Goal: Information Seeking & Learning: Learn about a topic

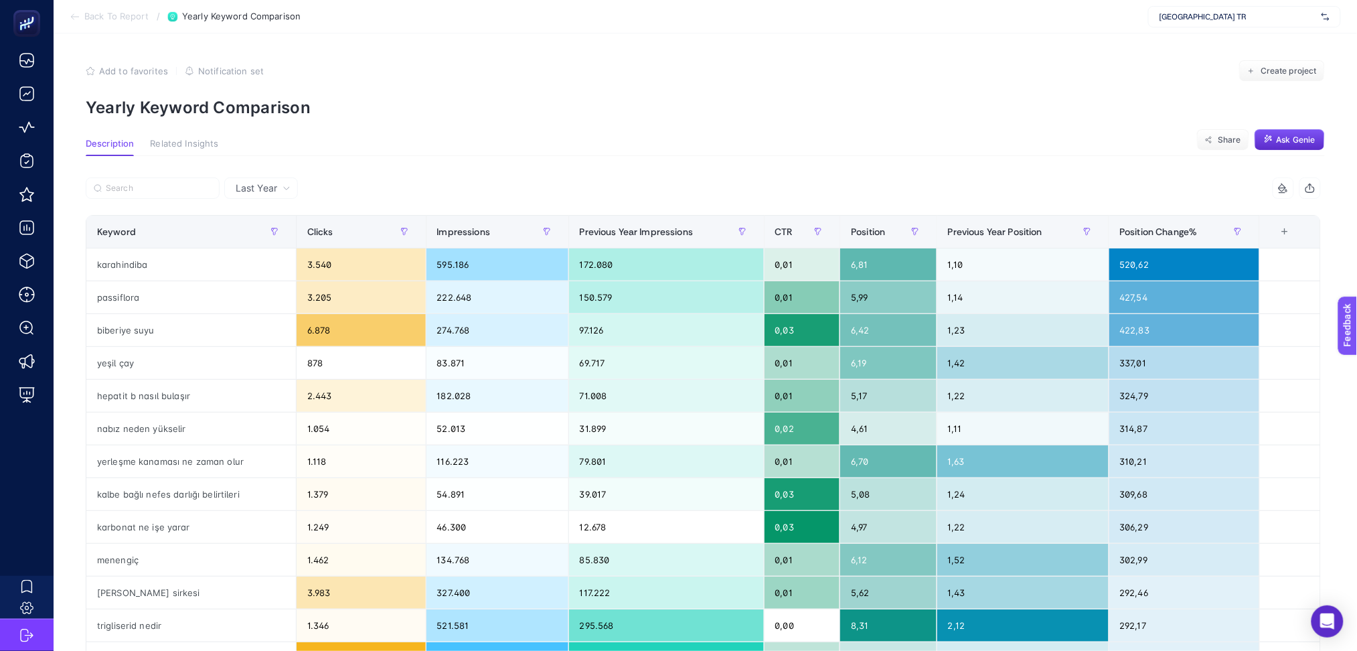
click at [74, 15] on icon at bounding box center [75, 16] width 11 height 11
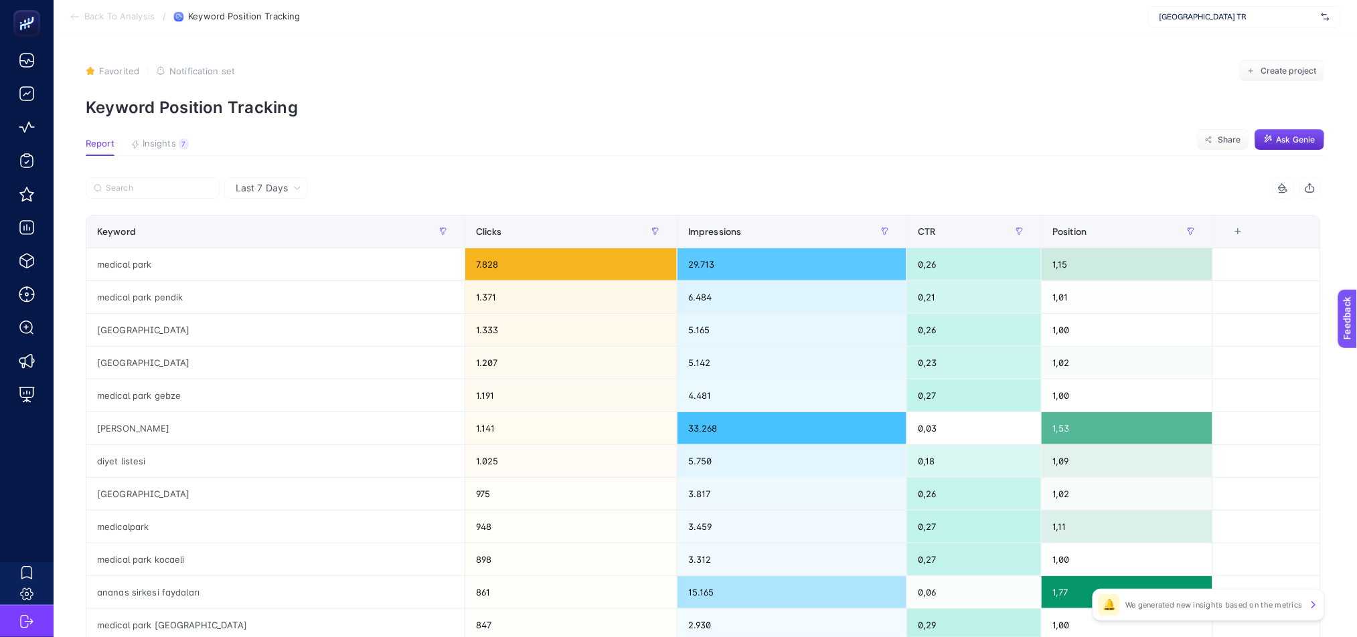
click at [74, 19] on icon at bounding box center [75, 16] width 11 height 11
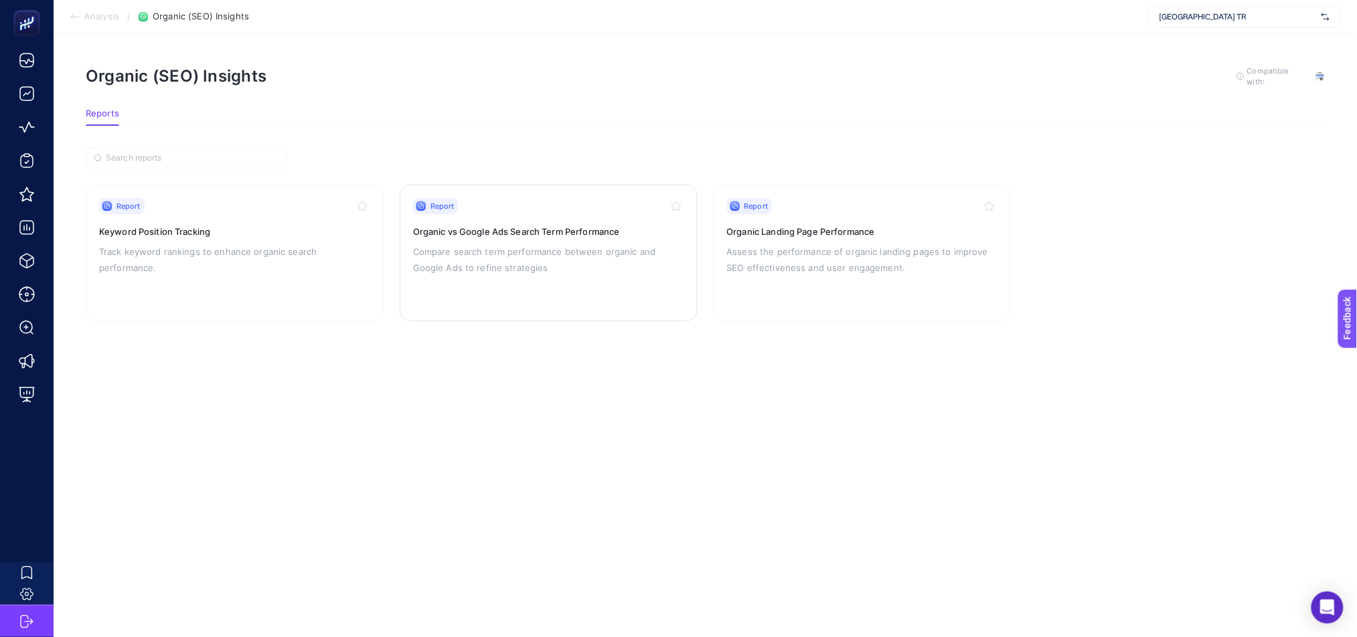
click at [566, 276] on div "Report Organic vs Google Ads Search Term Performance Compare search term perfor…" at bounding box center [548, 253] width 271 height 110
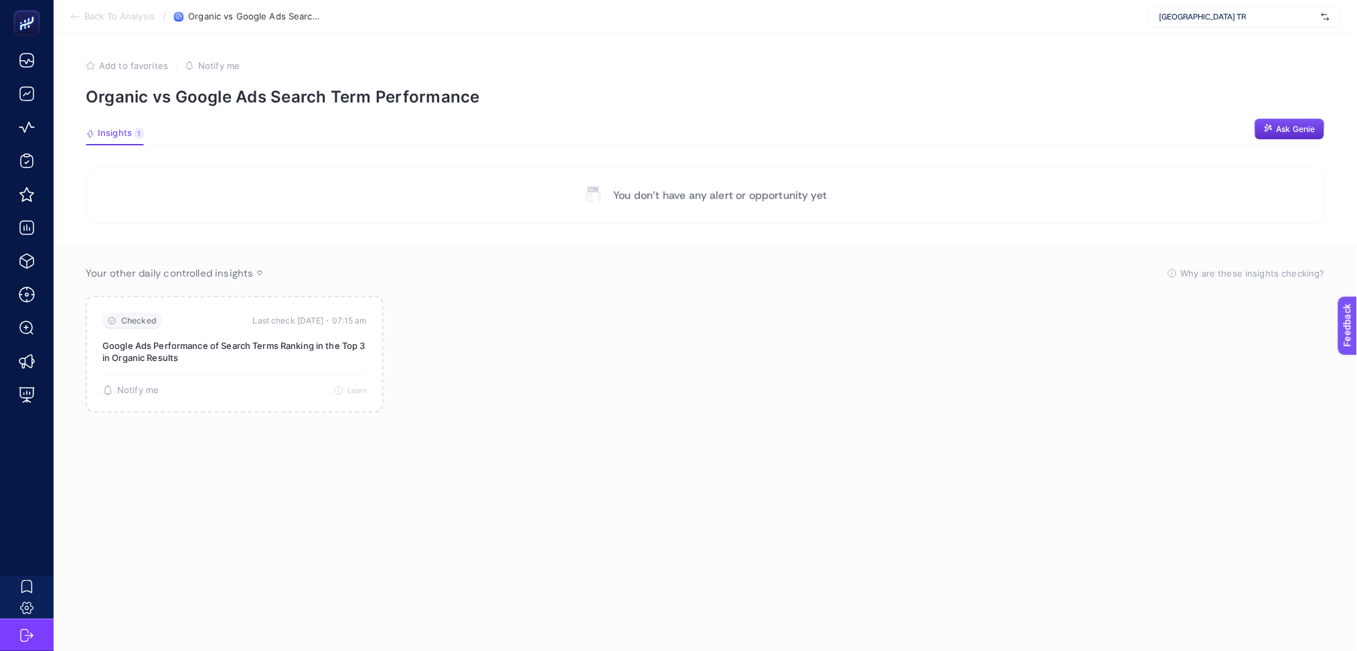
click at [73, 15] on icon at bounding box center [75, 16] width 11 height 11
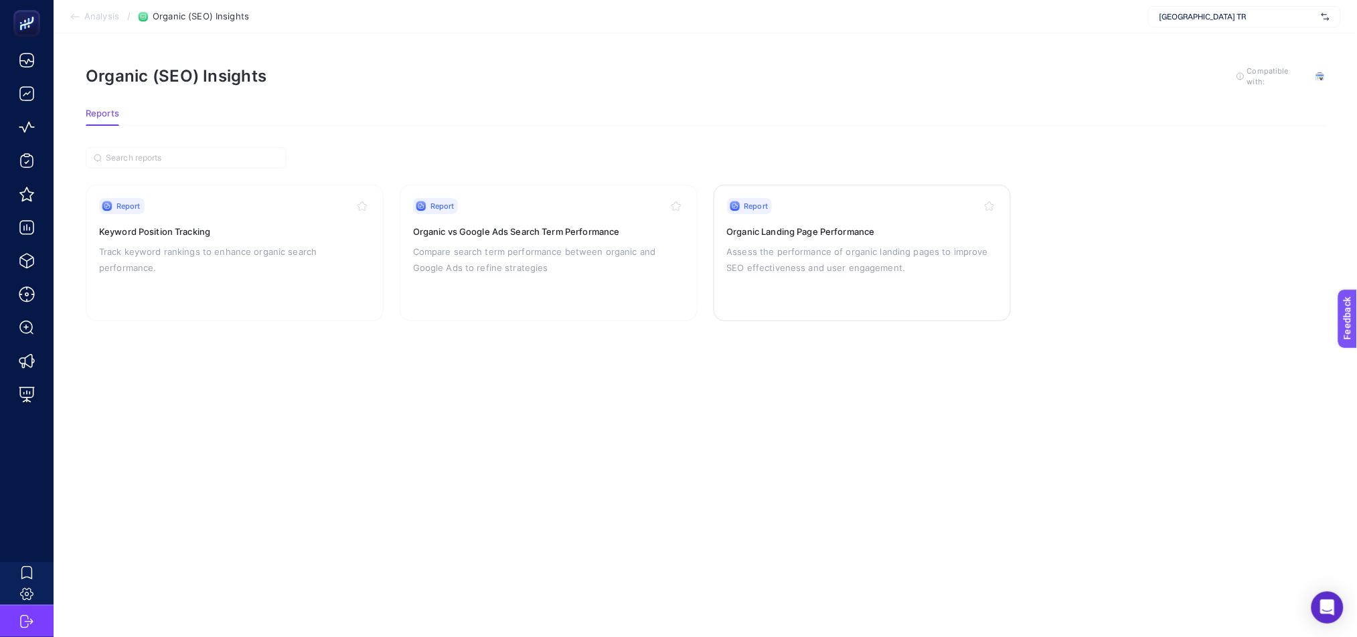
click at [831, 300] on div "Report Organic Landing Page Performance Assess the performance of organic landi…" at bounding box center [862, 253] width 271 height 110
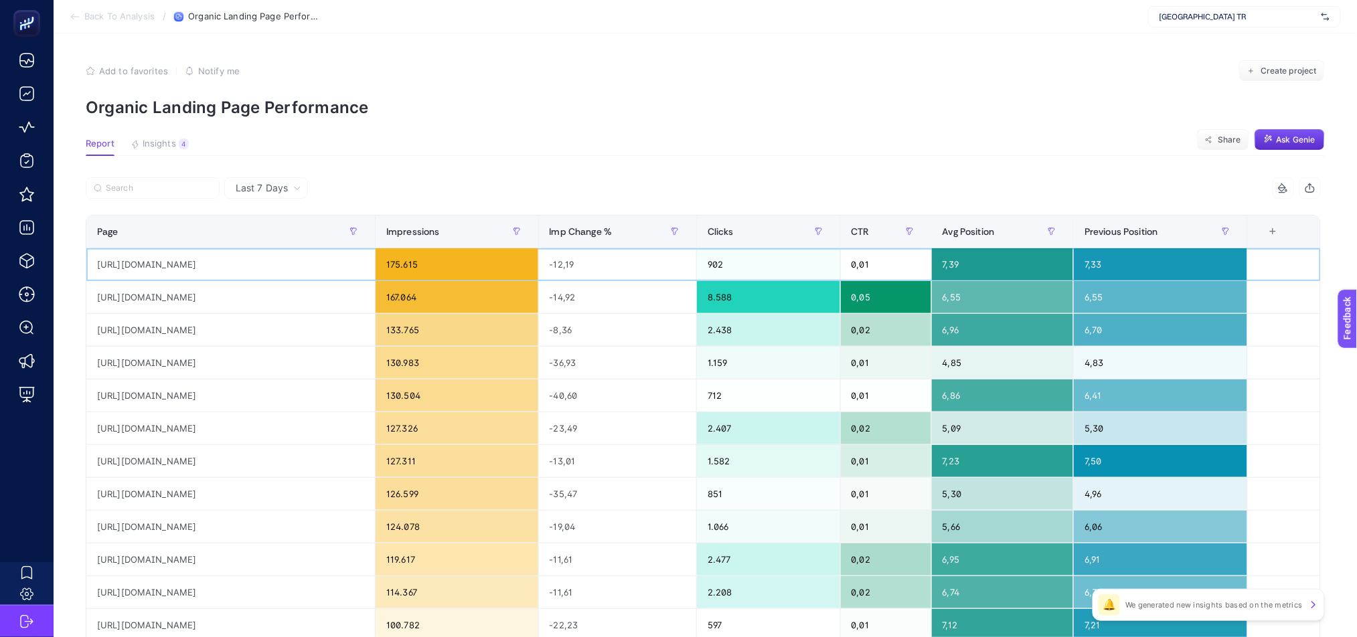
drag, startPoint x: 317, startPoint y: 266, endPoint x: 1217, endPoint y: 359, distance: 904.4
click at [1217, 359] on tbody "https://www.medicalpark.com.tr/saglik-rehberi/hunnap-faydalari-nelerdir 175.615…" at bounding box center [703, 576] width 1234 height 656
click at [155, 139] on span "Insights" at bounding box center [159, 144] width 33 height 11
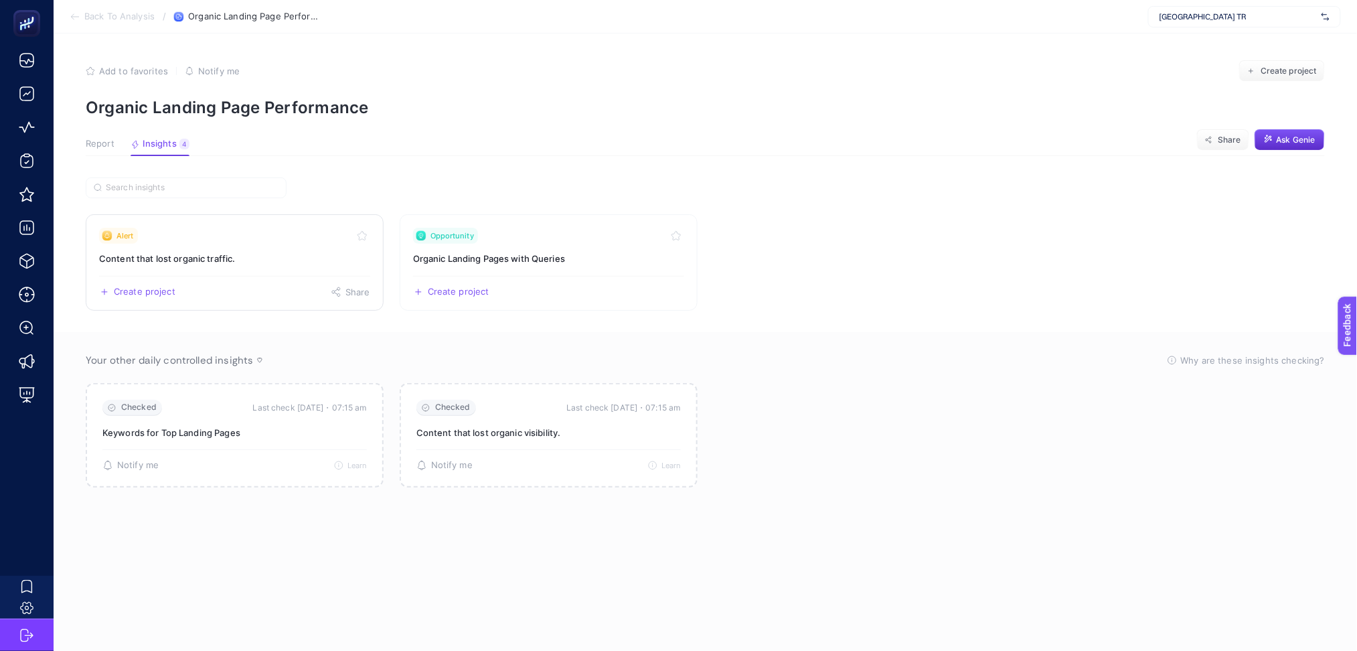
click at [293, 276] on div "Create project Share" at bounding box center [234, 286] width 271 height 21
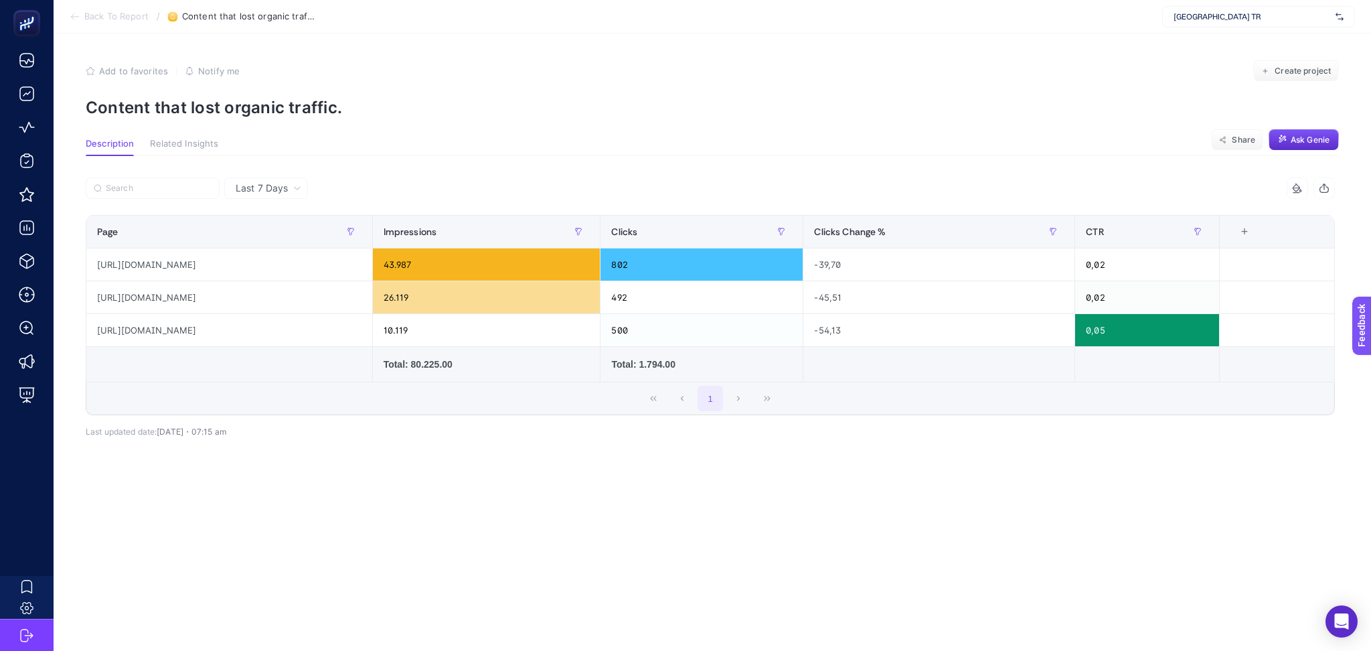
click at [71, 15] on icon at bounding box center [75, 16] width 11 height 11
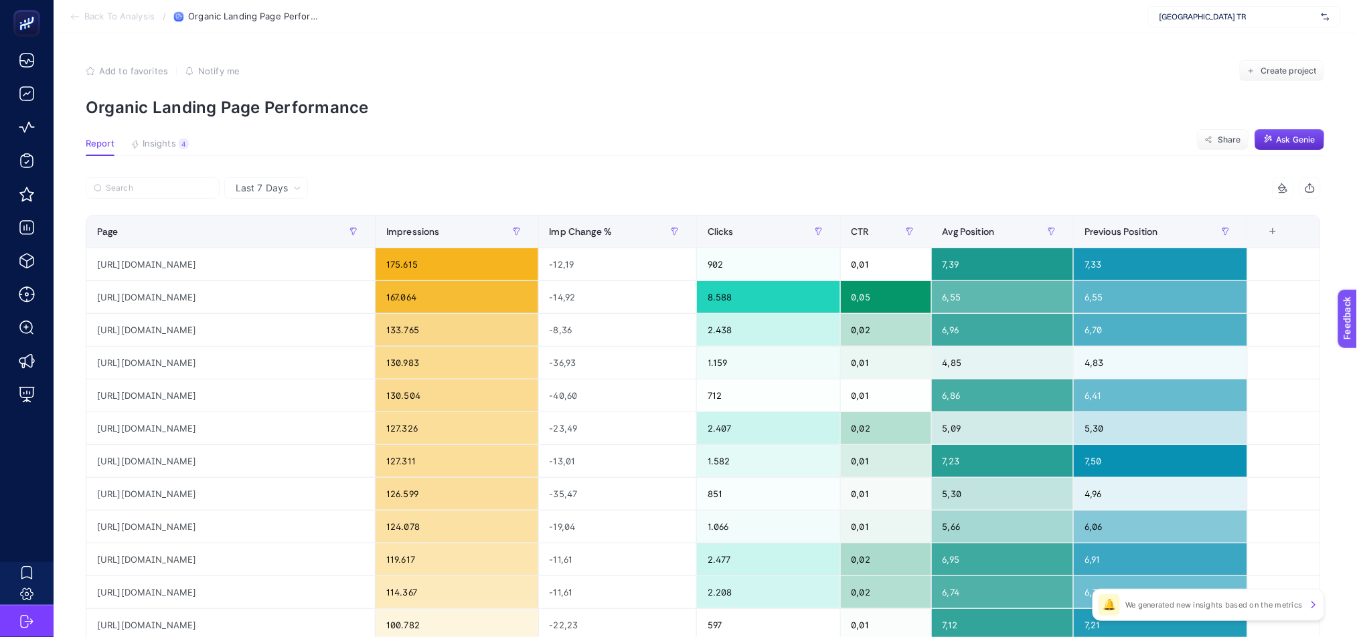
click at [70, 17] on icon at bounding box center [75, 16] width 11 height 11
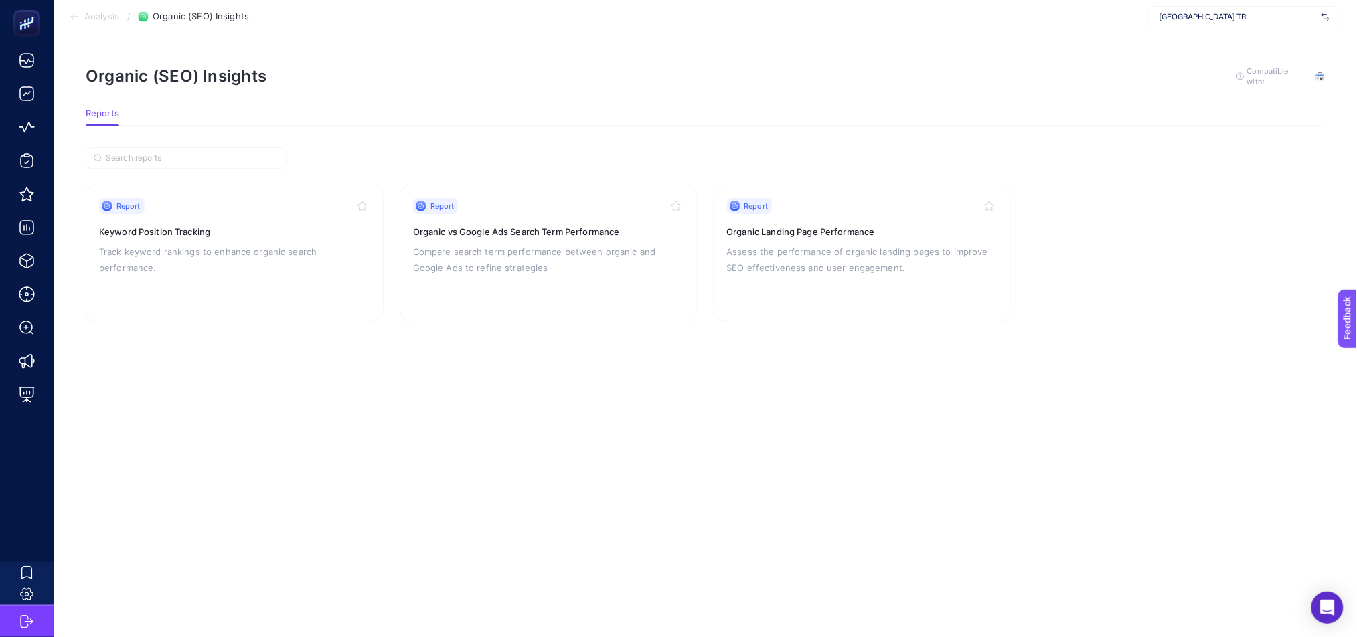
click at [73, 15] on icon at bounding box center [75, 16] width 11 height 11
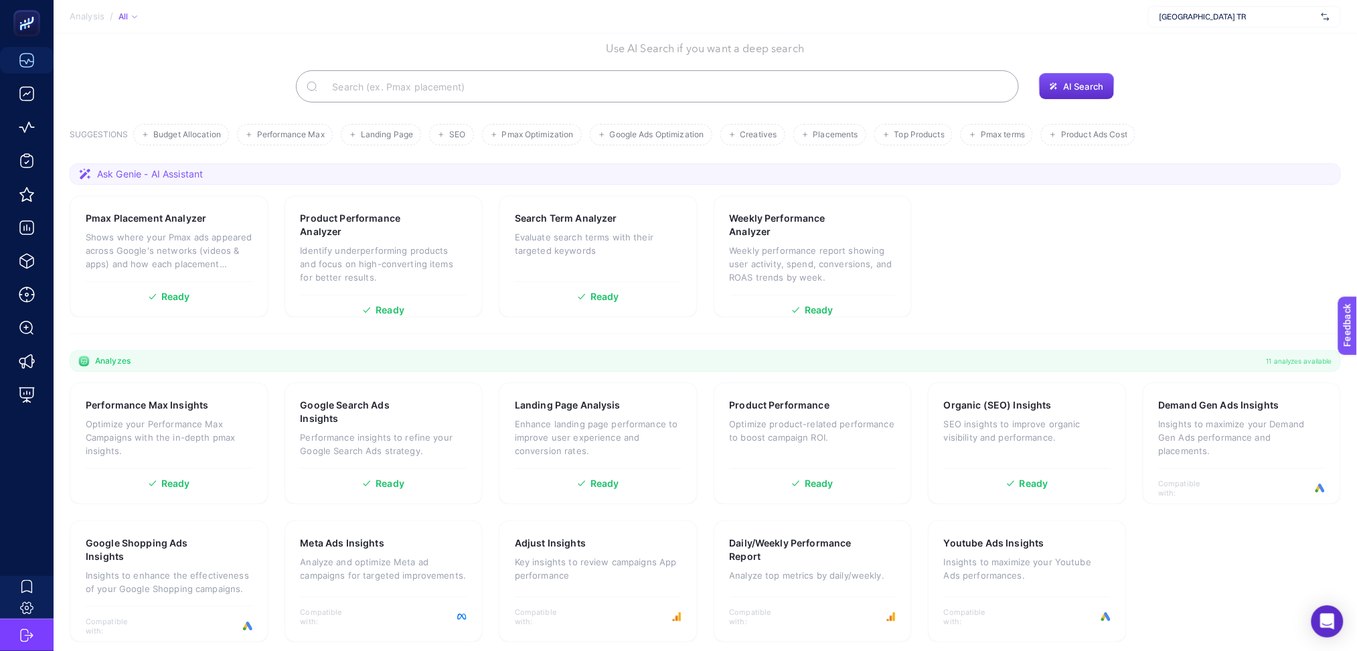
scroll to position [72, 0]
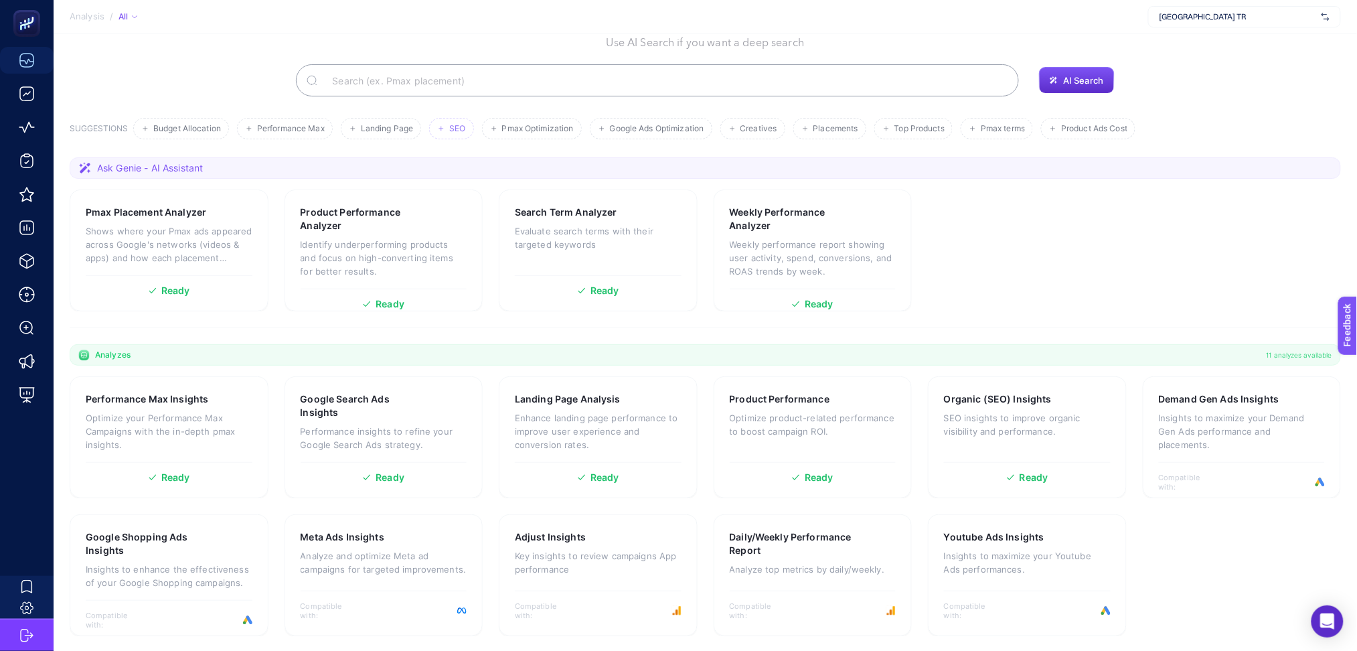
click at [460, 126] on span "SEO" at bounding box center [457, 129] width 16 height 10
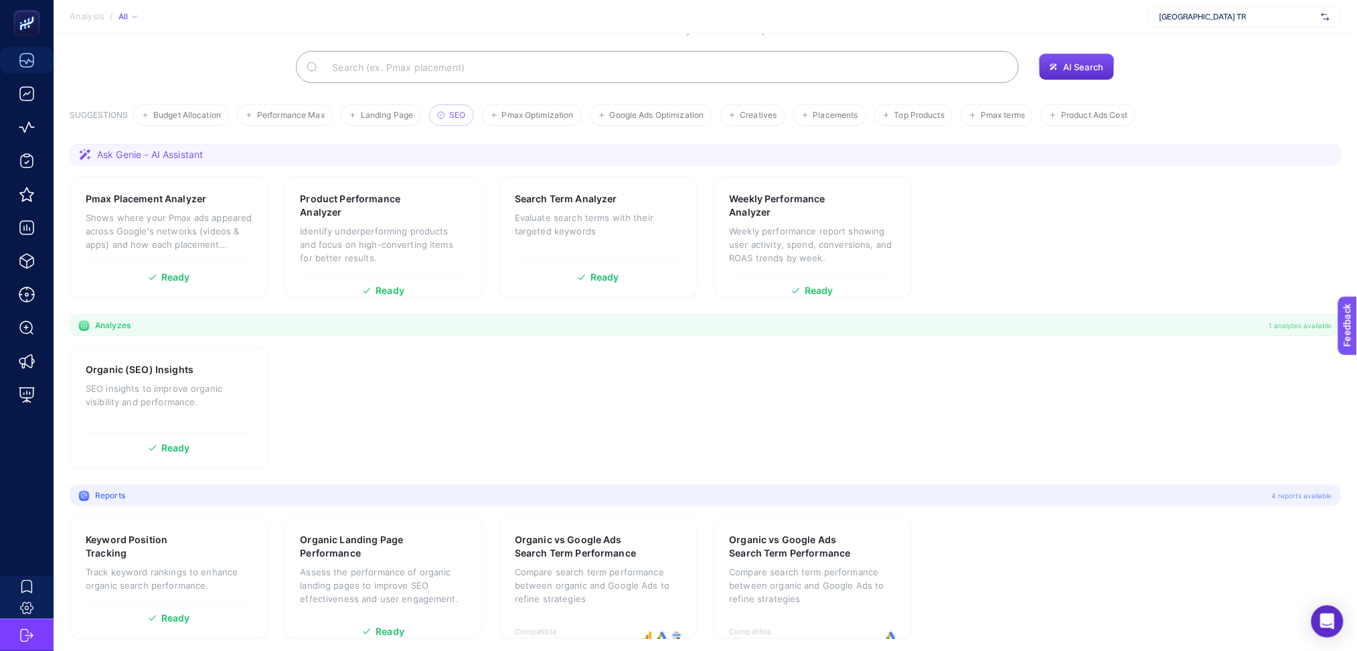
scroll to position [89, 0]
click at [900, 586] on div "Organic vs Google Ads Search Term Performance Compare search term performance b…" at bounding box center [812, 574] width 199 height 122
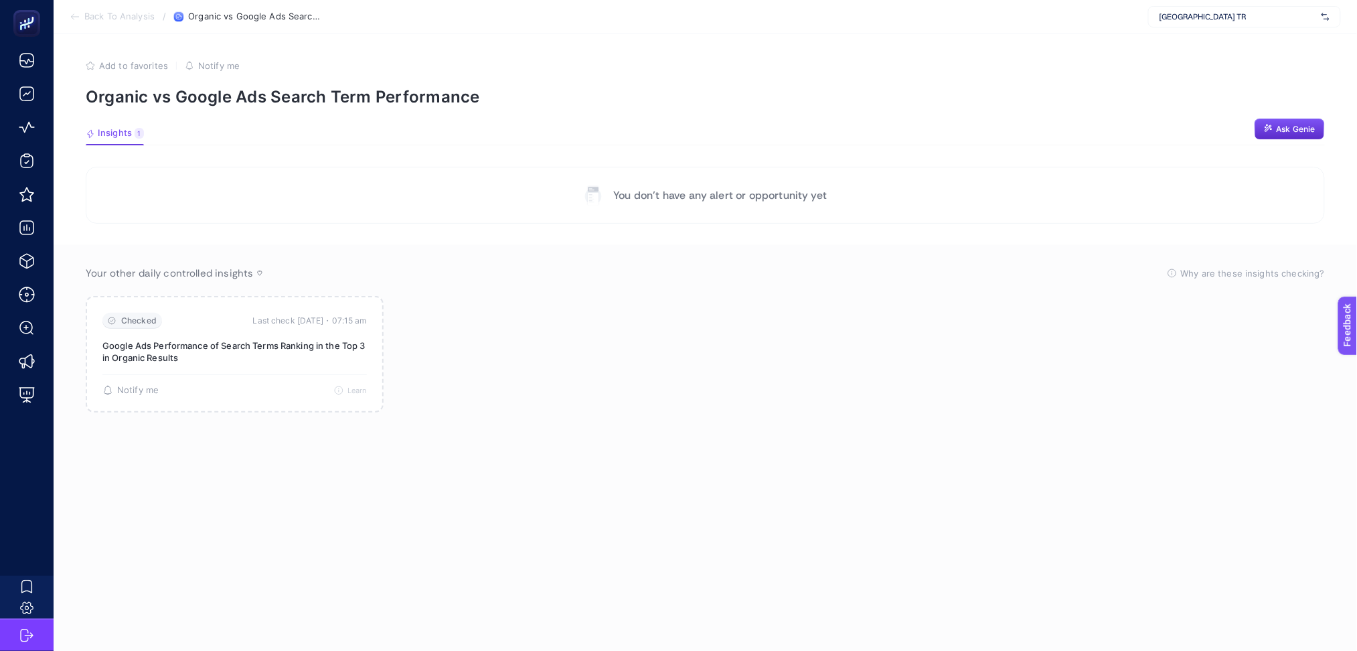
click at [76, 17] on icon at bounding box center [75, 16] width 11 height 11
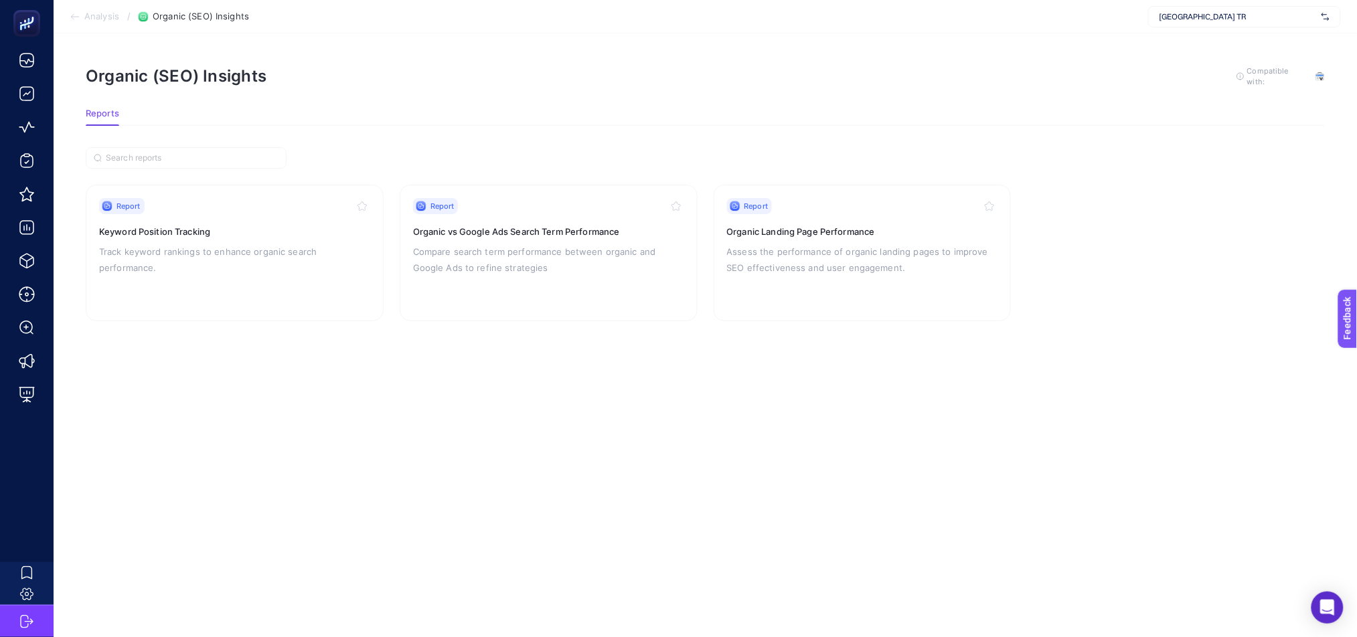
click at [76, 17] on icon at bounding box center [74, 17] width 7 height 0
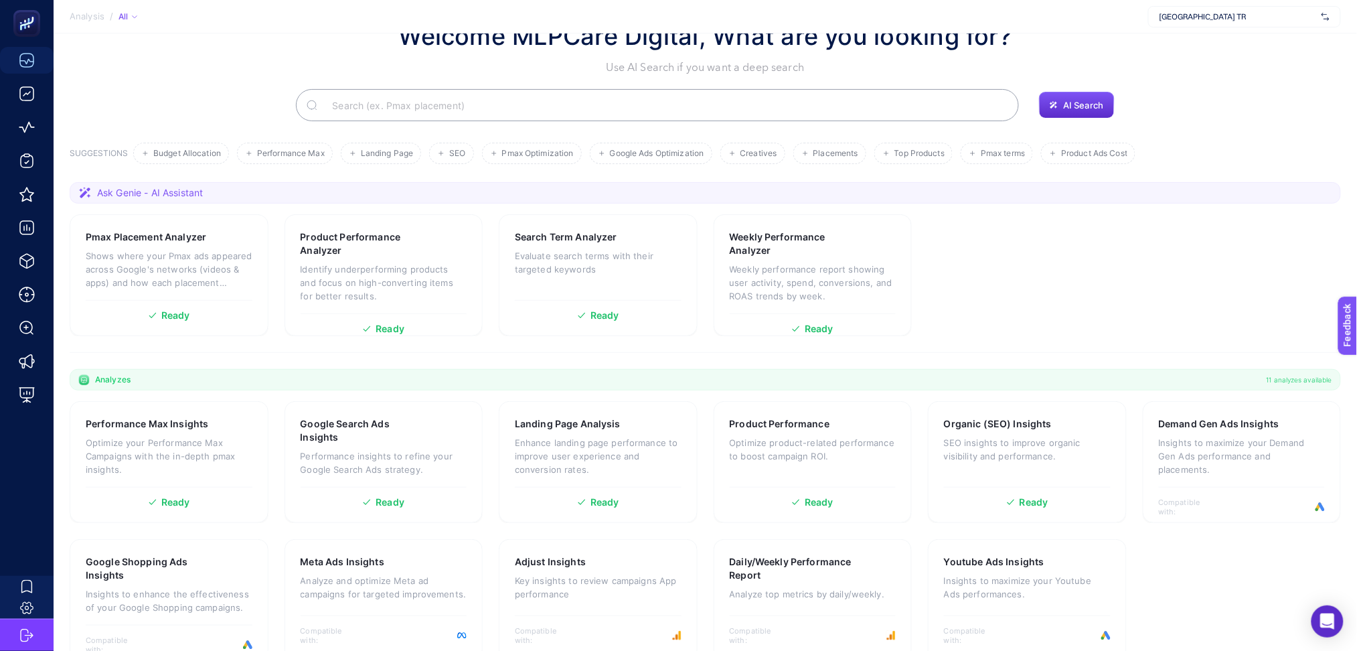
scroll to position [72, 0]
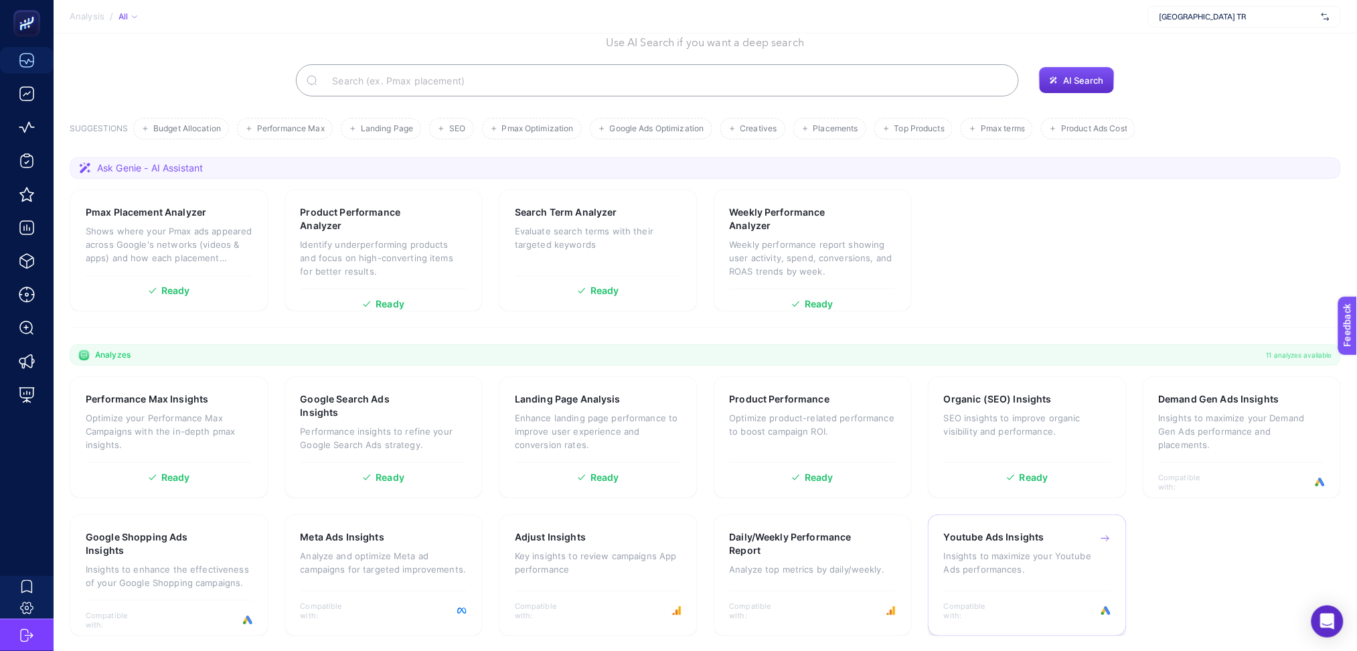
click at [1023, 588] on div "Youtube Ads Insights Insights to maximize your Youtube Ads performances." at bounding box center [1027, 559] width 167 height 58
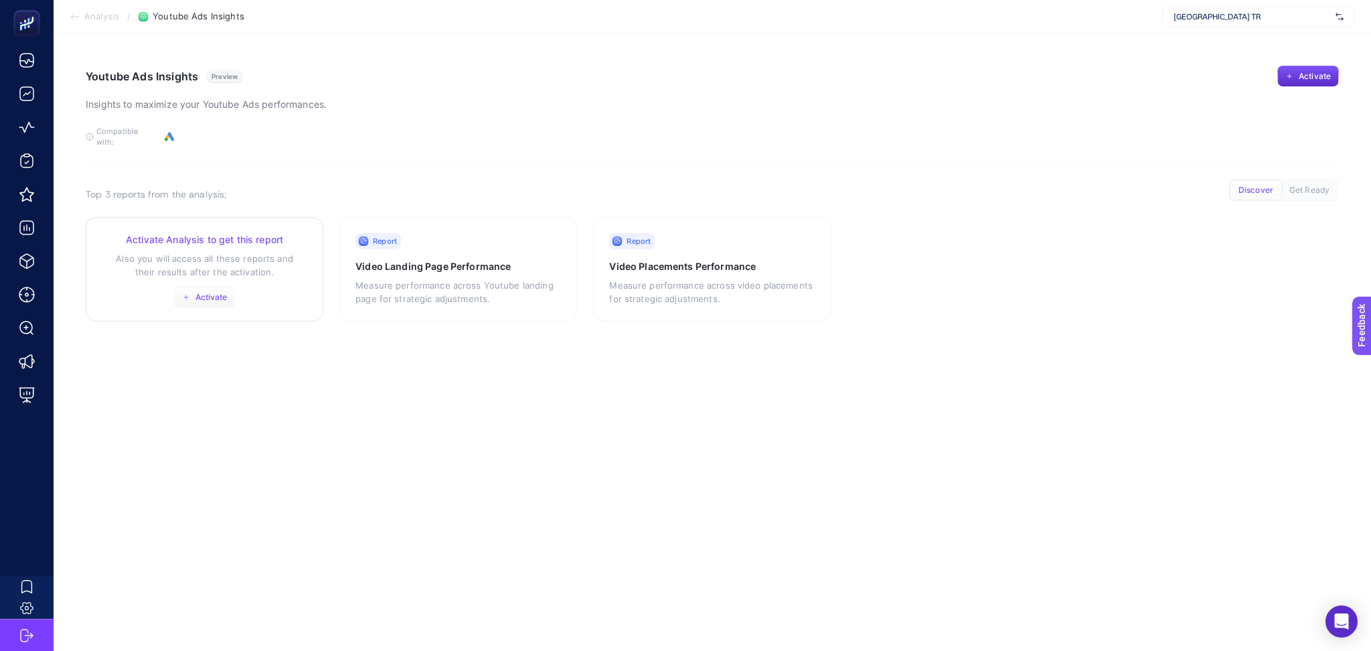
click at [203, 292] on span "Activate" at bounding box center [211, 297] width 32 height 11
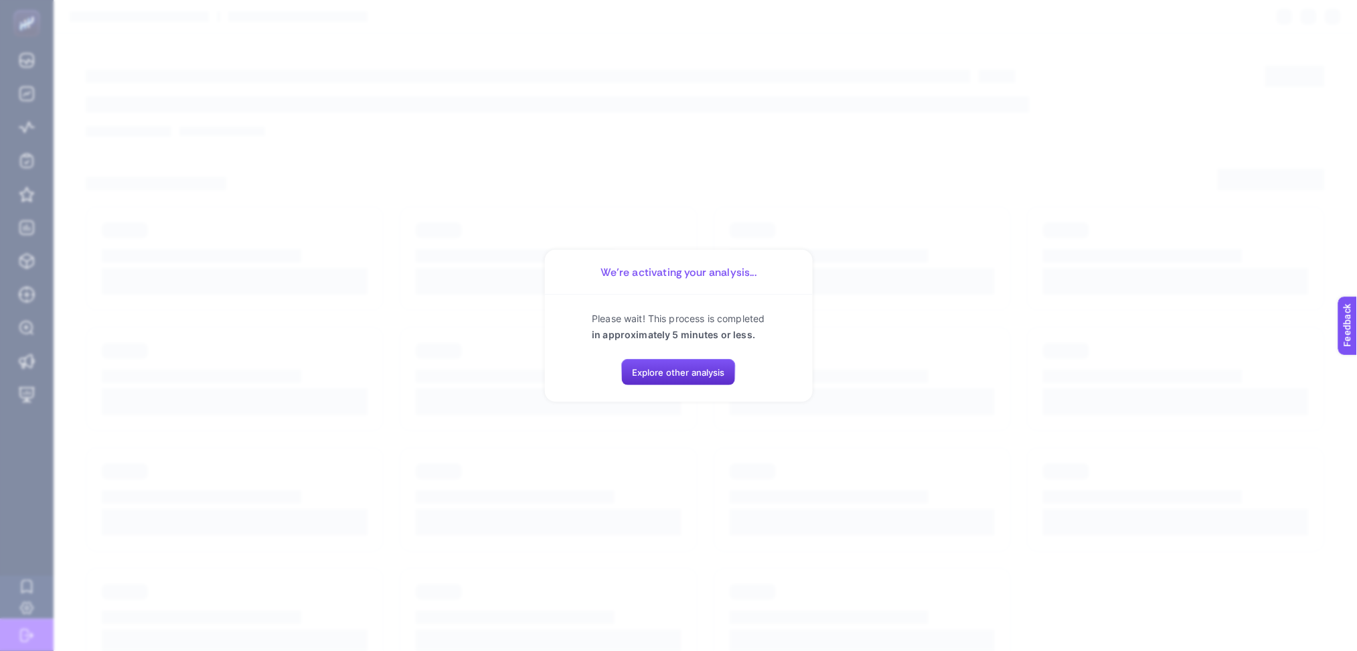
click at [735, 418] on section "We’re activating your analysis... Please wait! This process is completed in app…" at bounding box center [678, 325] width 1357 height 651
click at [714, 373] on span "Explore other analysis" at bounding box center [678, 372] width 93 height 11
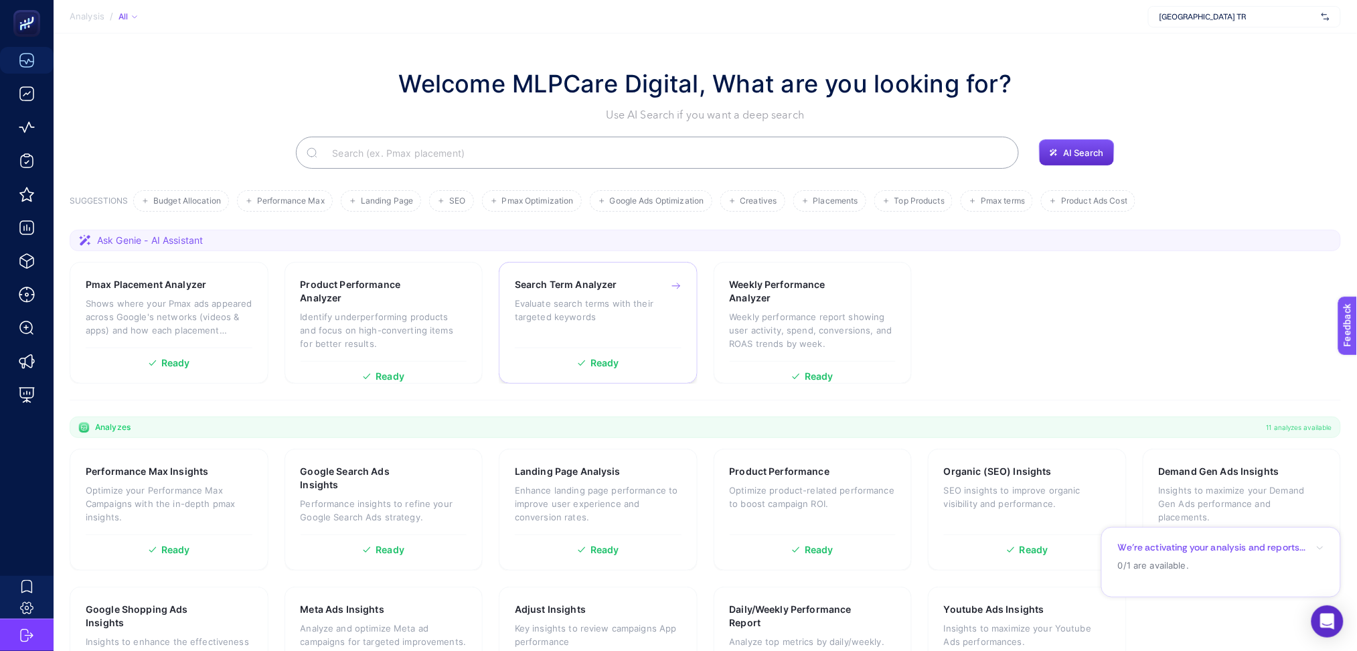
click at [672, 346] on div "Search Term Analyzer Evaluate search terms with their targeted keywords Ready" at bounding box center [598, 323] width 199 height 122
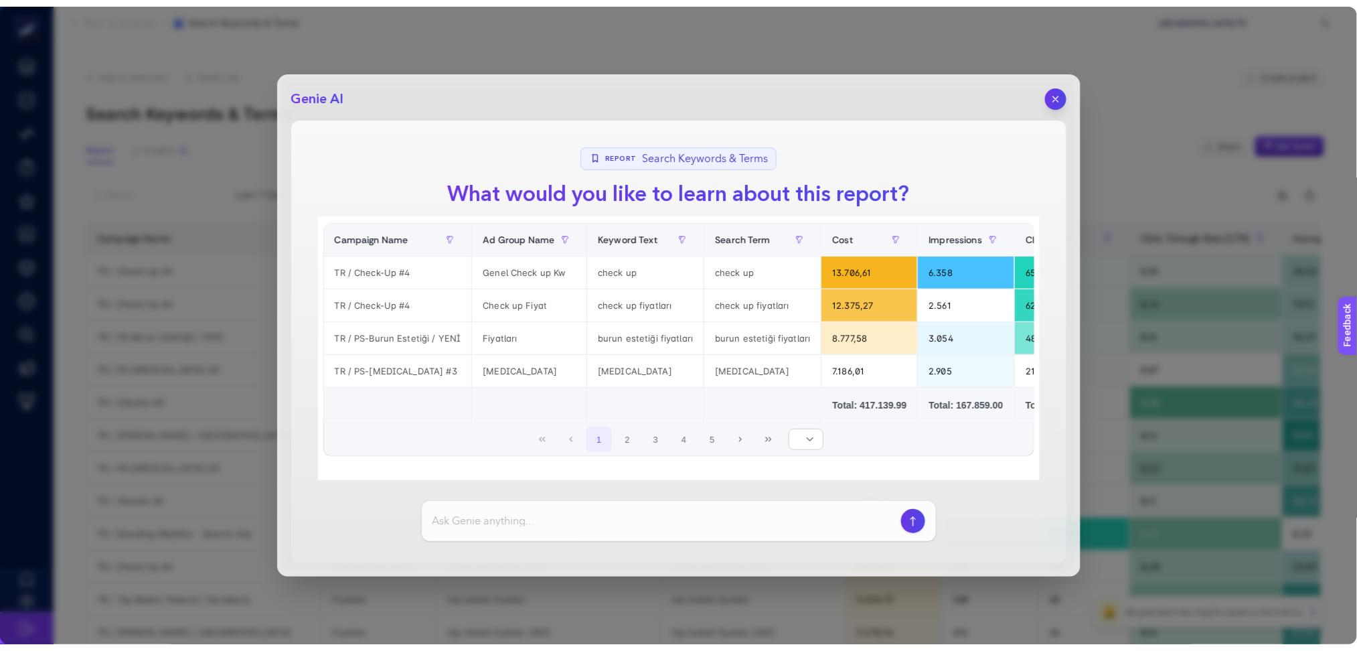
scroll to position [43, 0]
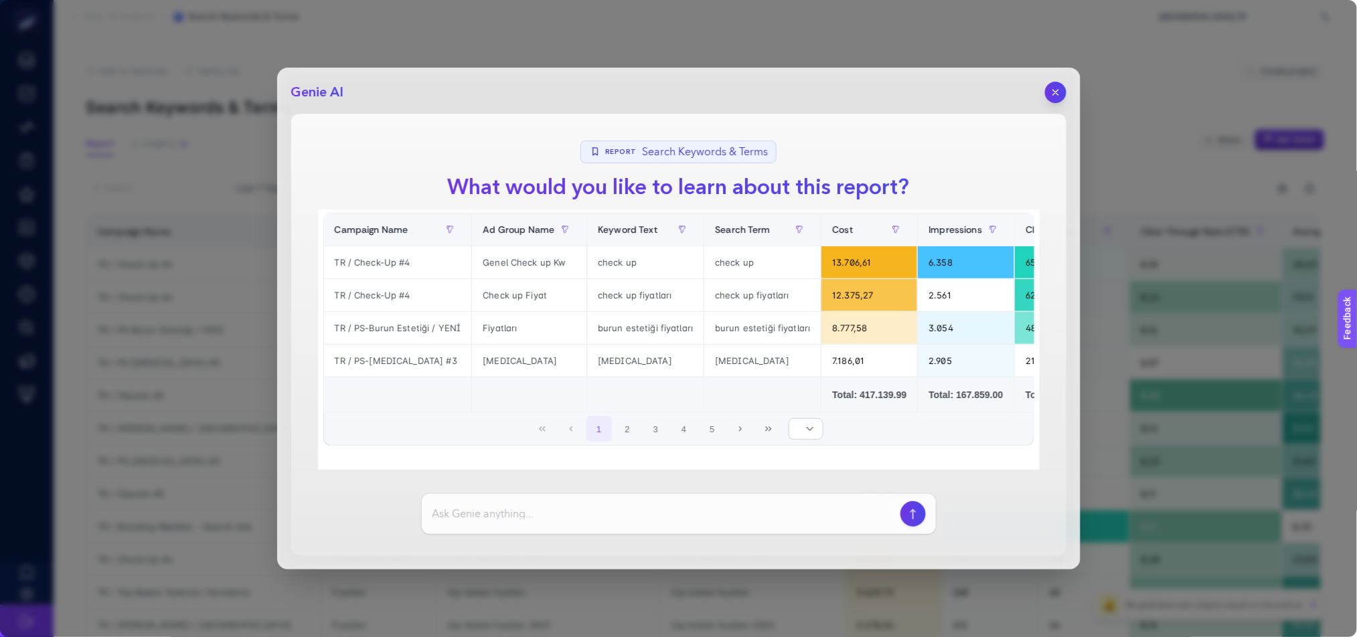
click at [917, 517] on icon "button" at bounding box center [913, 514] width 14 height 11
click at [1074, 98] on div "Genie AI Report Search Keywords & Terms What would you like to learn about this…" at bounding box center [678, 319] width 803 height 502
click at [1061, 92] on button "button" at bounding box center [1055, 92] width 23 height 23
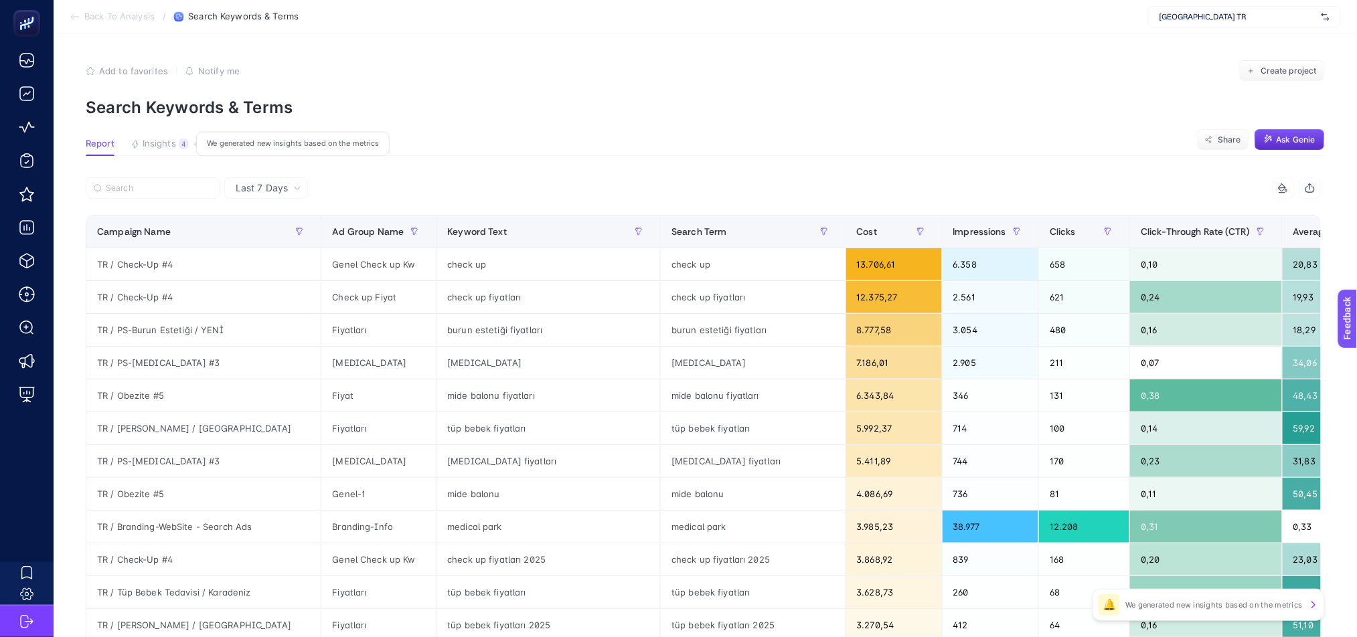
click at [172, 141] on span "Insights" at bounding box center [159, 144] width 33 height 11
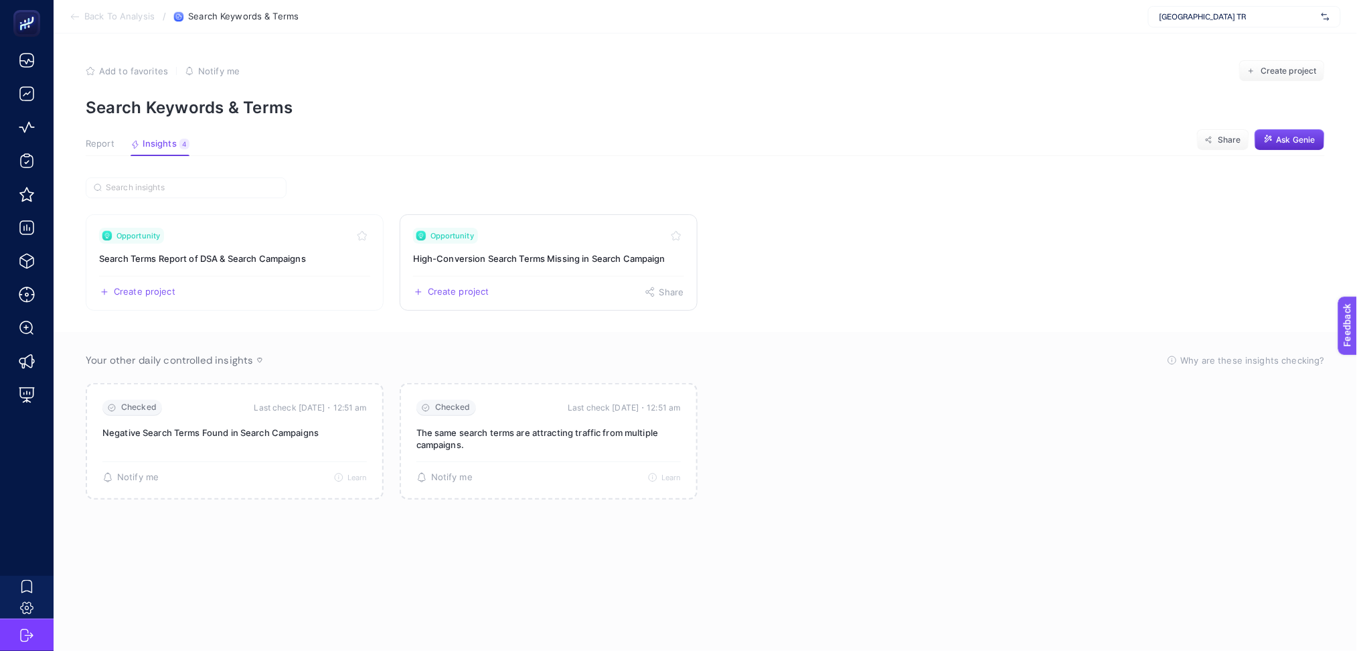
click at [589, 282] on div "Create project Share" at bounding box center [548, 286] width 271 height 21
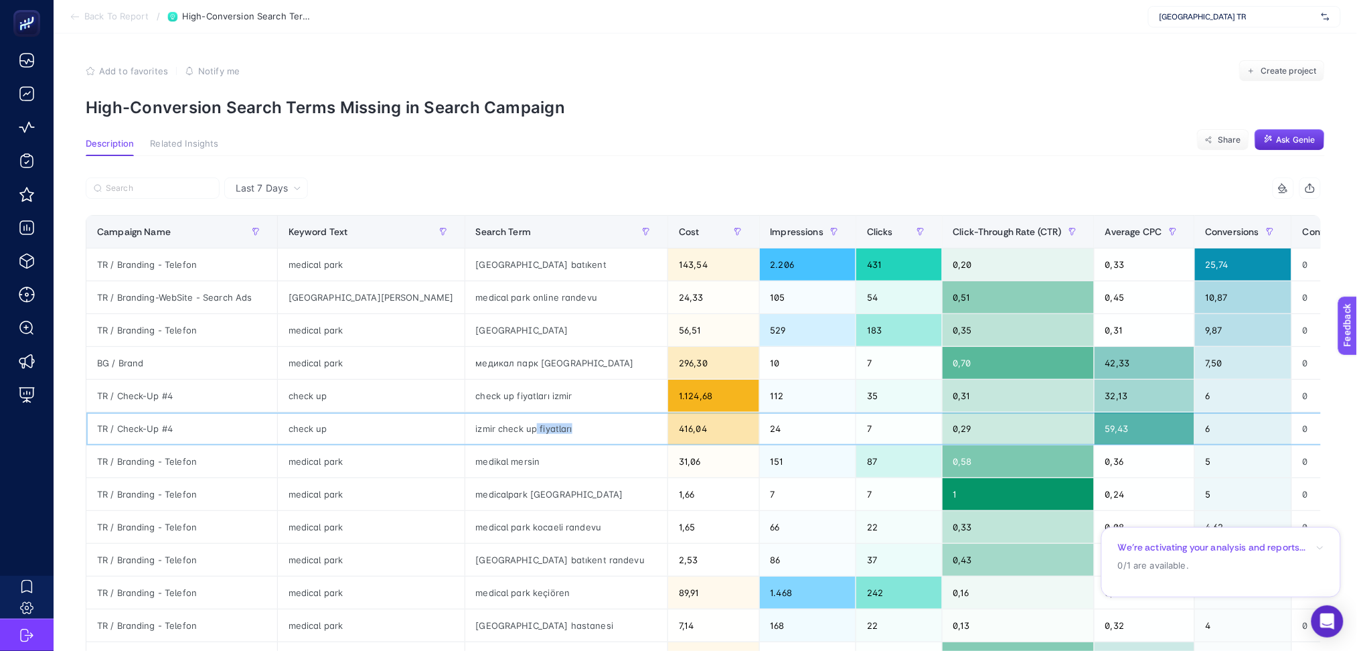
drag, startPoint x: 468, startPoint y: 426, endPoint x: 523, endPoint y: 420, distance: 56.0
click at [523, 422] on div "izmir check up fiyatları" at bounding box center [566, 428] width 203 height 32
click at [1205, 226] on span "Conversions" at bounding box center [1232, 231] width 54 height 11
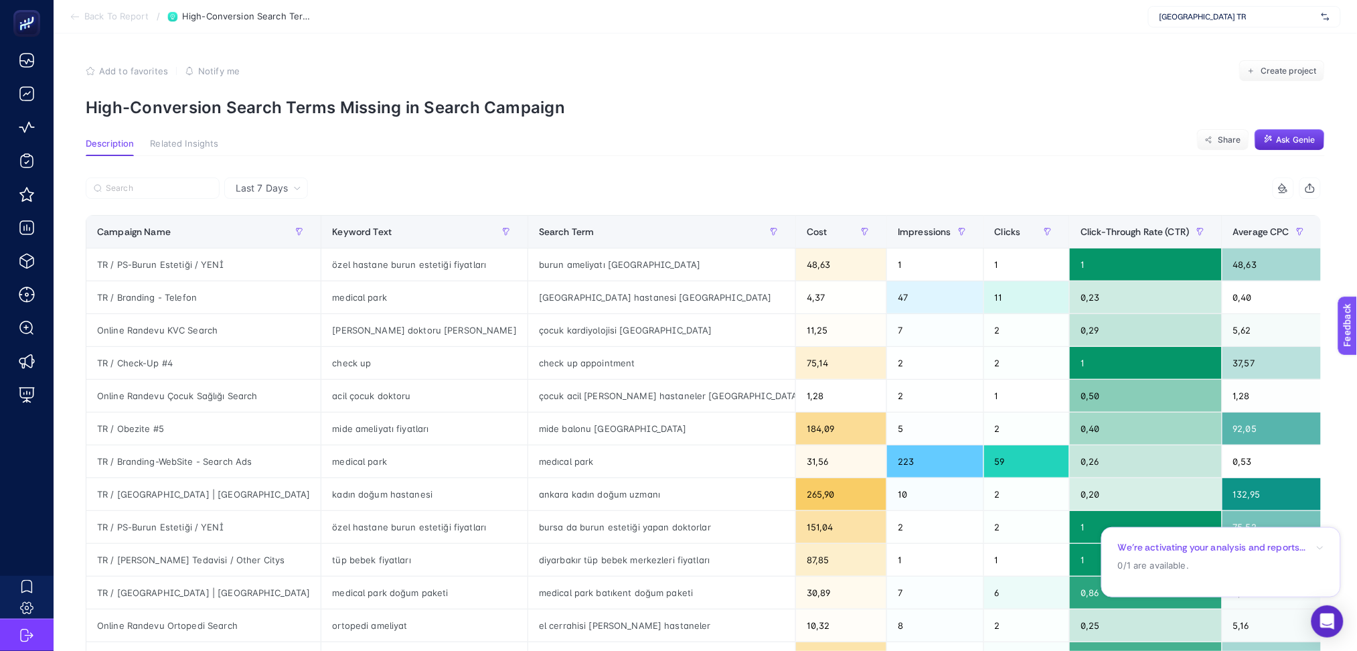
click at [1333, 226] on span "Conversions" at bounding box center [1360, 231] width 54 height 11
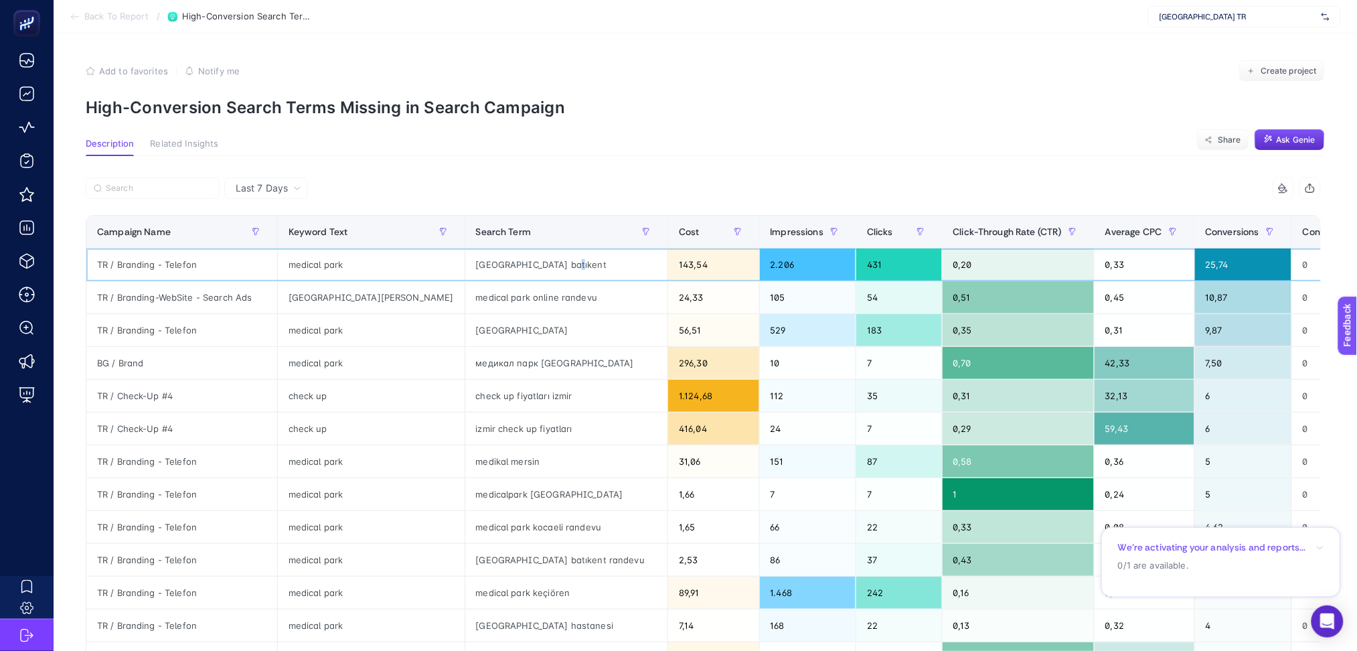
drag, startPoint x: 500, startPoint y: 266, endPoint x: 511, endPoint y: 268, distance: 10.8
click at [511, 268] on div "[GEOGRAPHIC_DATA] batıkent" at bounding box center [566, 264] width 203 height 32
click at [465, 257] on div "[GEOGRAPHIC_DATA] batıkent" at bounding box center [566, 264] width 203 height 32
drag, startPoint x: 435, startPoint y: 291, endPoint x: 545, endPoint y: 296, distance: 109.9
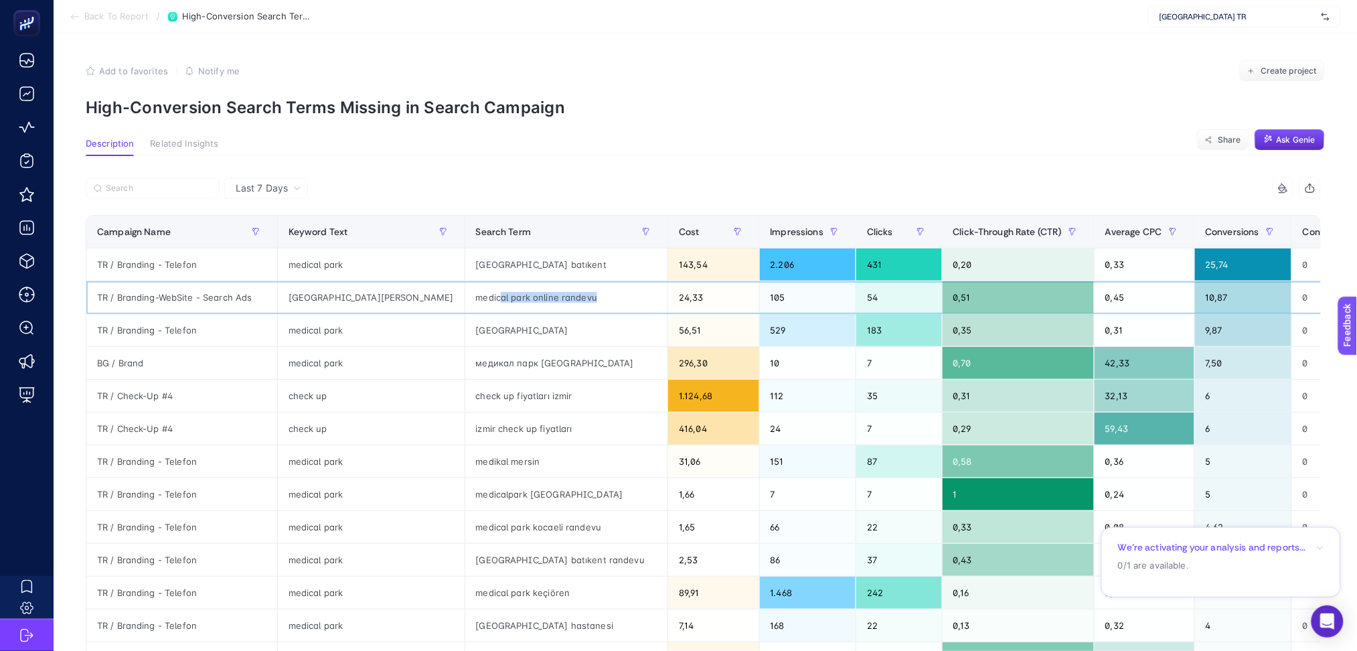
click at [545, 296] on div "medical park online randevu" at bounding box center [566, 297] width 203 height 32
drag, startPoint x: 418, startPoint y: 363, endPoint x: 530, endPoint y: 362, distance: 111.8
click at [530, 362] on div "медикал парк [GEOGRAPHIC_DATA]" at bounding box center [566, 363] width 203 height 32
click at [477, 361] on div "медикал парк [GEOGRAPHIC_DATA]" at bounding box center [566, 363] width 203 height 32
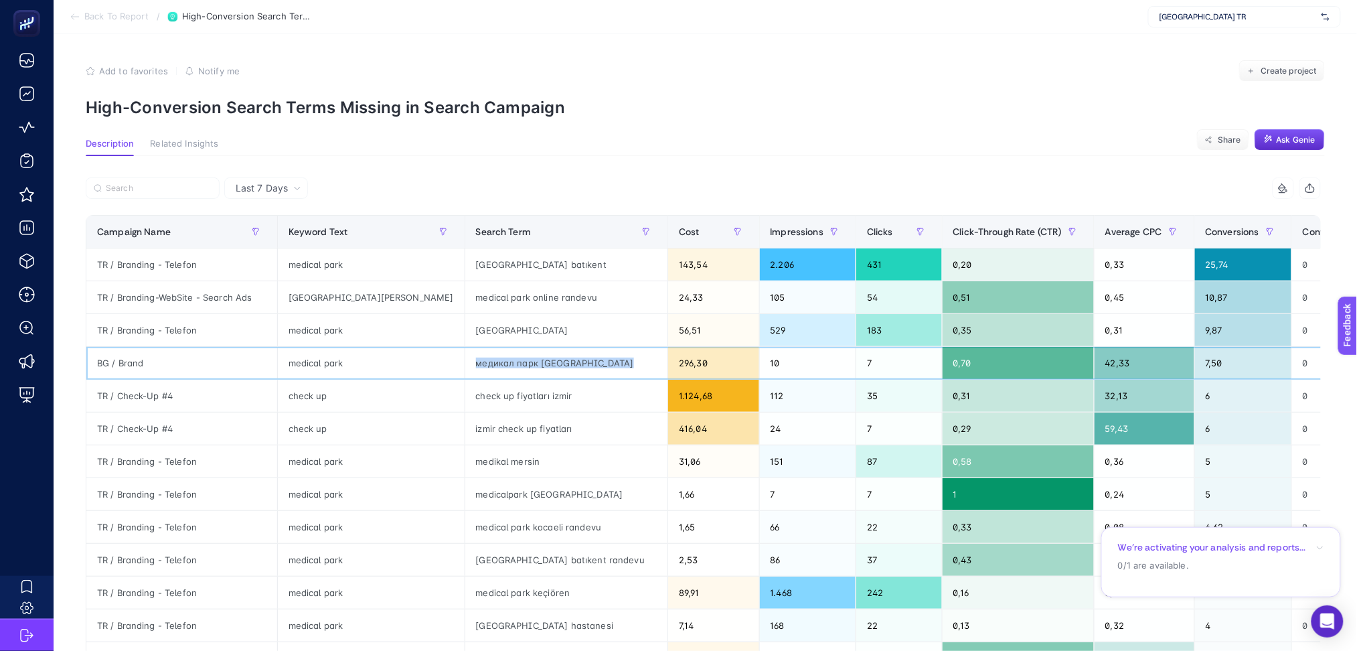
click at [477, 361] on div "медикал парк [GEOGRAPHIC_DATA]" at bounding box center [566, 363] width 203 height 32
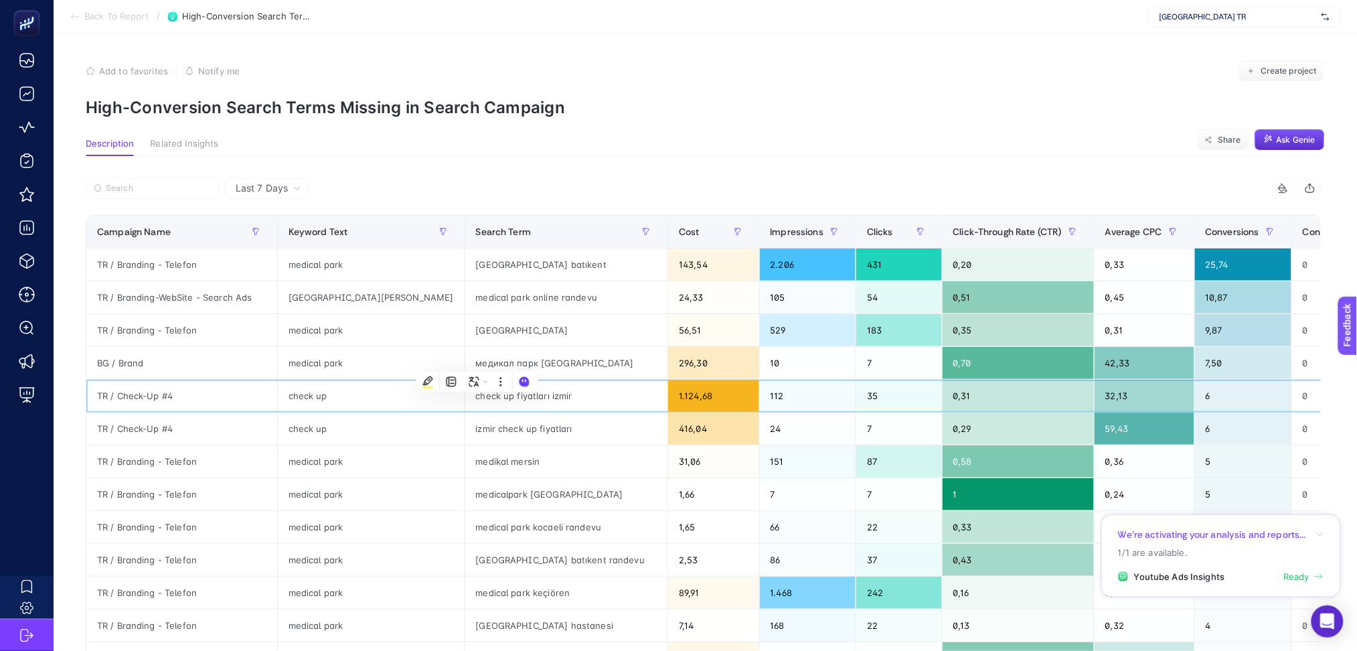
click at [498, 408] on div "check up fiyatları izmir" at bounding box center [566, 396] width 203 height 32
click at [476, 391] on div "check up fiyatları izmir" at bounding box center [566, 396] width 203 height 32
copy tr "check up fiyatları izmir"
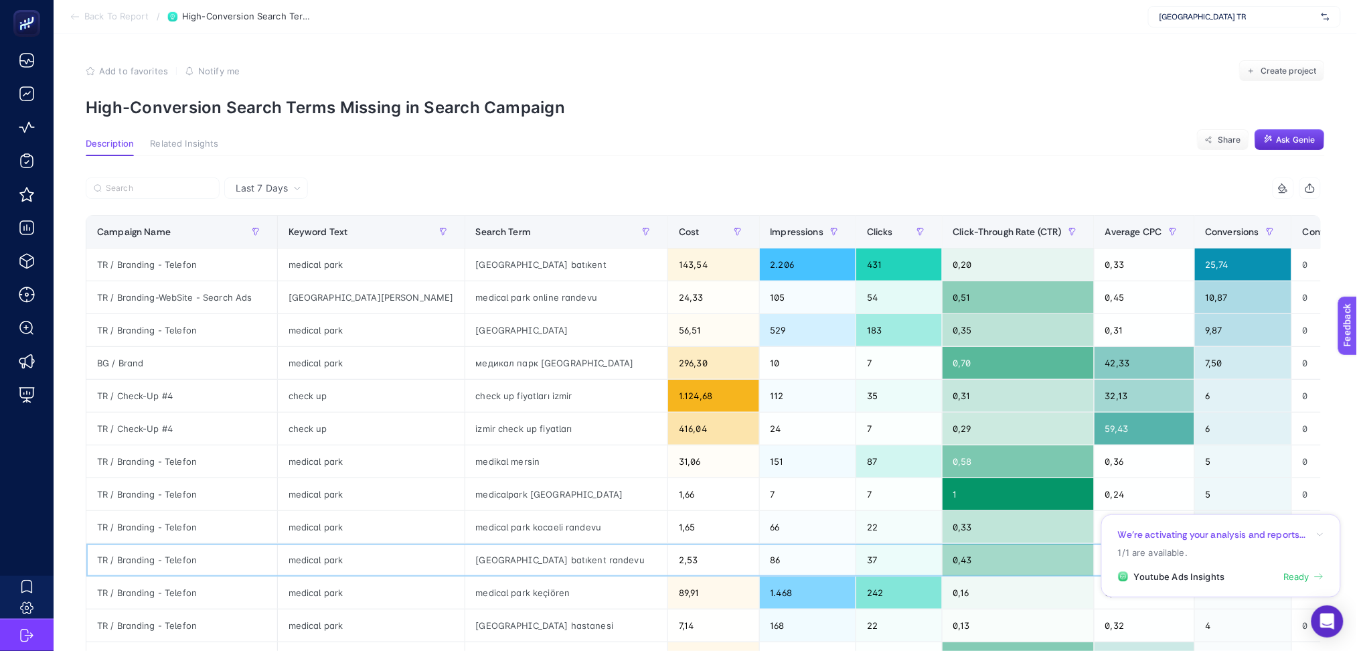
click at [537, 552] on div "[GEOGRAPHIC_DATA] batıkent randevu" at bounding box center [566, 559] width 203 height 32
click at [495, 396] on div "check up fiyatları izmir" at bounding box center [566, 396] width 203 height 32
click at [477, 328] on div "[GEOGRAPHIC_DATA]" at bounding box center [566, 330] width 203 height 32
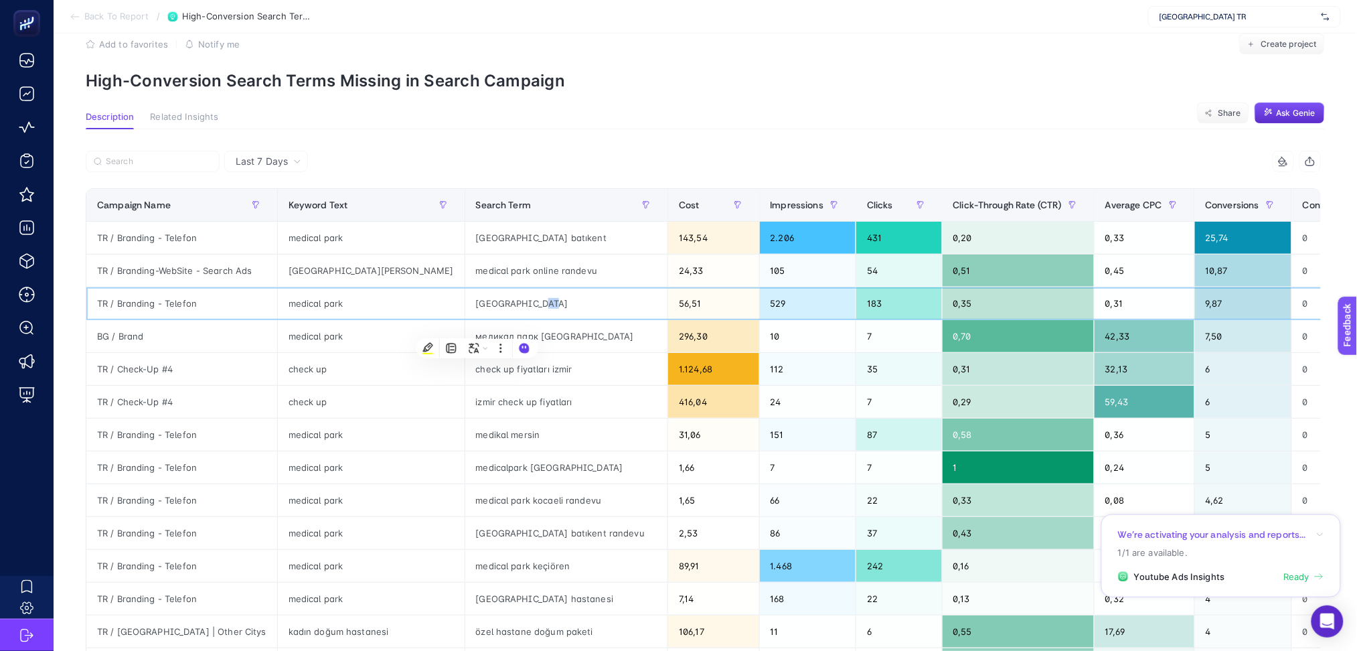
scroll to position [458, 0]
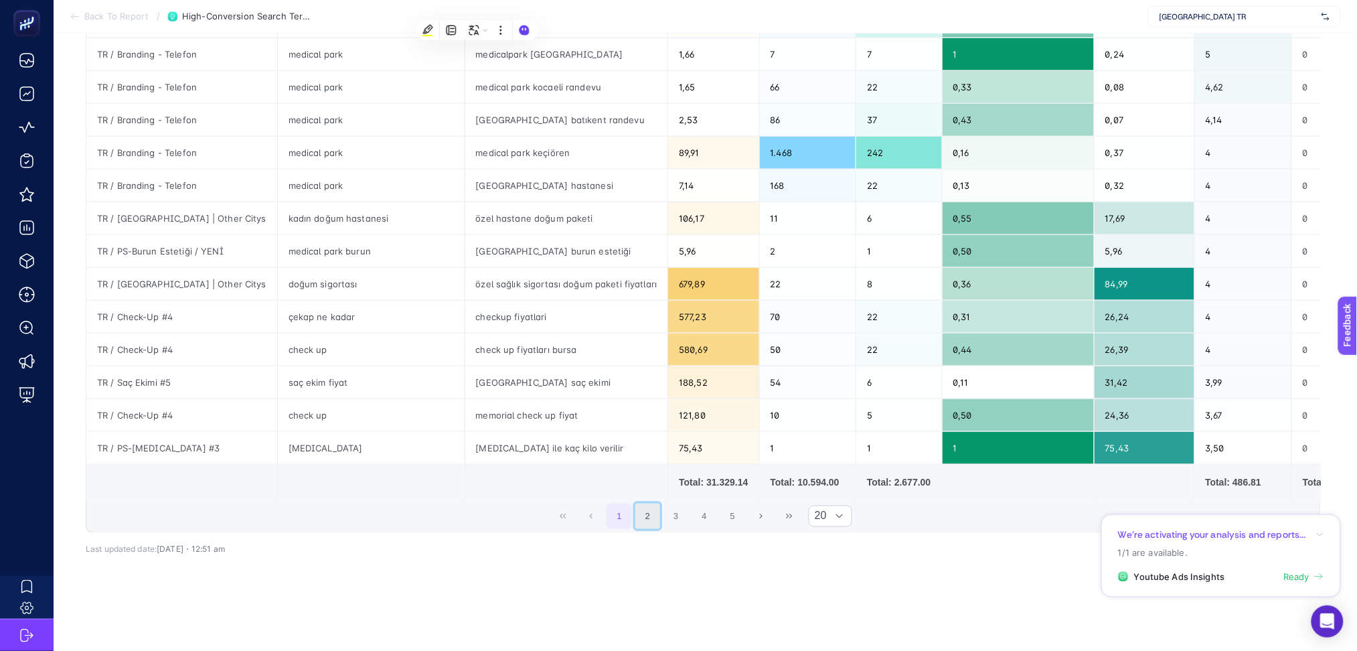
click at [659, 505] on button "2" at bounding box center [647, 515] width 25 height 25
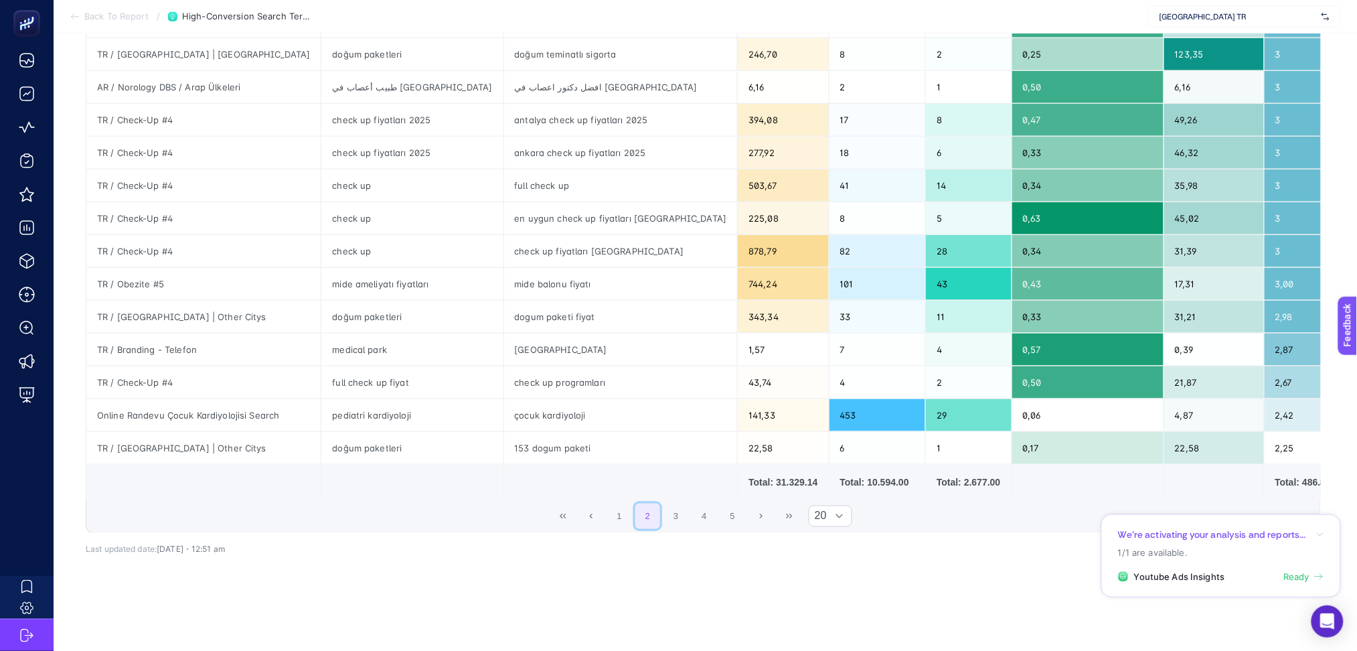
scroll to position [0, 0]
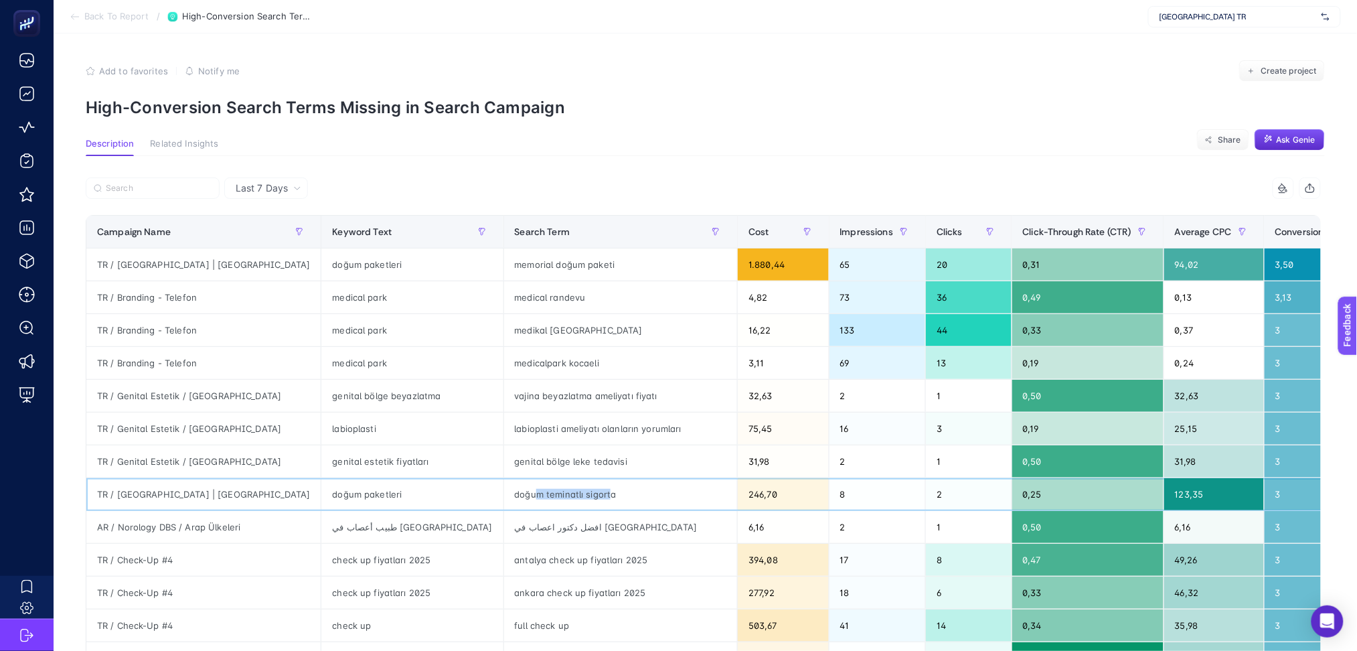
drag, startPoint x: 450, startPoint y: 494, endPoint x: 525, endPoint y: 493, distance: 75.0
click at [525, 493] on div "doğum teminatlı sigorta" at bounding box center [621, 494] width 234 height 32
click at [504, 489] on div "doğum teminatlı sigorta" at bounding box center [621, 494] width 234 height 32
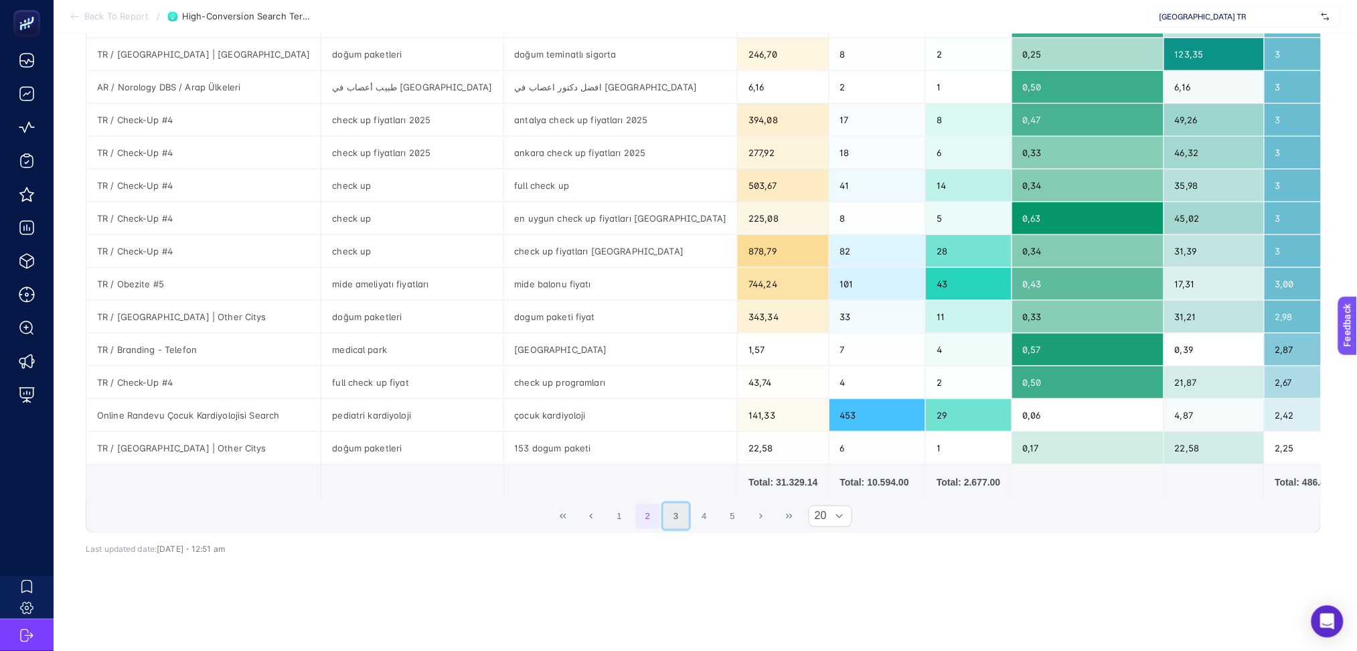
click at [682, 503] on button "3" at bounding box center [675, 515] width 25 height 25
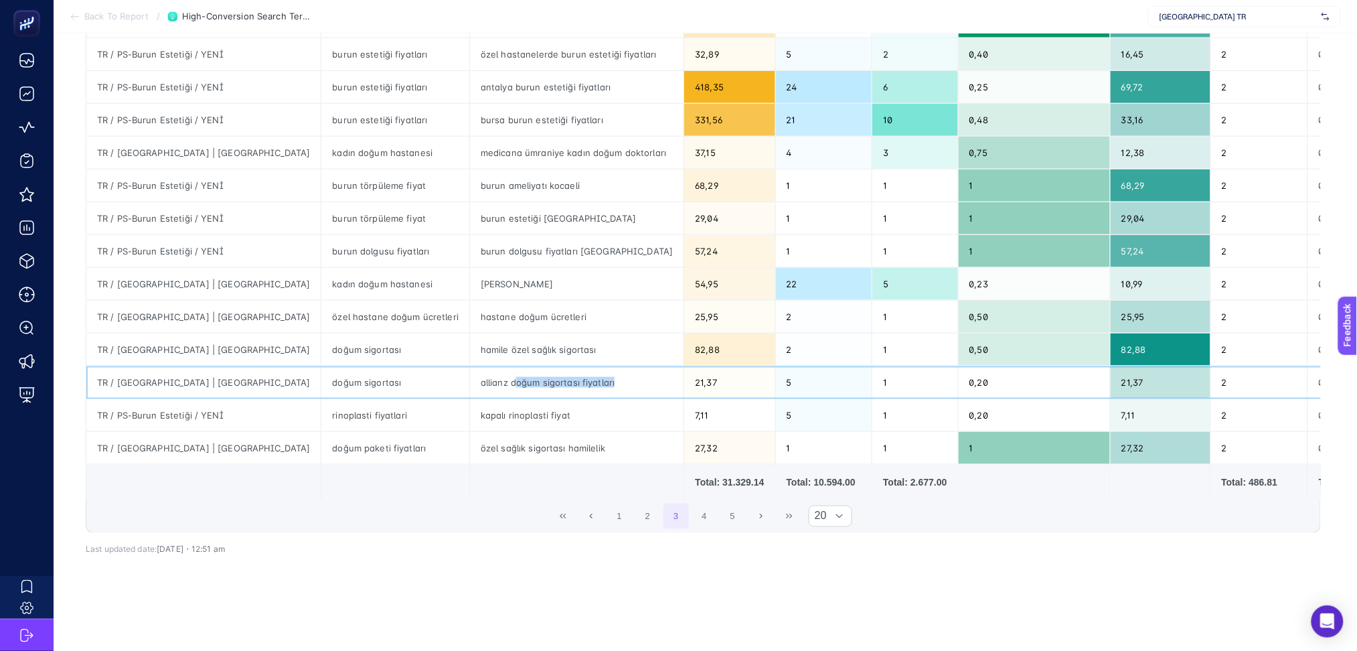
drag, startPoint x: 454, startPoint y: 360, endPoint x: 551, endPoint y: 365, distance: 97.2
click at [551, 366] on div "allianz doğum sigortası fiyatları" at bounding box center [577, 382] width 214 height 32
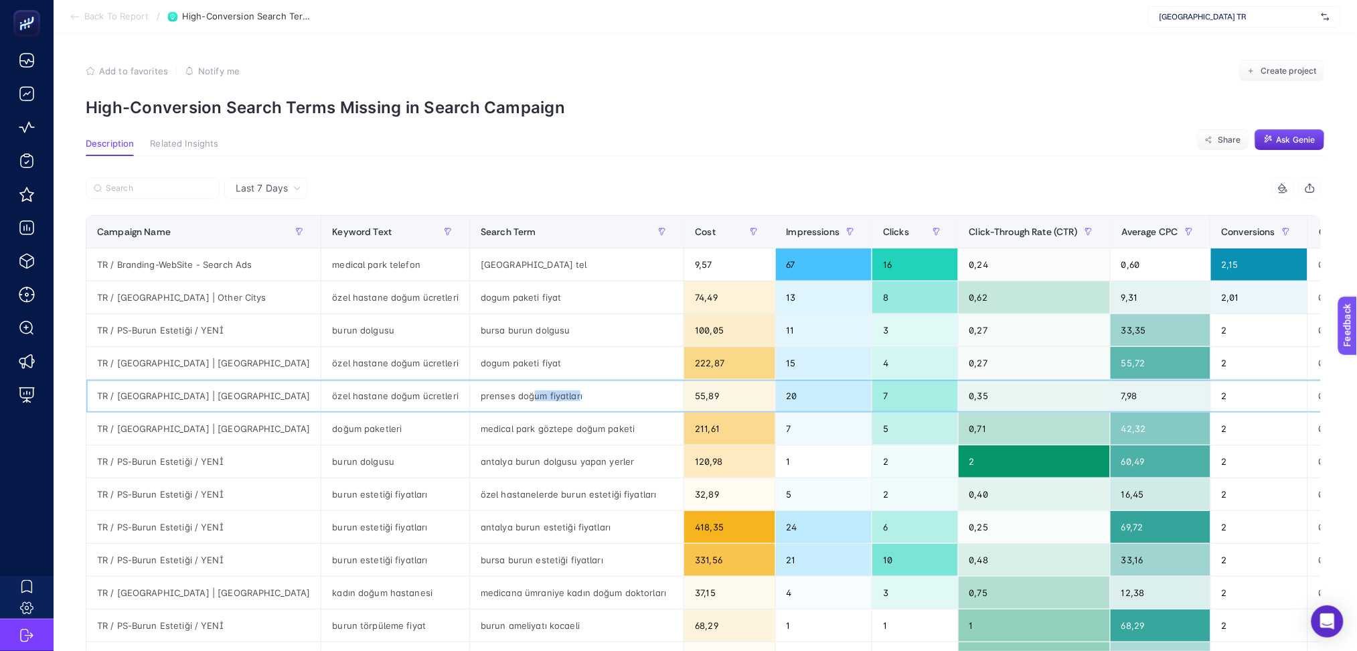
drag, startPoint x: 515, startPoint y: 389, endPoint x: 469, endPoint y: 398, distance: 47.0
click at [470, 398] on div "prenses doğum fiyatları" at bounding box center [577, 396] width 214 height 32
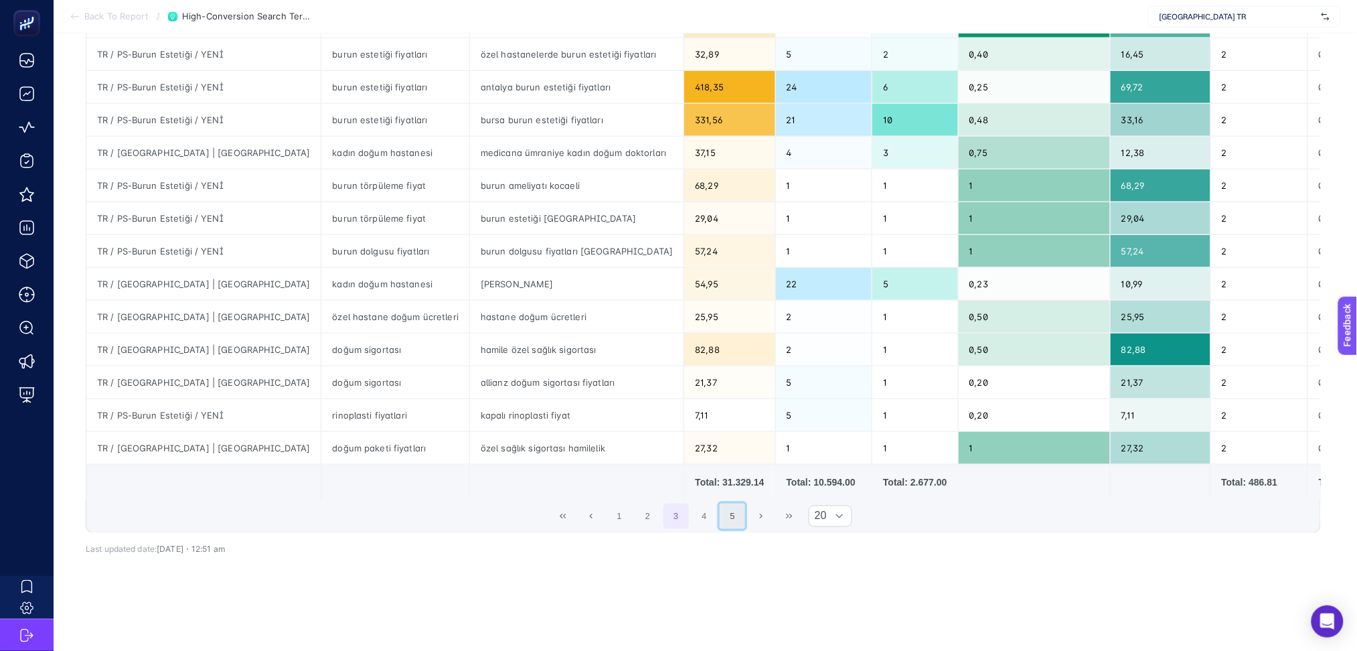
click at [740, 505] on button "5" at bounding box center [732, 515] width 25 height 25
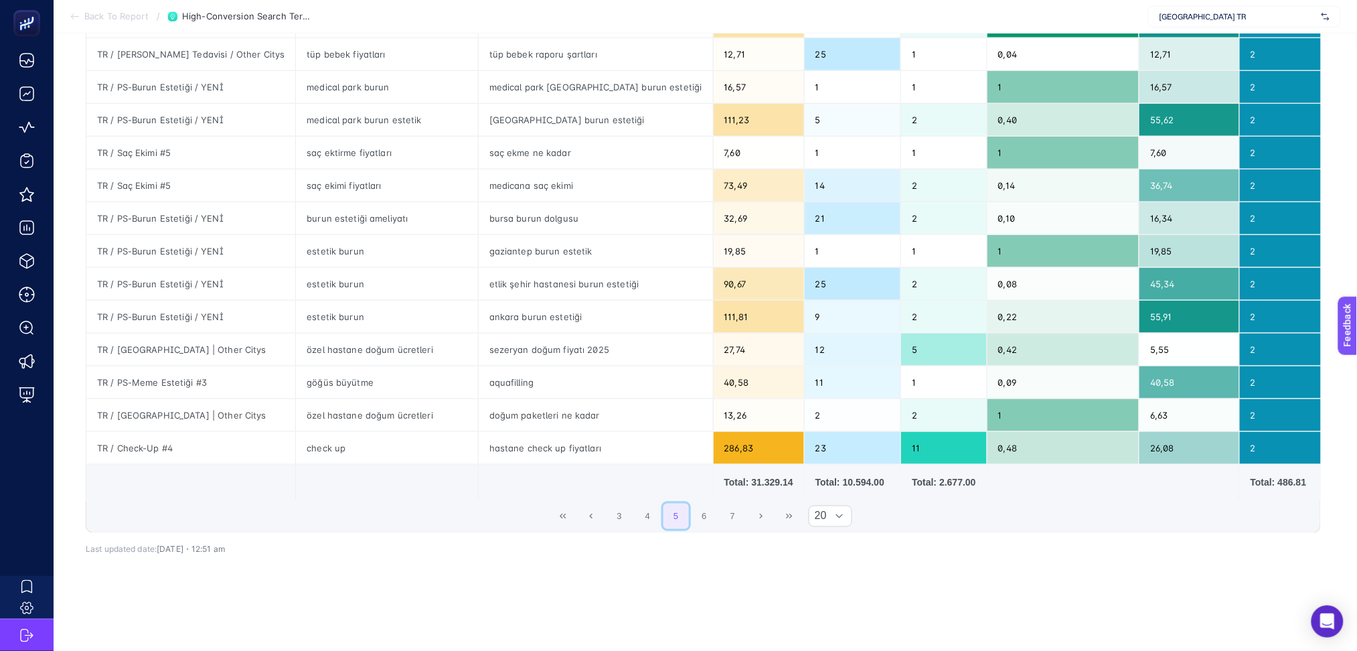
scroll to position [0, 0]
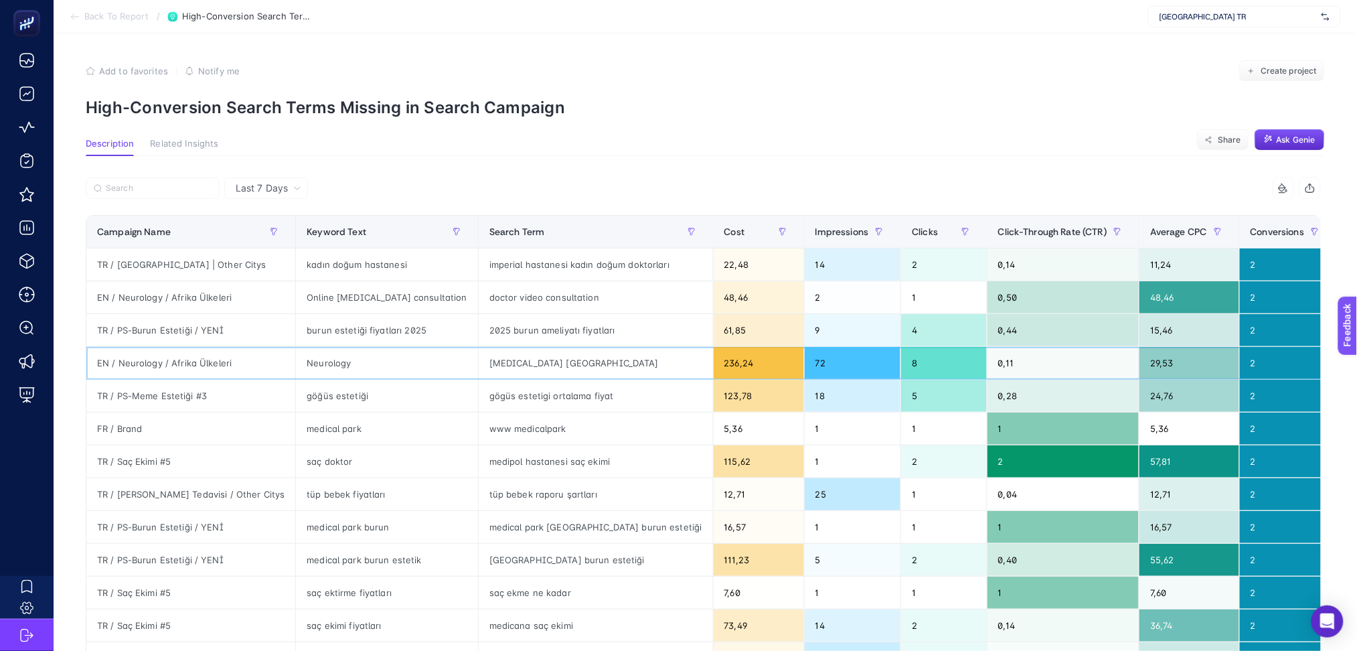
click at [493, 361] on div "[MEDICAL_DATA] [GEOGRAPHIC_DATA]" at bounding box center [596, 363] width 234 height 32
click at [493, 363] on div "[MEDICAL_DATA] [GEOGRAPHIC_DATA]" at bounding box center [596, 363] width 234 height 32
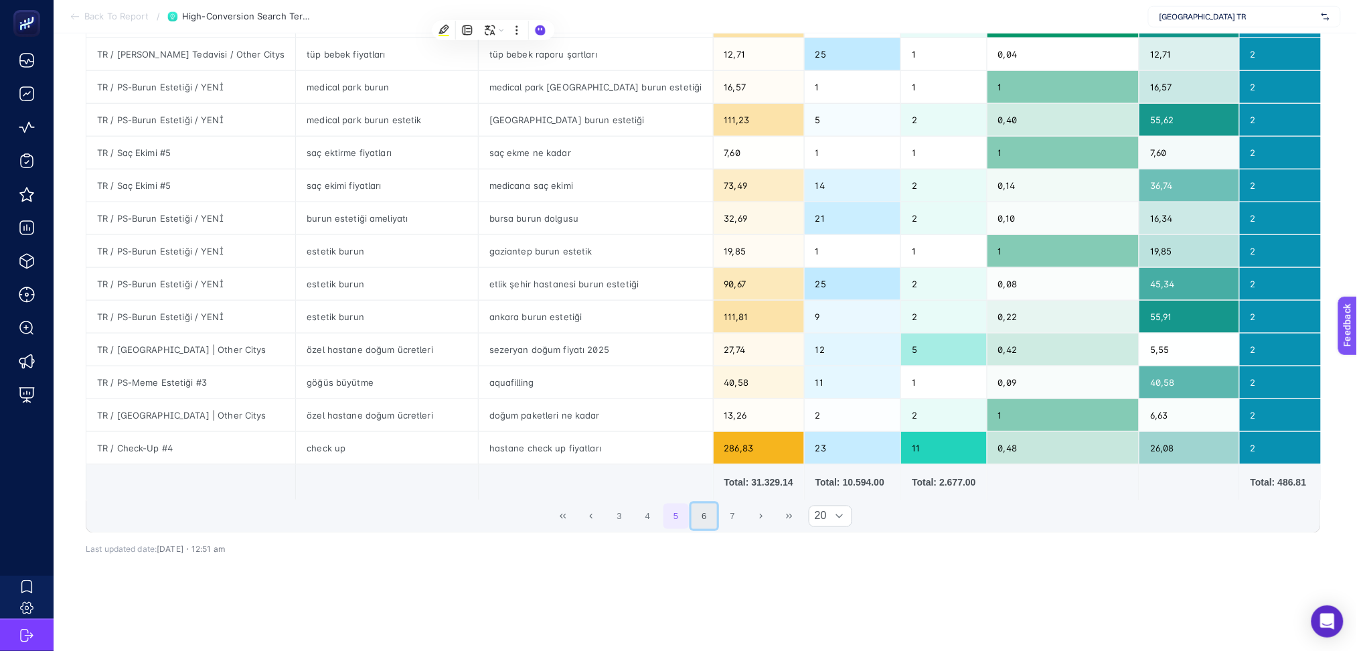
click at [710, 505] on button "6" at bounding box center [703, 515] width 25 height 25
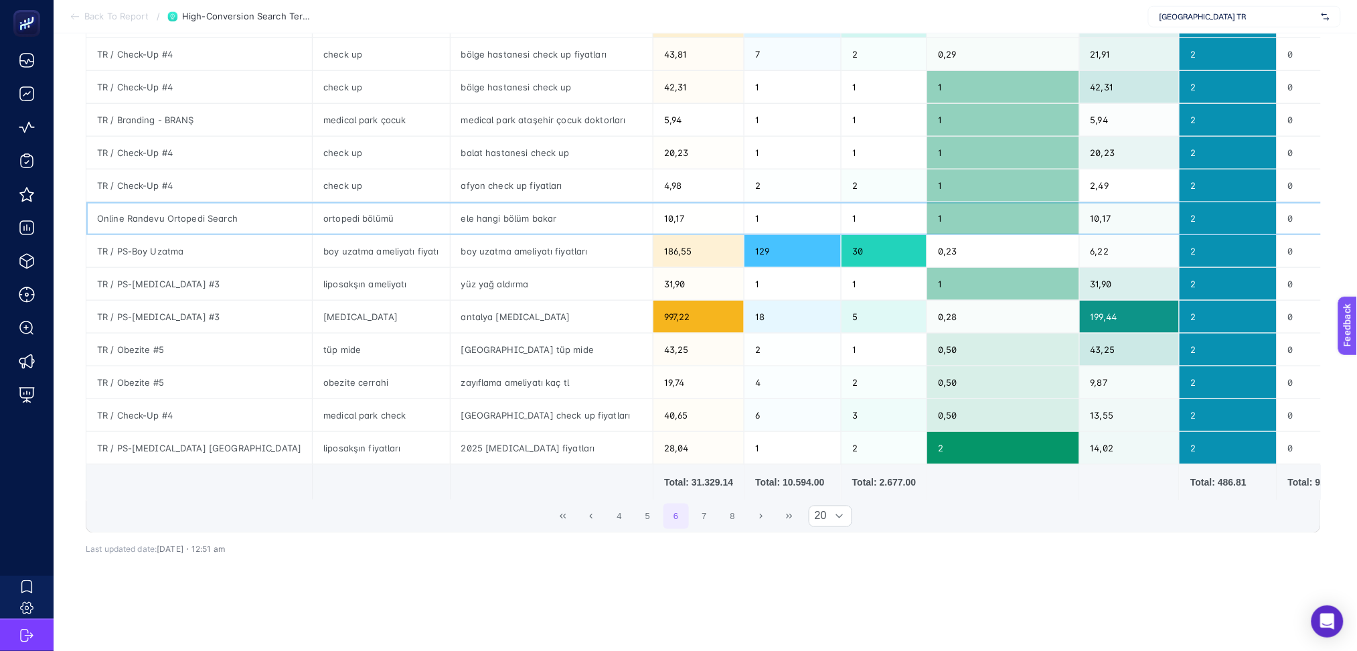
click at [512, 206] on div "ele hangi bölüm bakar" at bounding box center [551, 218] width 202 height 32
drag, startPoint x: 453, startPoint y: 155, endPoint x: 431, endPoint y: 140, distance: 26.9
click at [452, 169] on div "afyon check up fiyatları" at bounding box center [551, 185] width 202 height 32
drag, startPoint x: 418, startPoint y: 135, endPoint x: 565, endPoint y: 139, distance: 146.6
click at [565, 139] on div "balat hastanesi check up" at bounding box center [551, 153] width 202 height 32
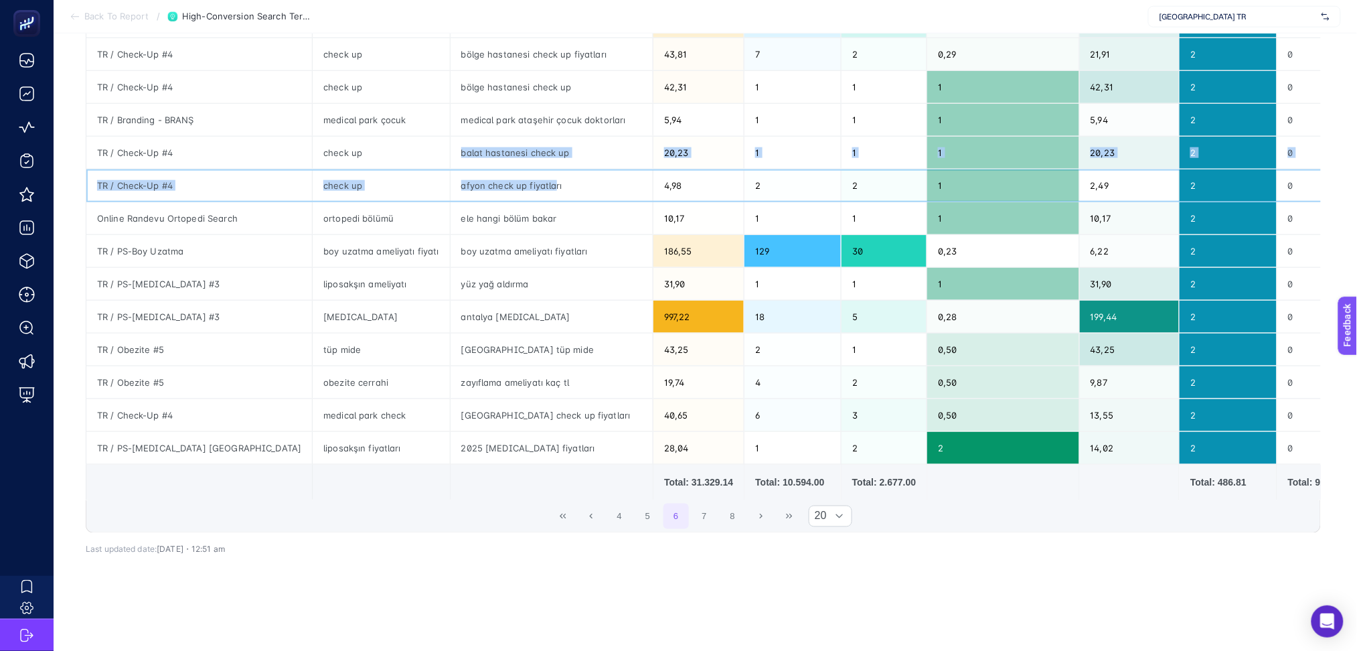
drag, startPoint x: 486, startPoint y: 167, endPoint x: 388, endPoint y: 137, distance: 102.1
click at [388, 137] on tbody "TR / Check-Up #4 check up [GEOGRAPHIC_DATA] şehir hastanesi check up fiyatları …" at bounding box center [825, 137] width 1478 height 656
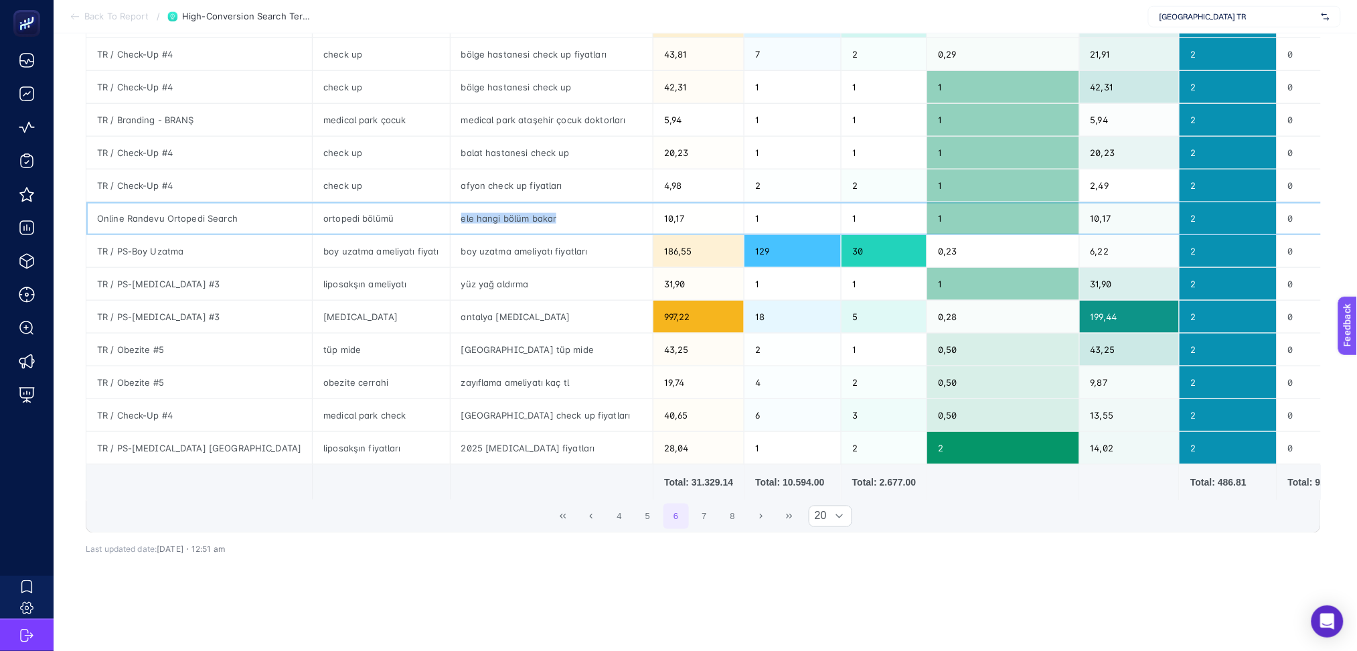
drag, startPoint x: 395, startPoint y: 198, endPoint x: 509, endPoint y: 207, distance: 114.2
click at [509, 207] on div "ele hangi bölüm bakar" at bounding box center [551, 218] width 202 height 32
drag, startPoint x: 390, startPoint y: 234, endPoint x: 511, endPoint y: 232, distance: 120.5
click at [511, 235] on div "boy uzatma ameliyatı fiyatları" at bounding box center [551, 251] width 202 height 32
click at [704, 503] on button "7" at bounding box center [703, 515] width 25 height 25
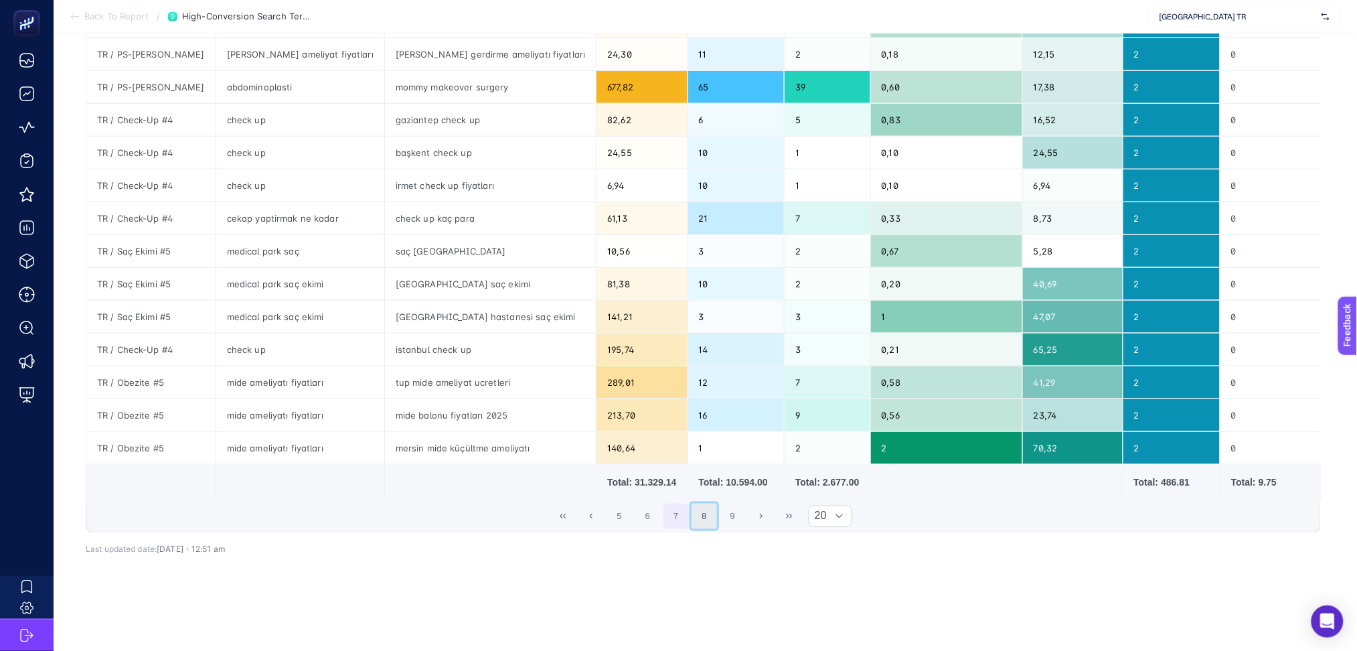
click at [705, 503] on button "8" at bounding box center [703, 515] width 25 height 25
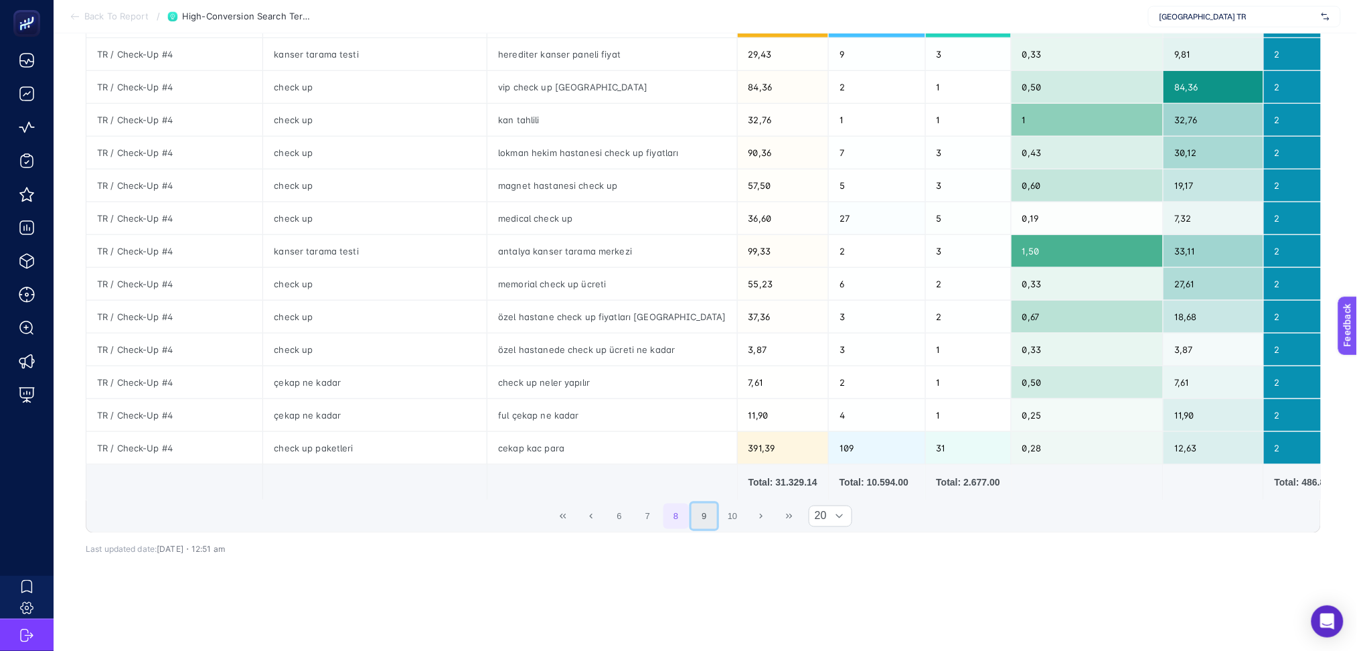
click at [707, 505] on button "9" at bounding box center [703, 515] width 25 height 25
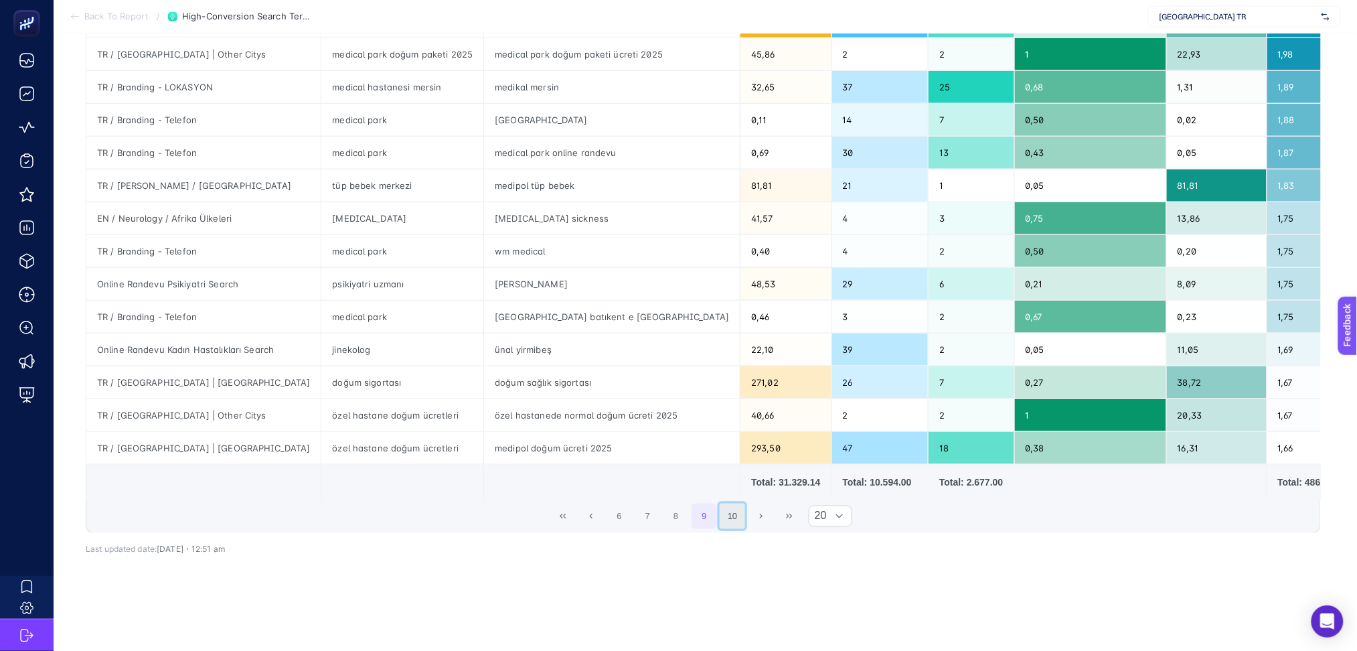
click at [736, 503] on button "10" at bounding box center [732, 515] width 25 height 25
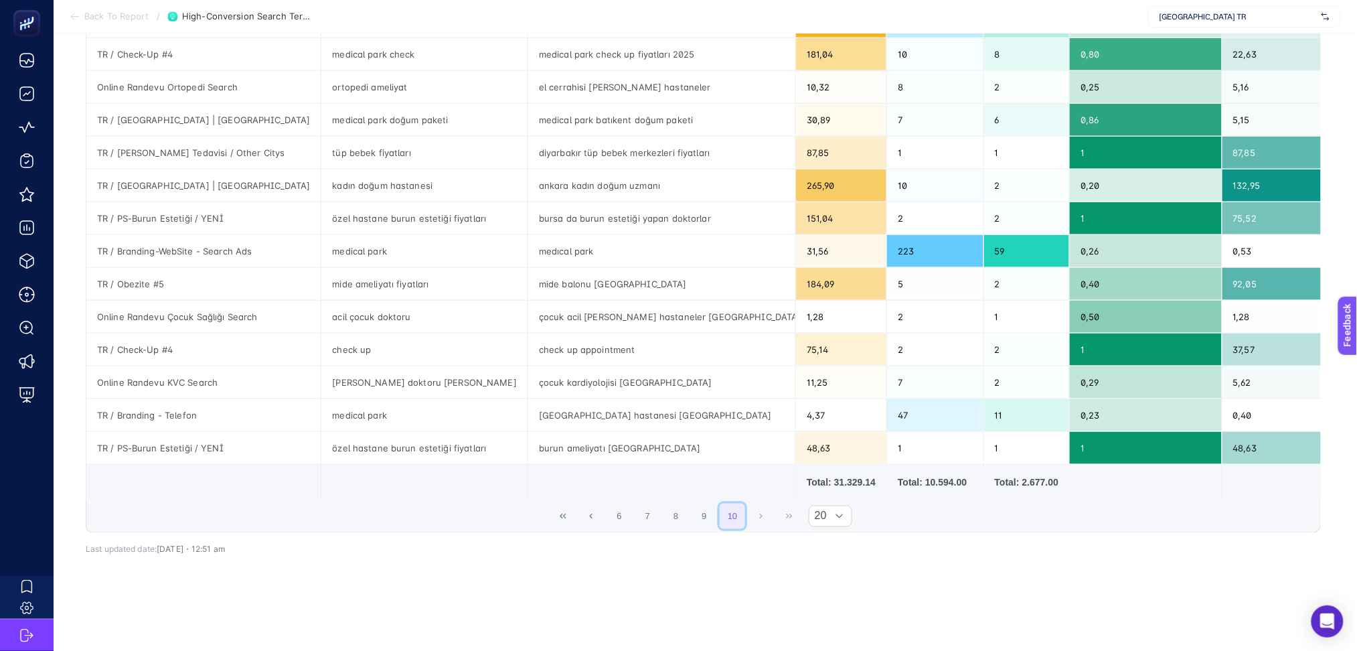
scroll to position [0, 0]
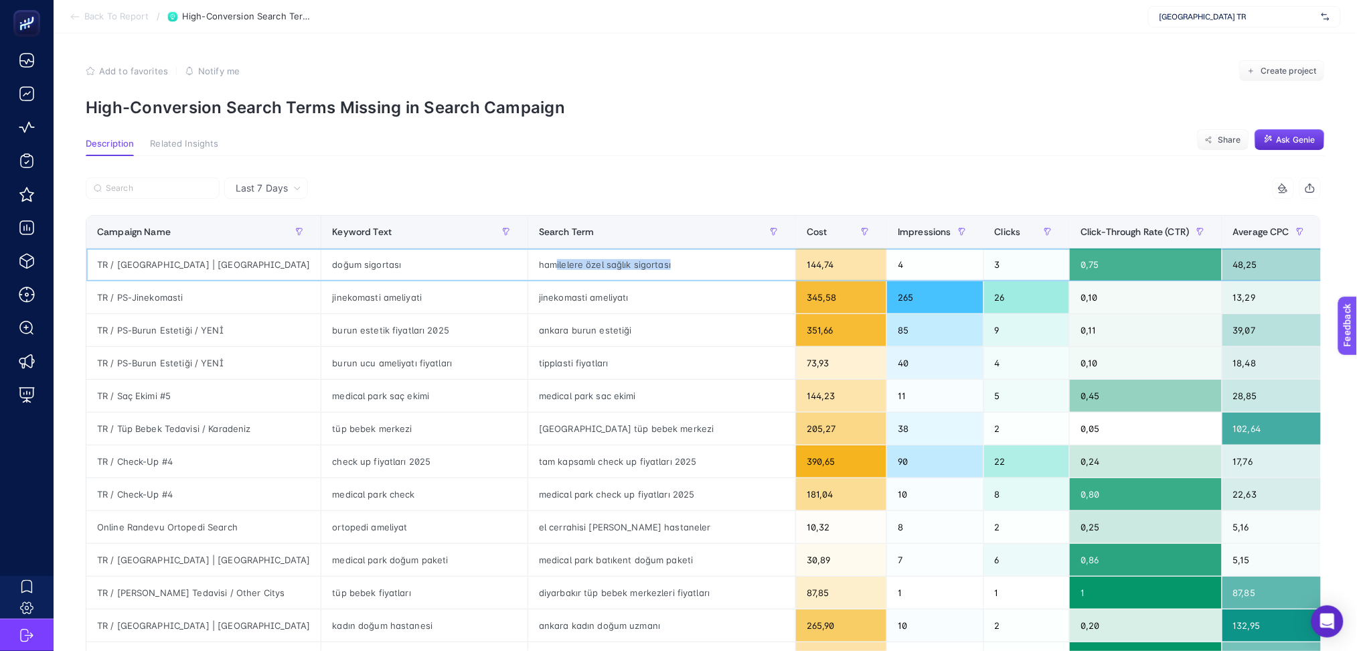
drag, startPoint x: 464, startPoint y: 268, endPoint x: 594, endPoint y: 270, distance: 129.9
click at [594, 270] on div "hamilelere özel sağlık sigortası" at bounding box center [661, 264] width 267 height 32
click at [528, 298] on div "jinekomasti ameliyatı" at bounding box center [661, 297] width 267 height 32
click at [528, 438] on div "[GEOGRAPHIC_DATA] tüp bebek merkezi" at bounding box center [661, 428] width 267 height 32
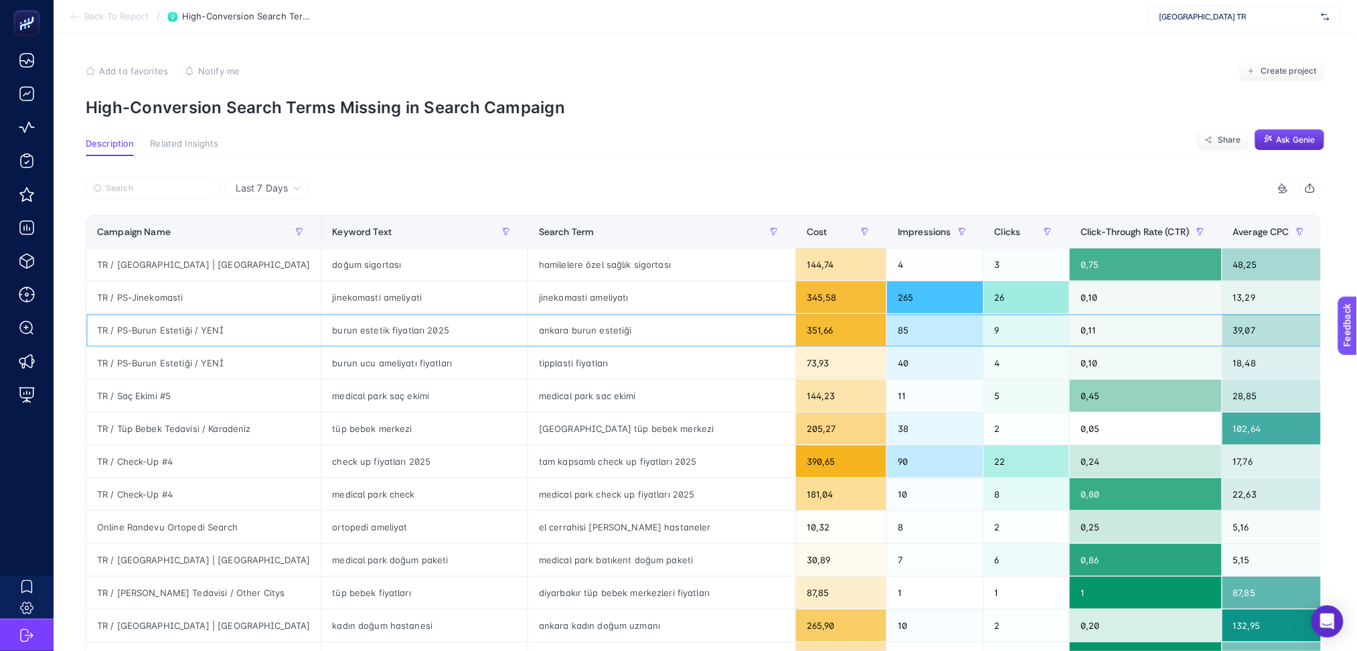
click at [528, 325] on div "ankara burun estetiği" at bounding box center [661, 330] width 267 height 32
click at [528, 323] on div "ankara burun estetiği" at bounding box center [661, 330] width 267 height 32
click at [528, 363] on div "tipplasti fiyatları" at bounding box center [661, 363] width 267 height 32
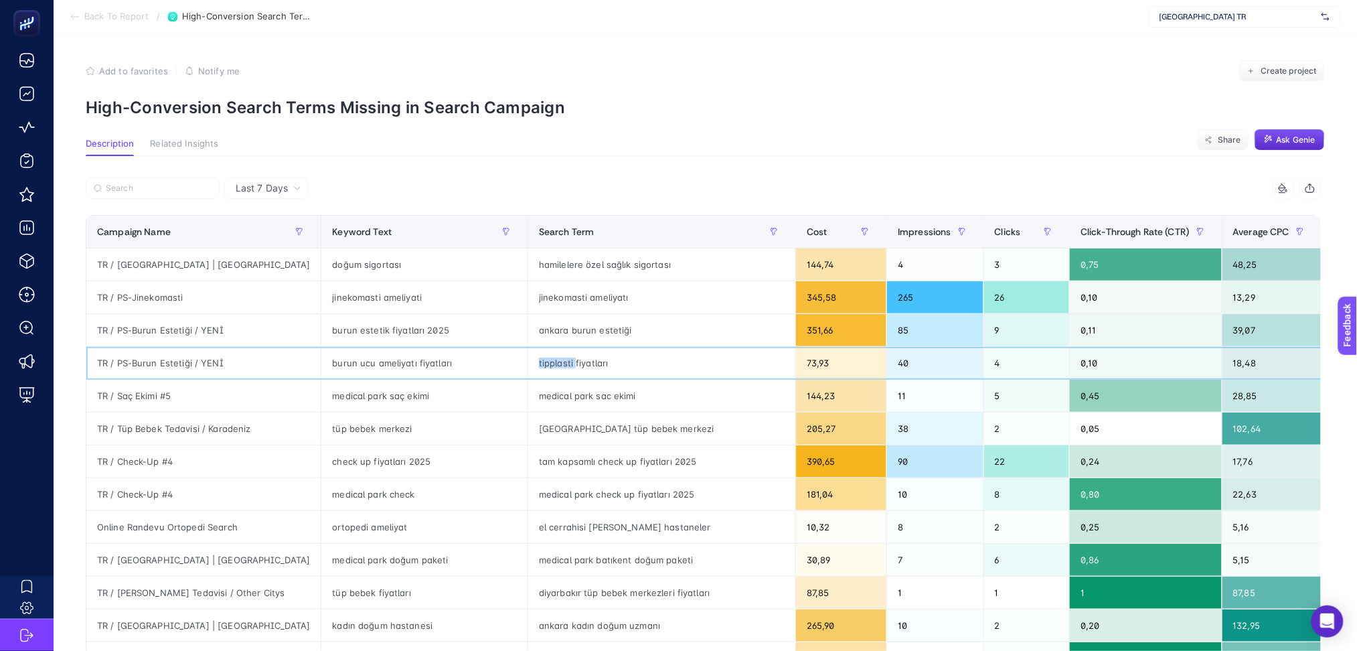
click at [528, 363] on div "tipplasti fiyatları" at bounding box center [661, 363] width 267 height 32
click at [807, 227] on span "Cost" at bounding box center [817, 231] width 21 height 11
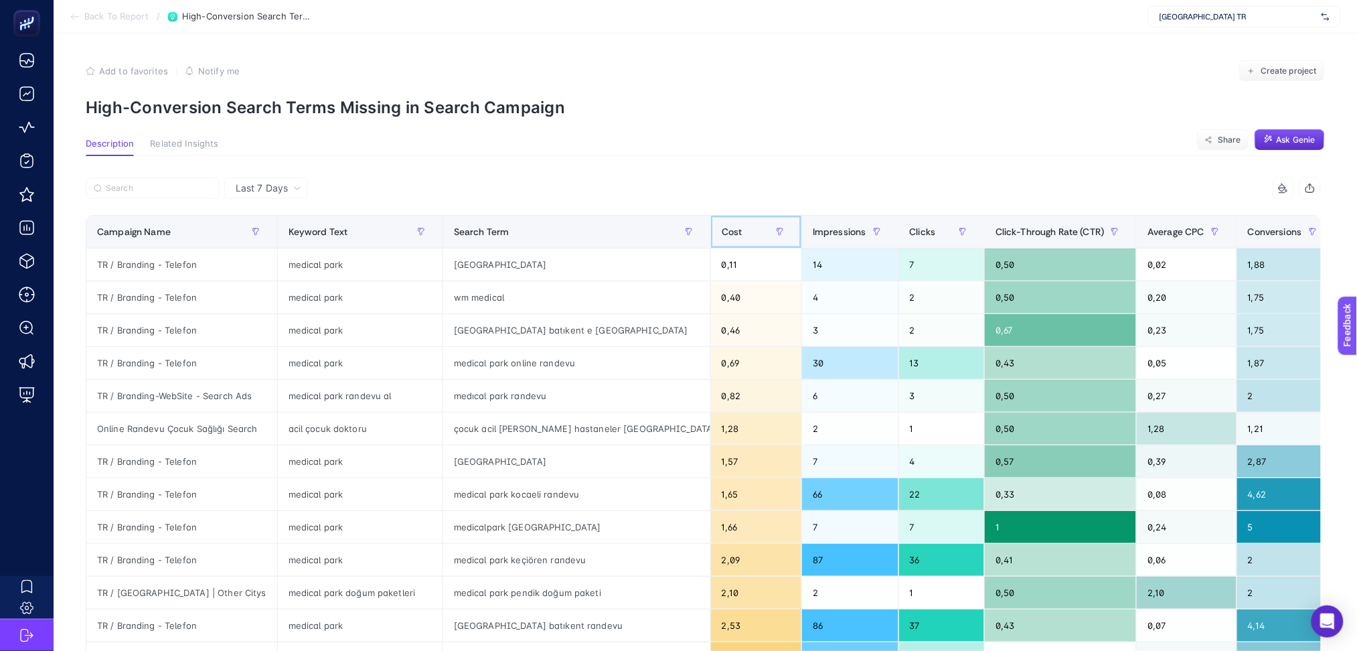
click at [722, 227] on div "Cost" at bounding box center [756, 231] width 69 height 21
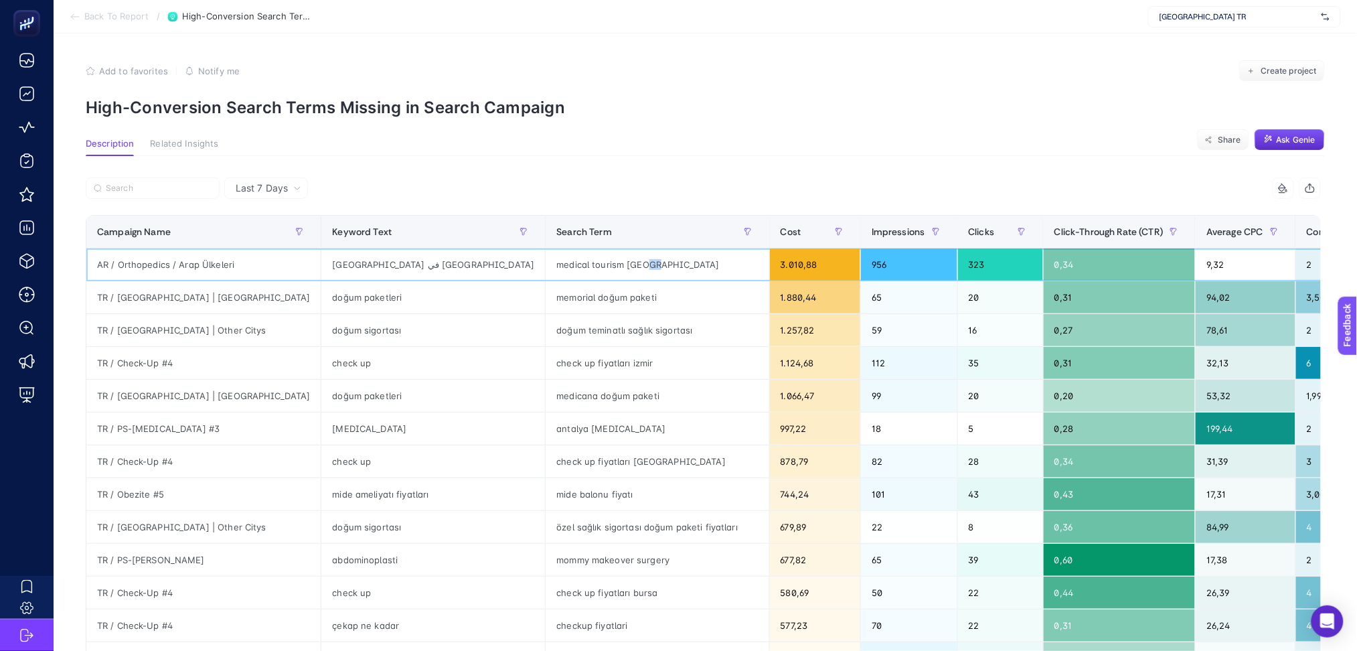
drag, startPoint x: 463, startPoint y: 267, endPoint x: 469, endPoint y: 270, distance: 7.5
click at [545, 270] on div "medical tourism [GEOGRAPHIC_DATA]" at bounding box center [656, 264] width 223 height 32
click at [545, 351] on div "check up fiyatları izmir" at bounding box center [656, 363] width 223 height 32
drag, startPoint x: 373, startPoint y: 561, endPoint x: 493, endPoint y: 555, distance: 119.3
click at [545, 555] on div "mommy makeover surgery" at bounding box center [656, 559] width 223 height 32
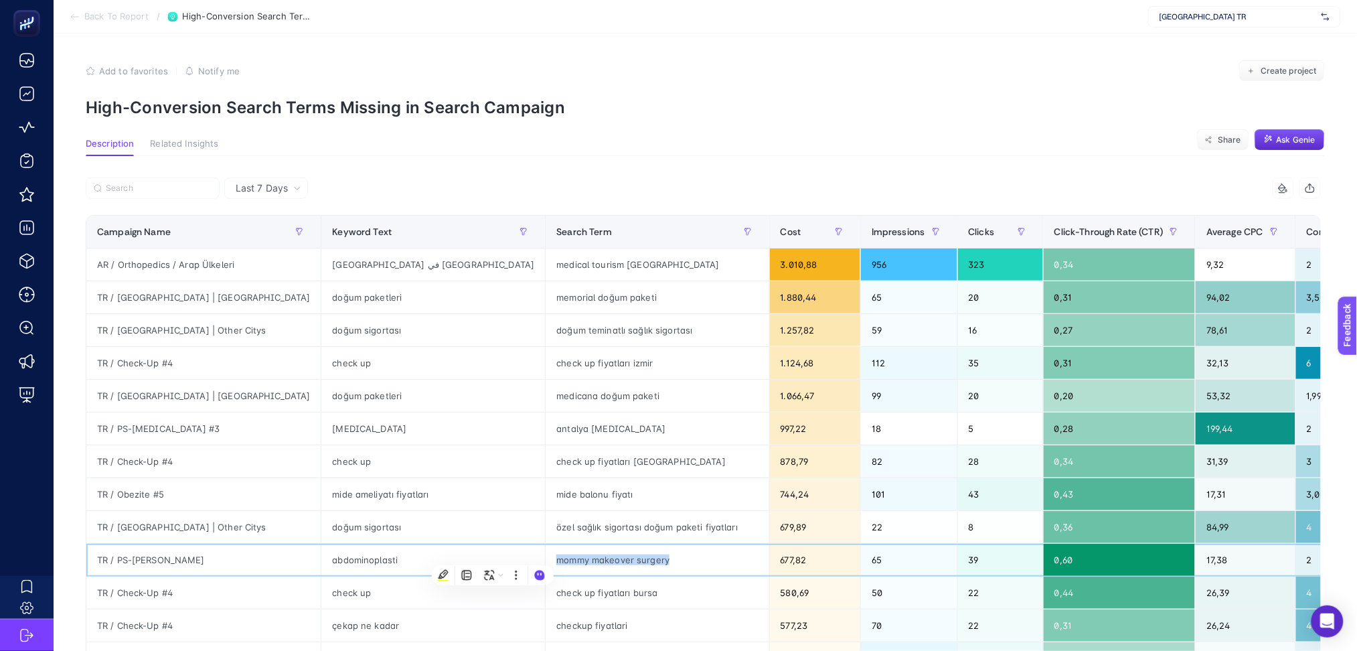
scroll to position [458, 0]
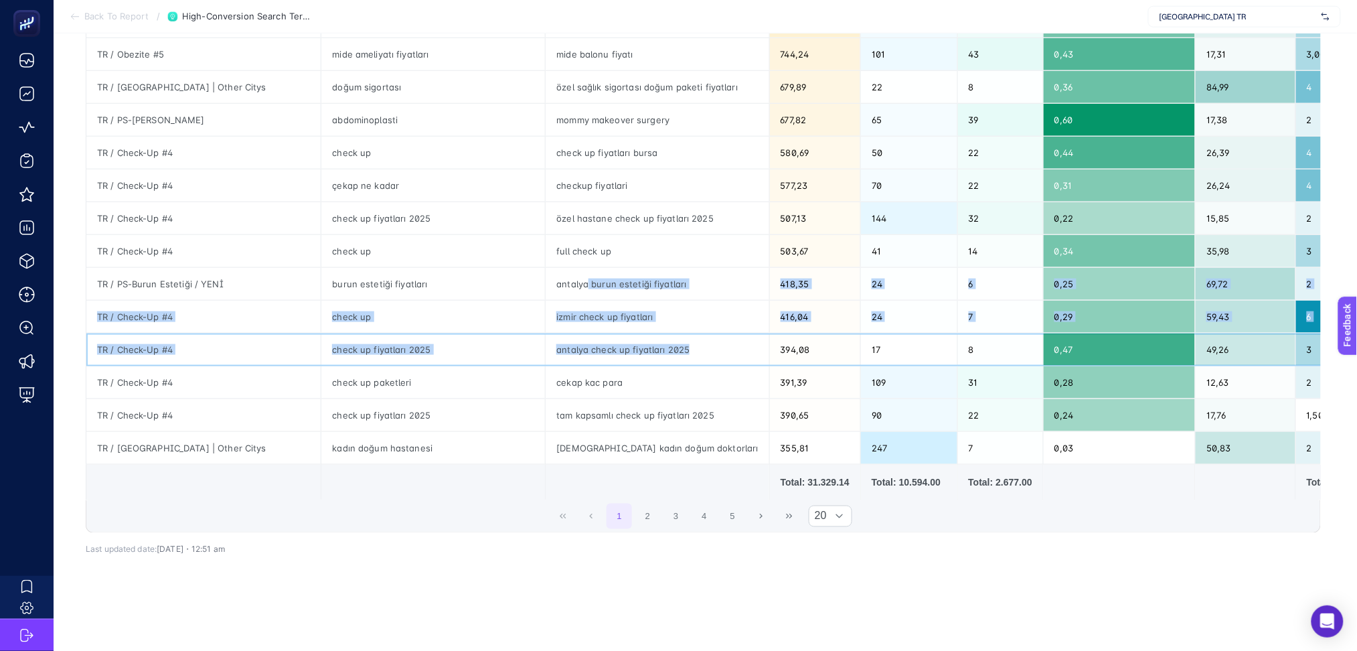
drag, startPoint x: 507, startPoint y: 331, endPoint x: 405, endPoint y: 252, distance: 128.4
click at [405, 252] on tbody "AR / Orthopedics / [DEMOGRAPHIC_DATA] Ülkeleri مستشفى جراحة العظام في [GEOGRAPH…" at bounding box center [883, 137] width 1594 height 656
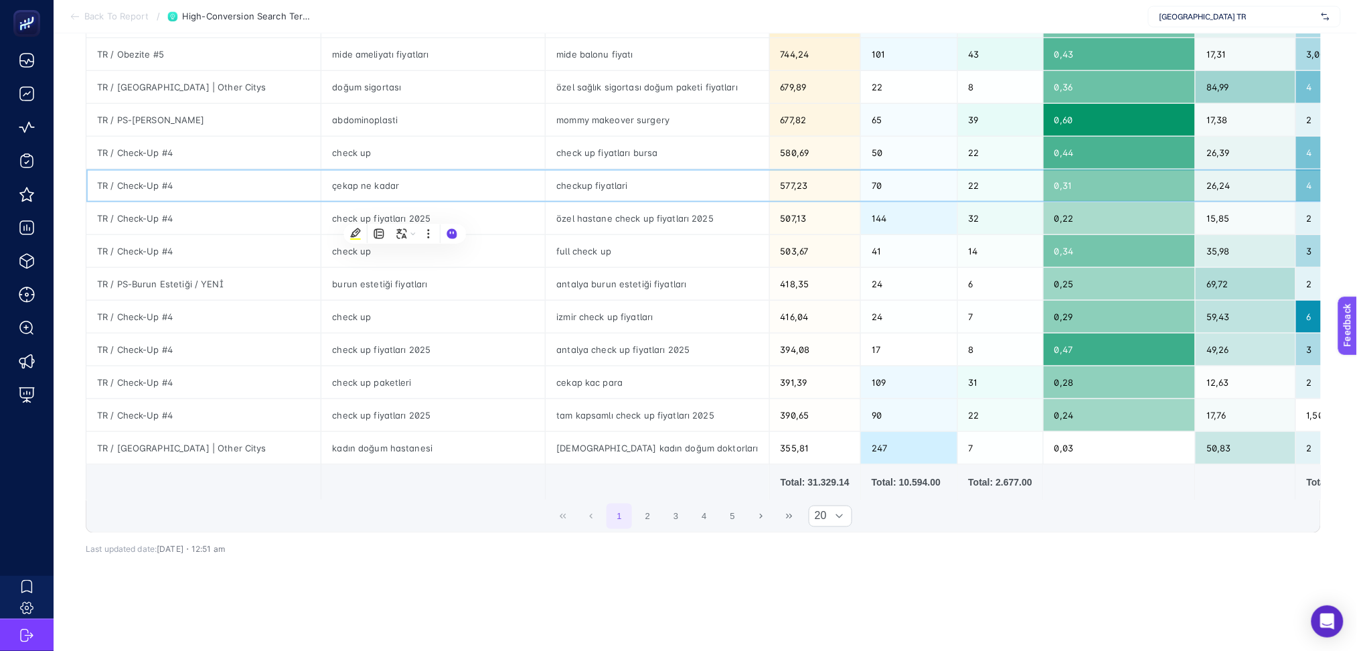
click at [545, 175] on div "checkup fiyatlari" at bounding box center [656, 185] width 223 height 32
drag, startPoint x: 392, startPoint y: 396, endPoint x: 517, endPoint y: 397, distance: 125.2
click at [545, 399] on div "tam kapsamlı check up fiyatları 2025" at bounding box center [656, 415] width 223 height 32
click at [651, 511] on button "2" at bounding box center [647, 515] width 25 height 25
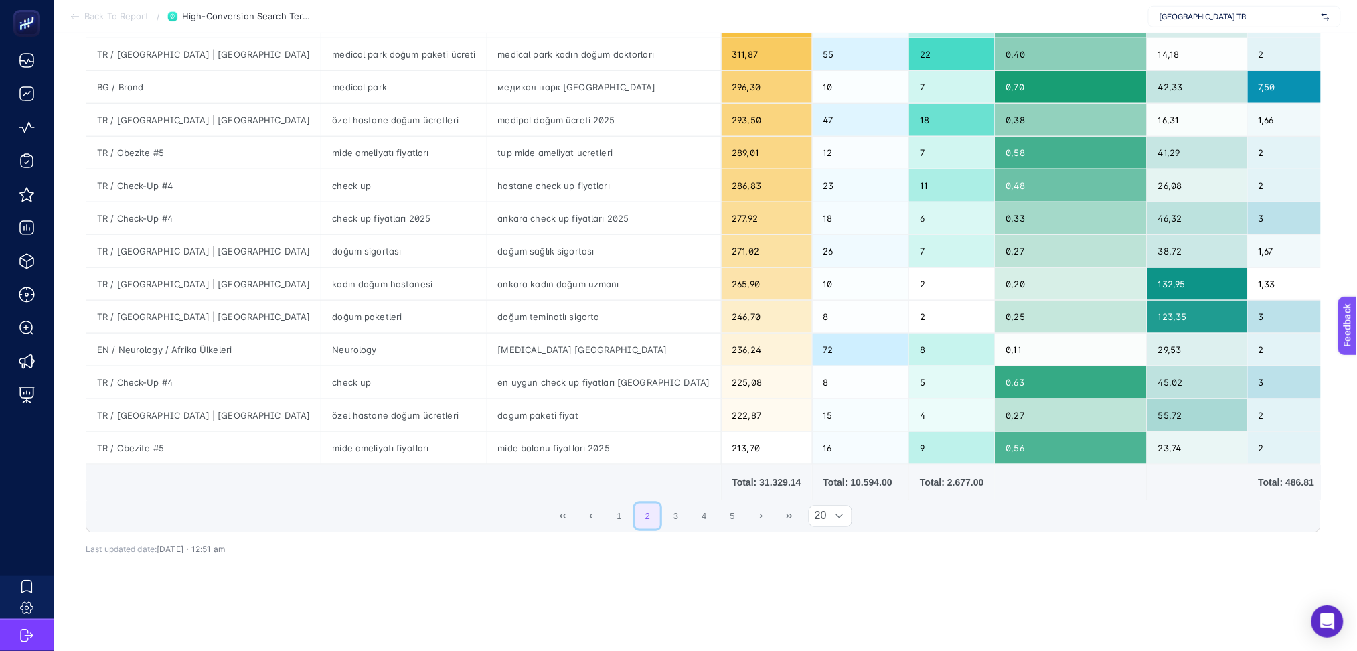
scroll to position [0, 0]
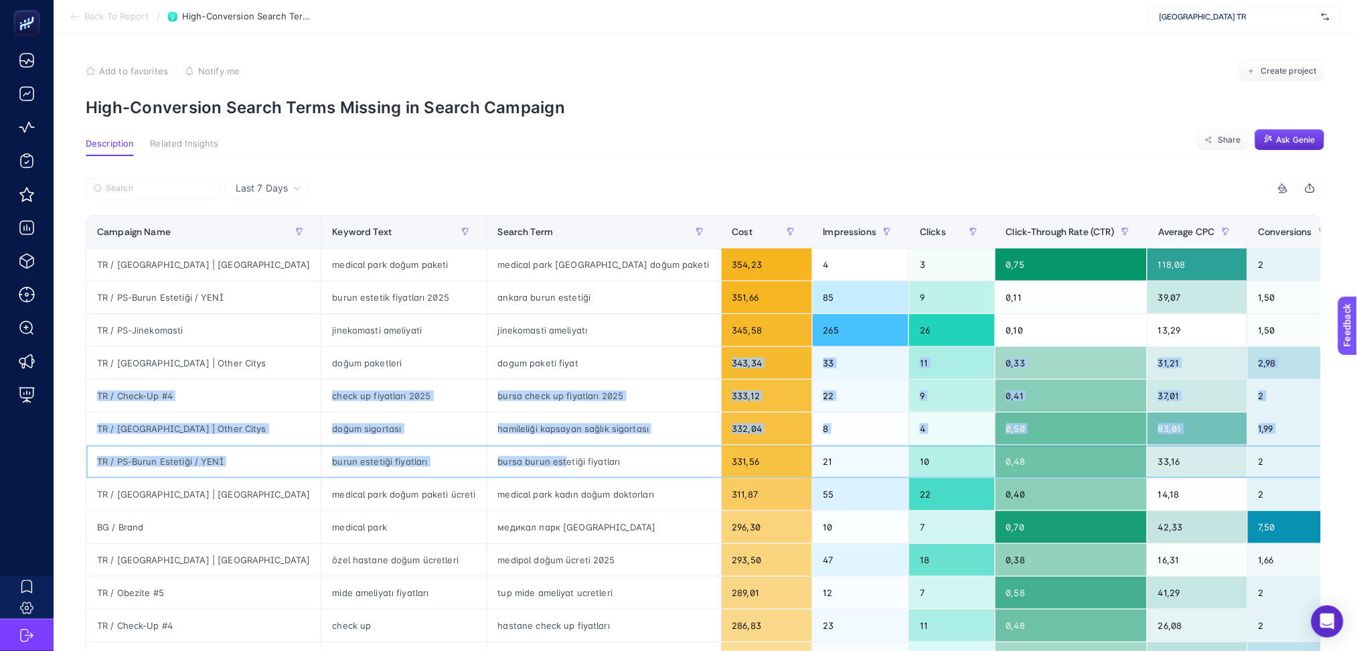
drag, startPoint x: 483, startPoint y: 465, endPoint x: 521, endPoint y: 366, distance: 105.8
click at [521, 366] on tbody "TR / [GEOGRAPHIC_DATA] | [GEOGRAPHIC_DATA] doğum paketi medical park [GEOGRAPHI…" at bounding box center [859, 576] width 1546 height 656
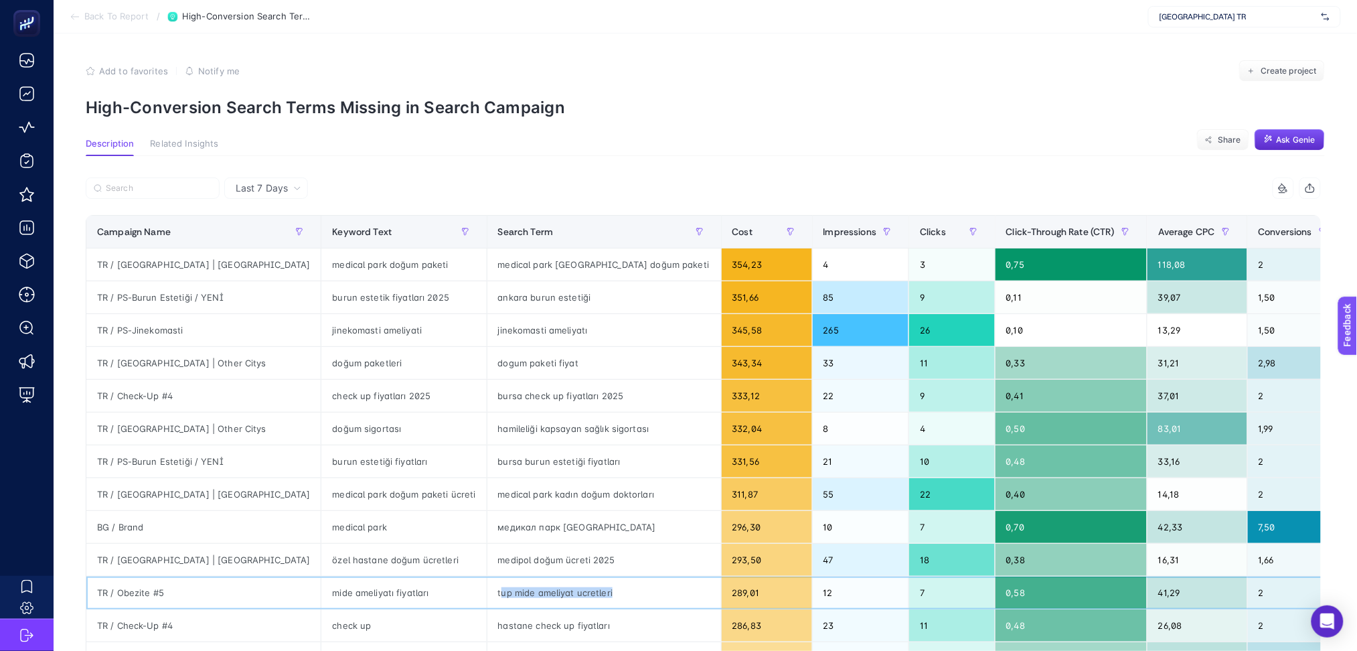
drag, startPoint x: 422, startPoint y: 595, endPoint x: 534, endPoint y: 601, distance: 112.6
click at [534, 601] on div "tup mide ameliyat ucretleri" at bounding box center [604, 592] width 234 height 32
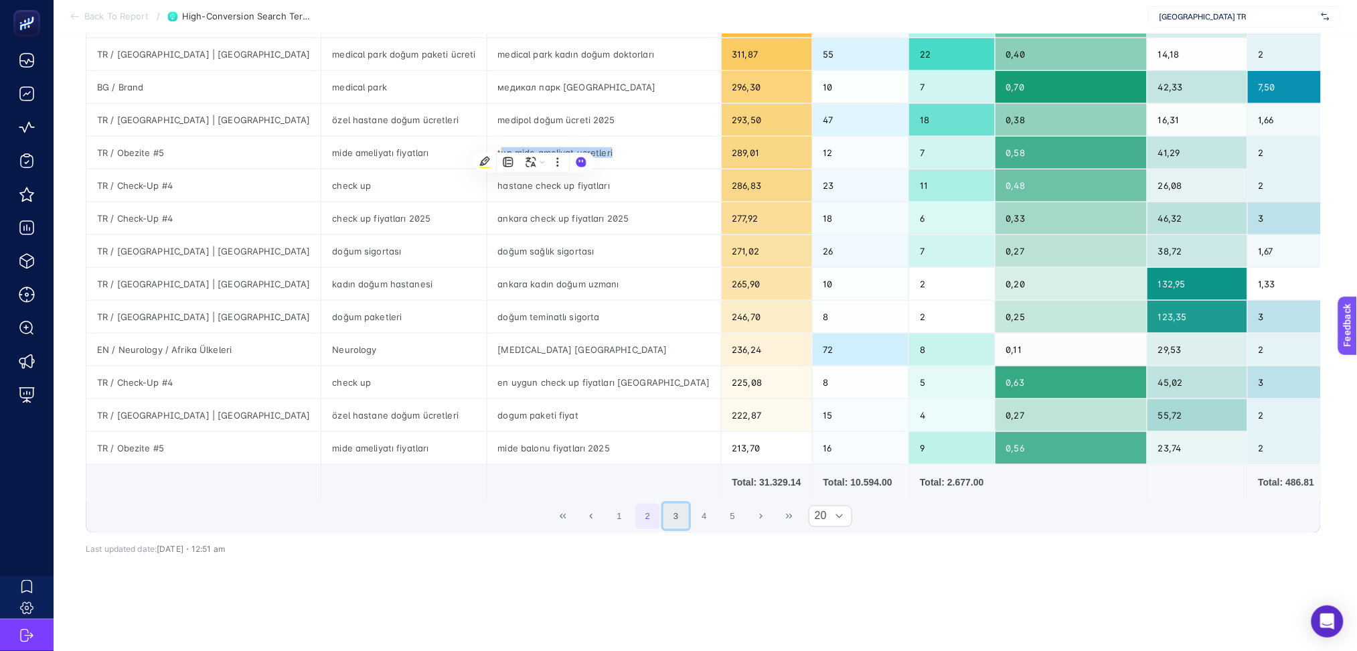
click at [684, 504] on button "3" at bounding box center [675, 515] width 25 height 25
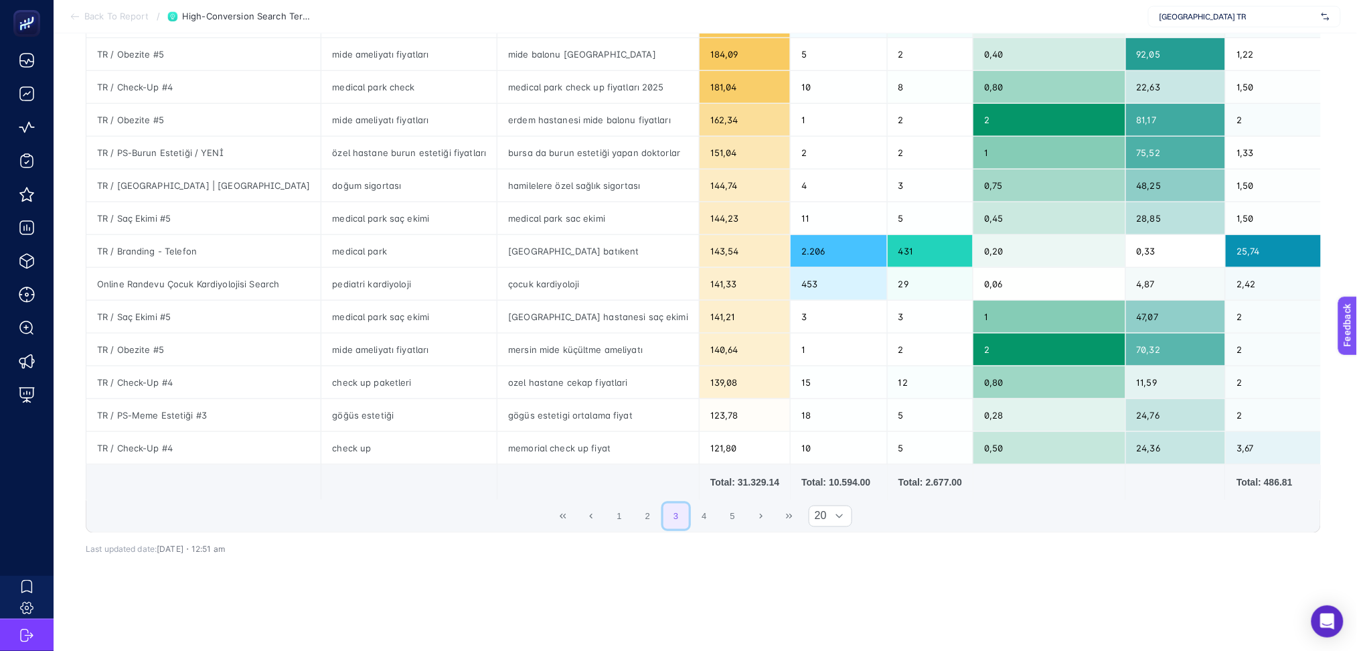
scroll to position [0, 0]
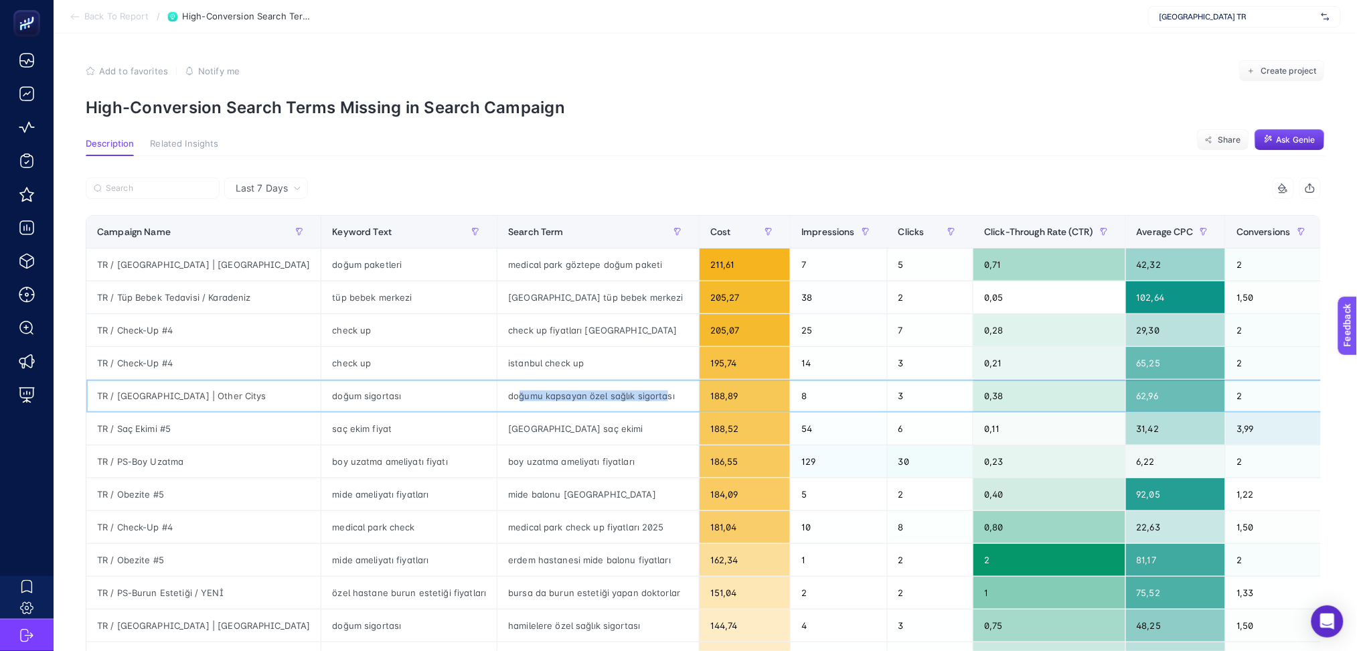
drag, startPoint x: 485, startPoint y: 394, endPoint x: 630, endPoint y: 397, distance: 145.3
click at [630, 397] on div "doğumu kapsayan özel sağlık sigortası" at bounding box center [597, 396] width 201 height 32
click at [521, 363] on div "istanbul check up" at bounding box center [597, 363] width 201 height 32
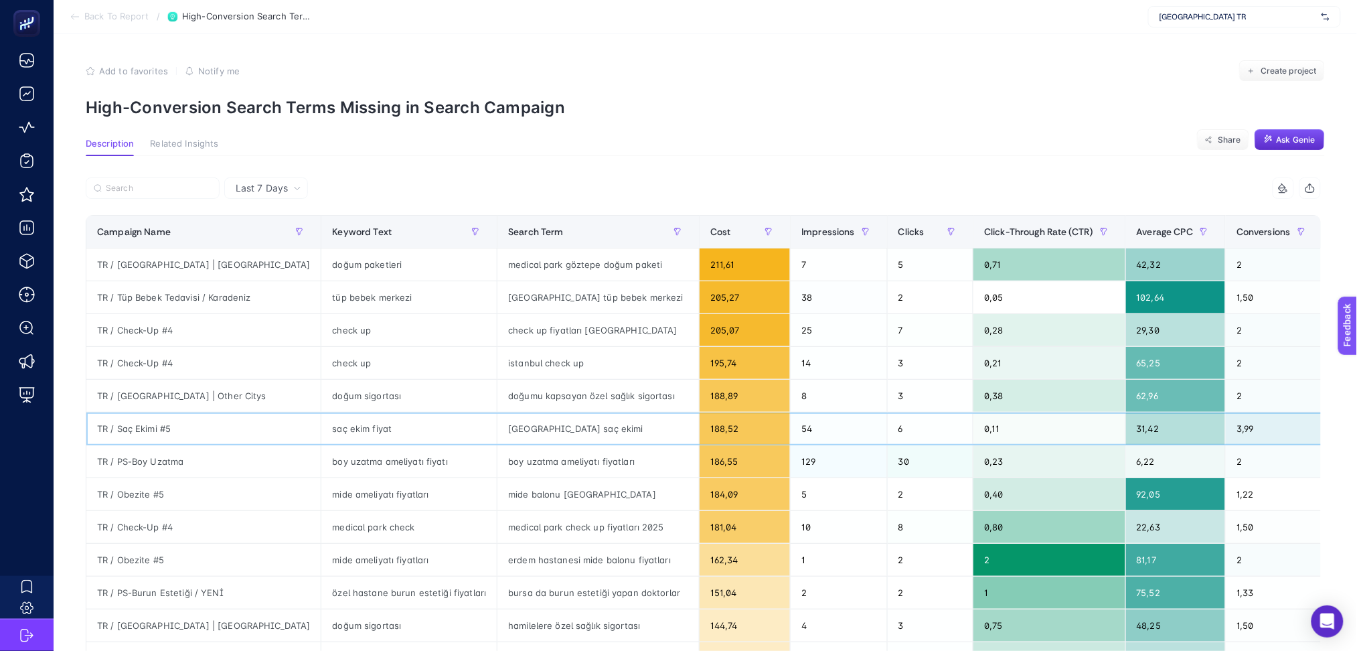
click at [497, 427] on div "[GEOGRAPHIC_DATA] saç ekimi" at bounding box center [597, 428] width 201 height 32
click at [539, 509] on div "mide balonu [GEOGRAPHIC_DATA]" at bounding box center [597, 494] width 201 height 32
click at [70, 14] on icon at bounding box center [75, 16] width 11 height 11
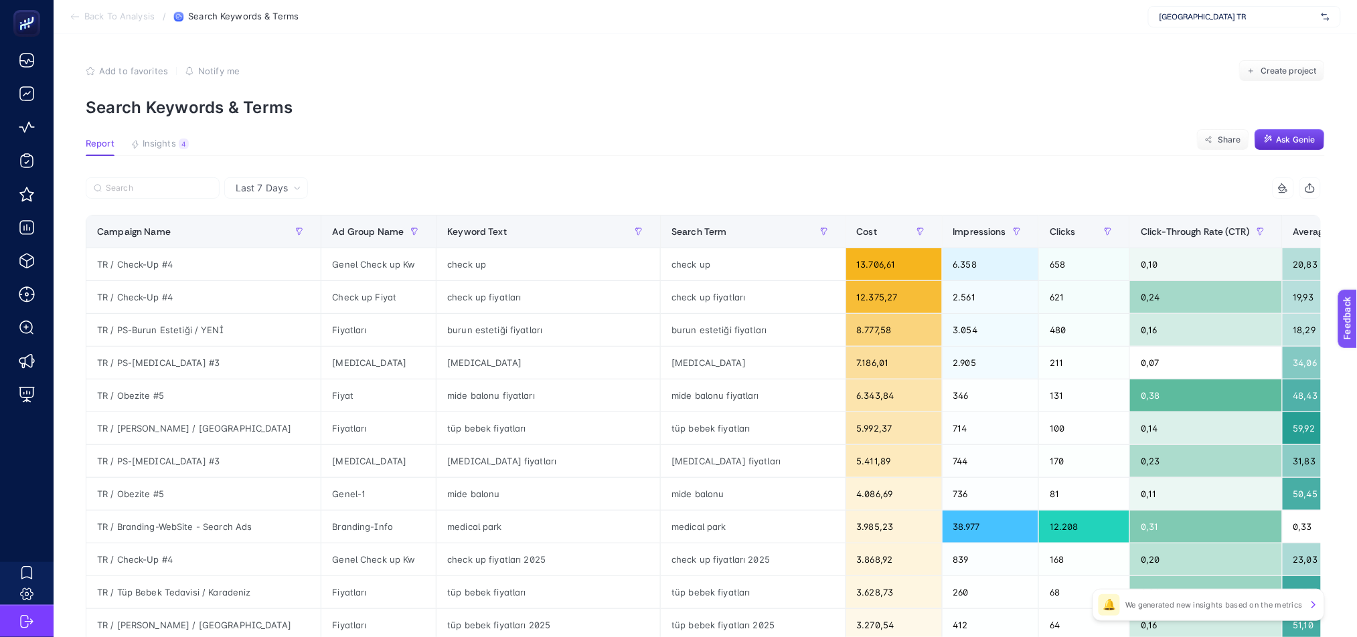
click at [72, 20] on icon at bounding box center [75, 16] width 11 height 11
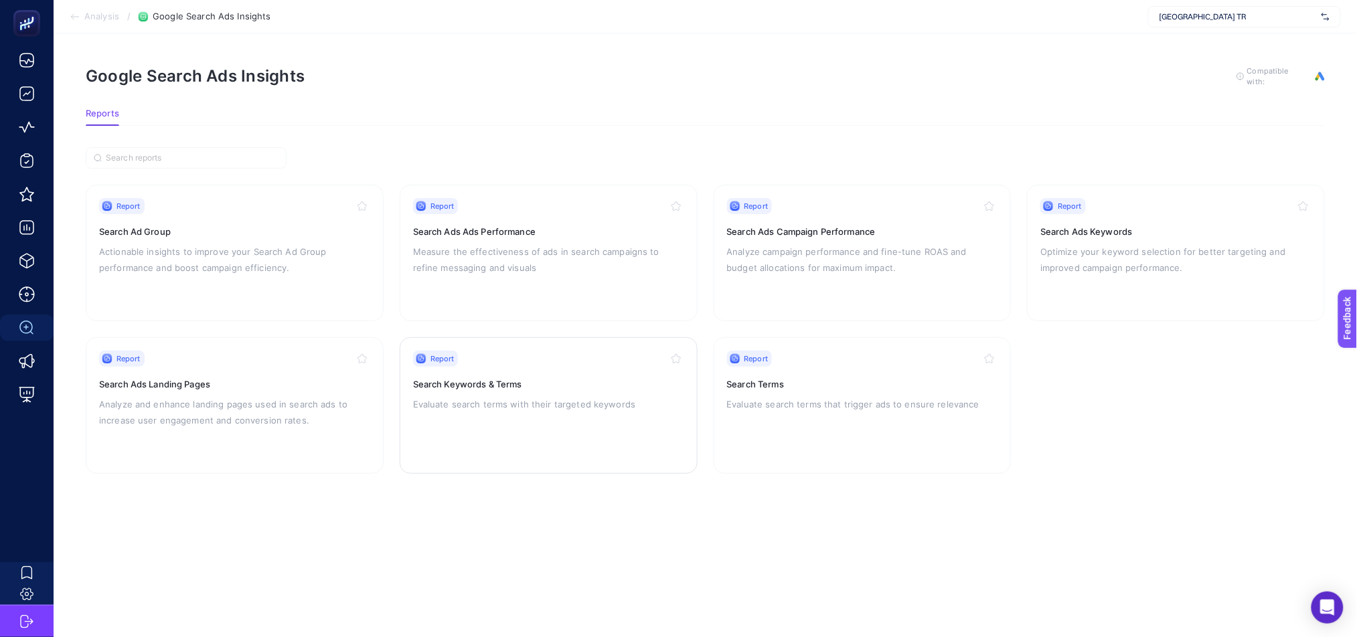
click at [608, 421] on div "Report Search Keywords & Terms Evaluate search terms with their targeted keywor…" at bounding box center [548, 406] width 271 height 110
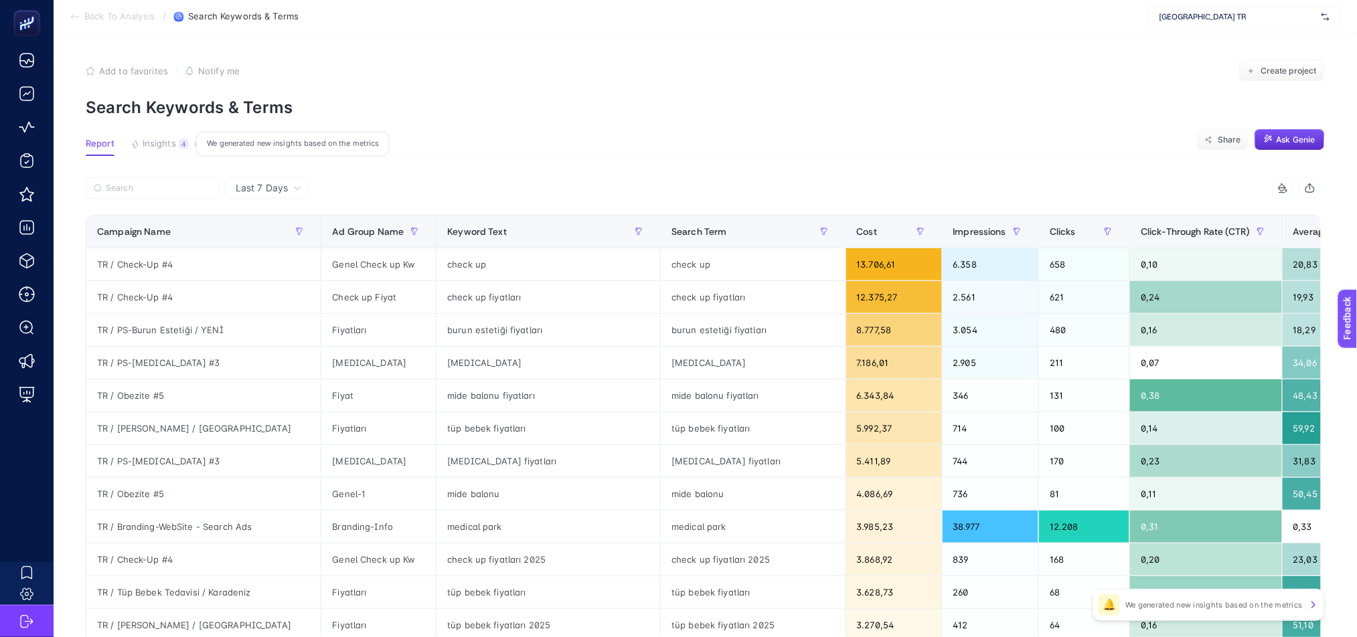
click at [164, 148] on span "Insights" at bounding box center [159, 144] width 33 height 11
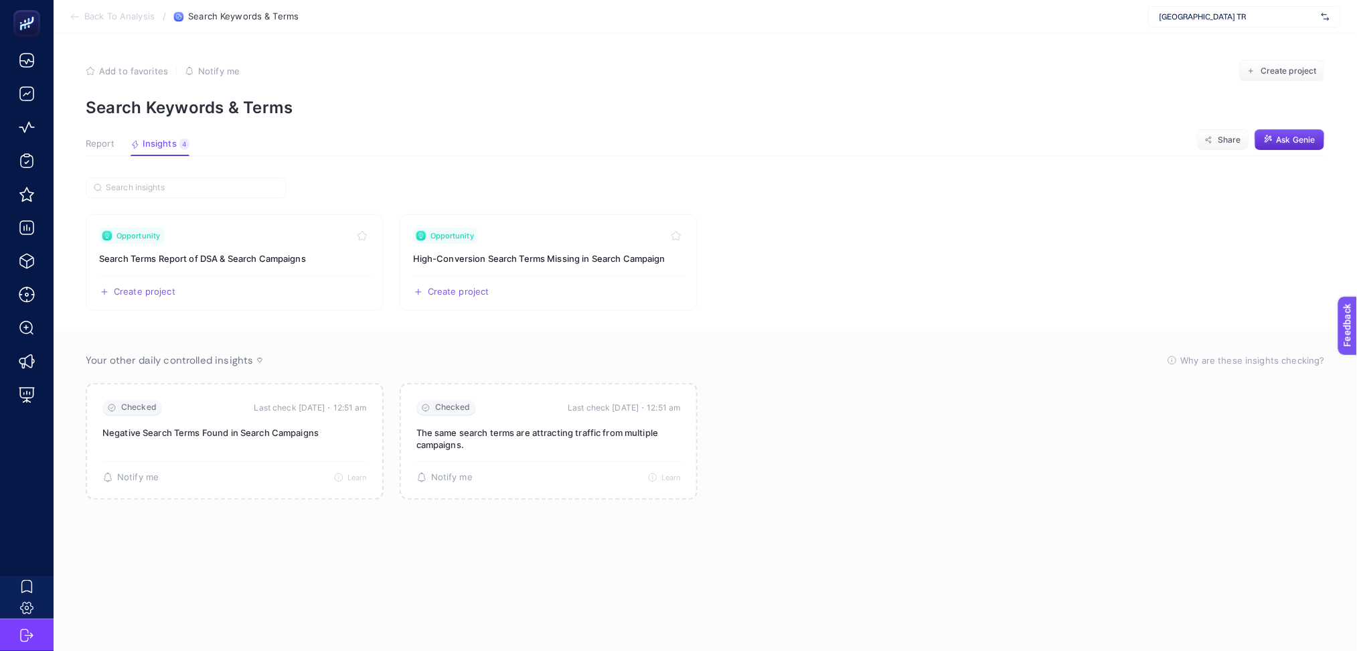
click at [71, 14] on icon at bounding box center [75, 16] width 11 height 11
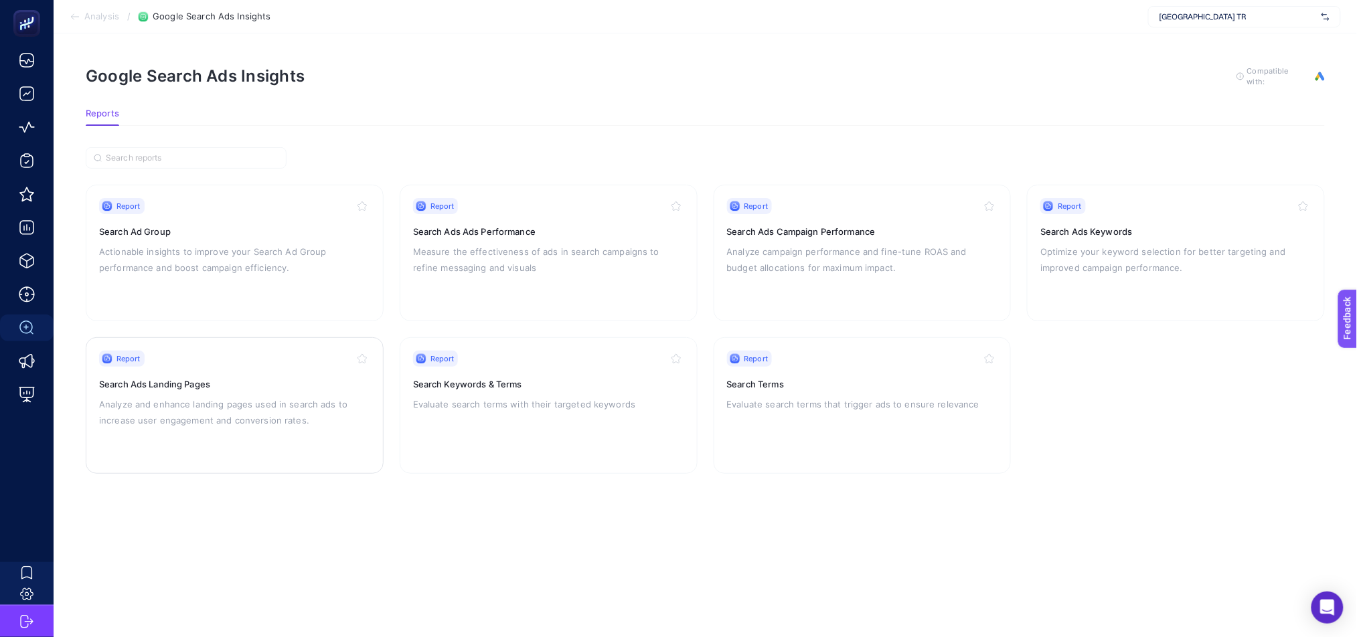
click at [318, 369] on div "Report Search Ads Landing Pages Analyze and enhance landing pages used in searc…" at bounding box center [234, 406] width 271 height 110
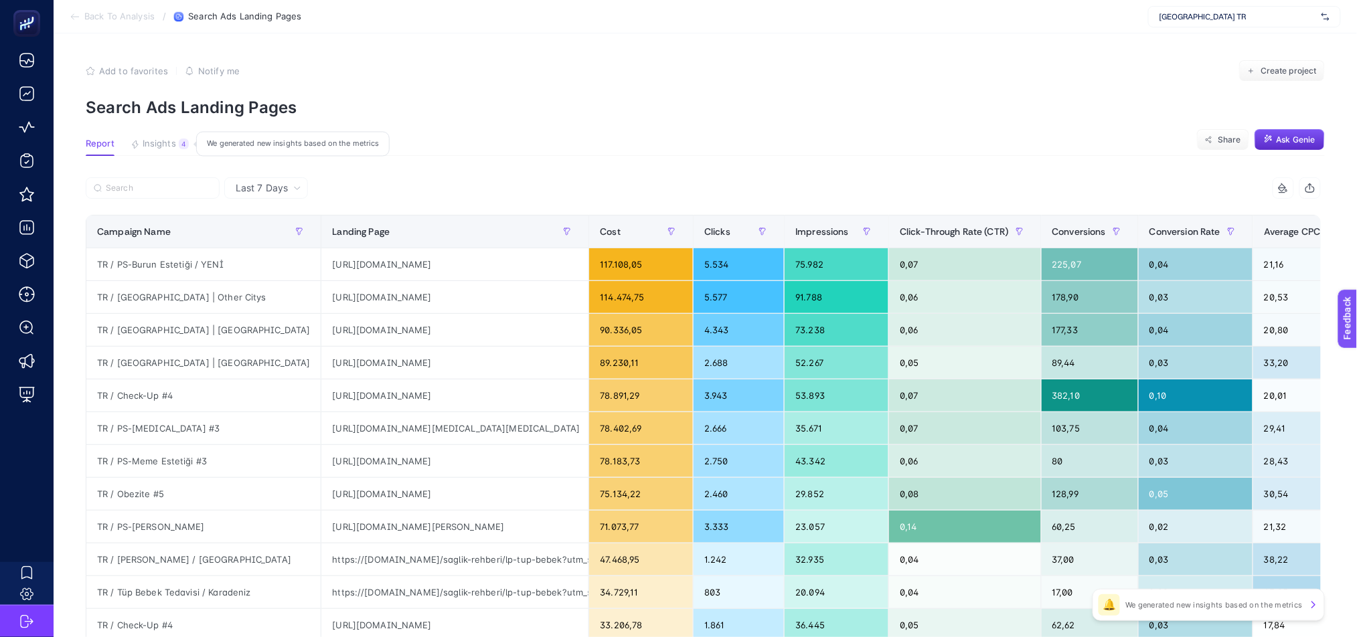
click at [166, 141] on span "Insights" at bounding box center [159, 144] width 33 height 11
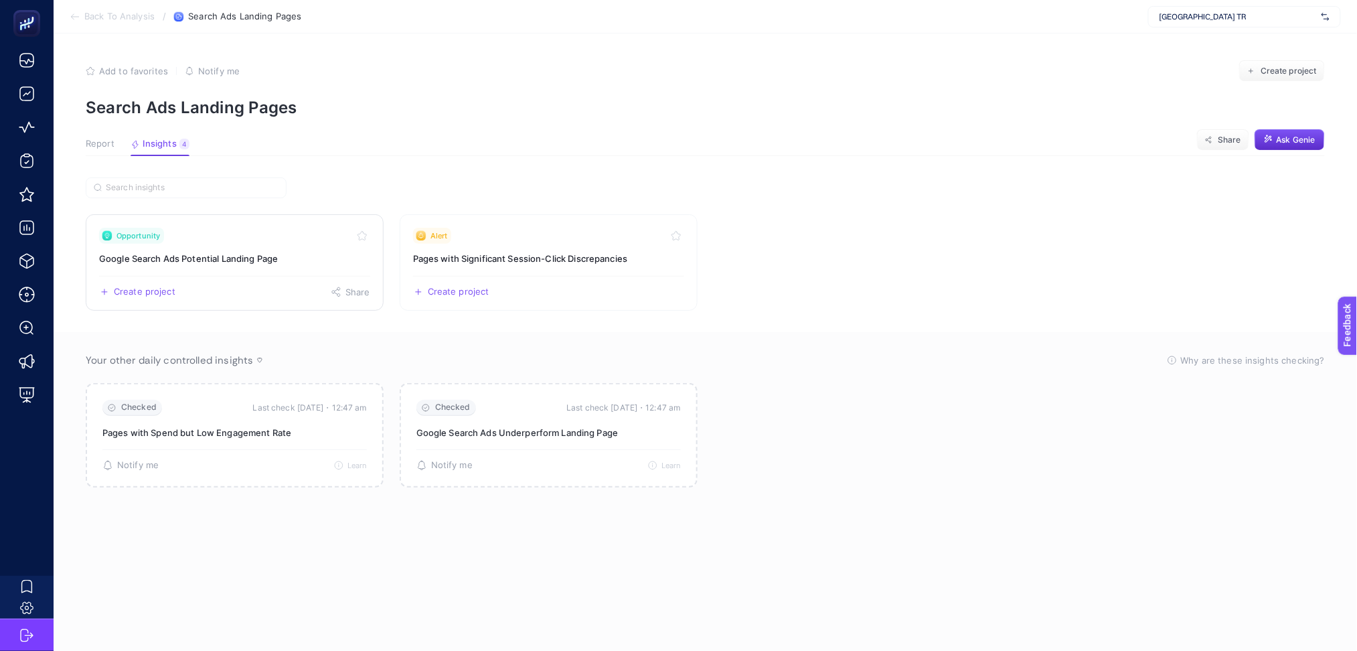
click at [248, 281] on div "Create project Share" at bounding box center [234, 286] width 271 height 21
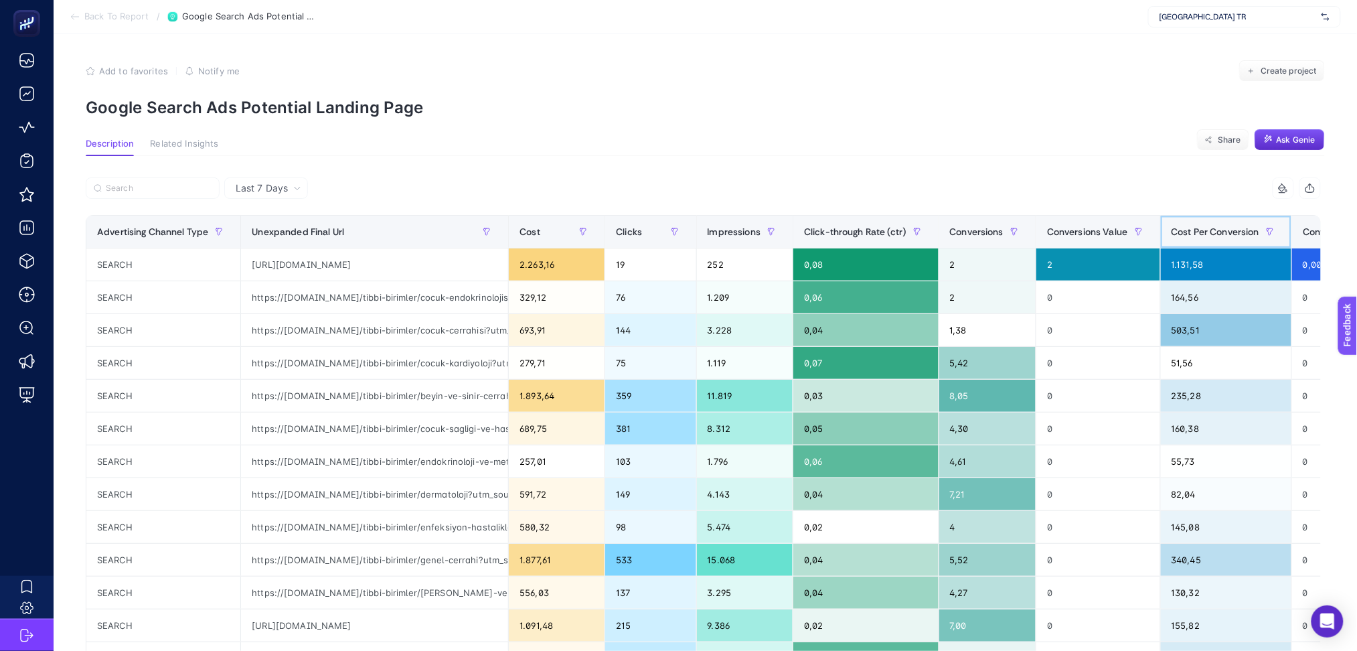
click at [1229, 222] on div "Cost Per Conversion" at bounding box center [1226, 231] width 110 height 21
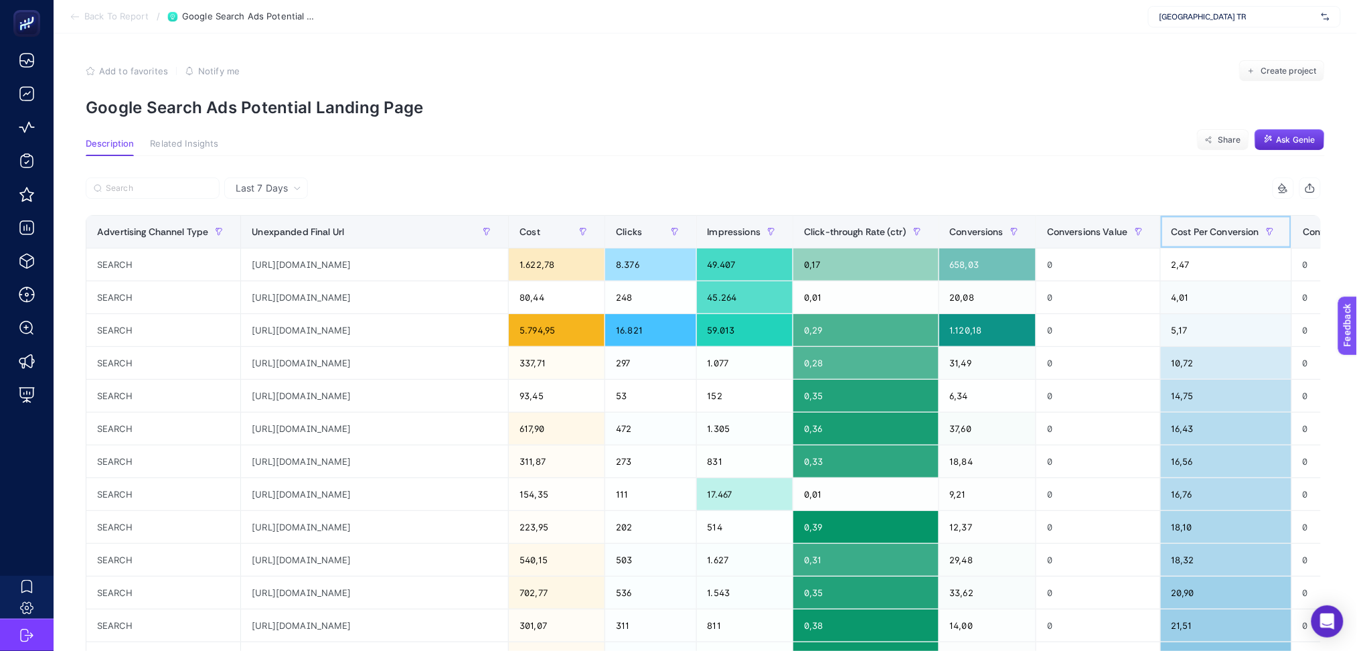
click at [1229, 222] on div "Cost Per Conversion" at bounding box center [1226, 231] width 110 height 21
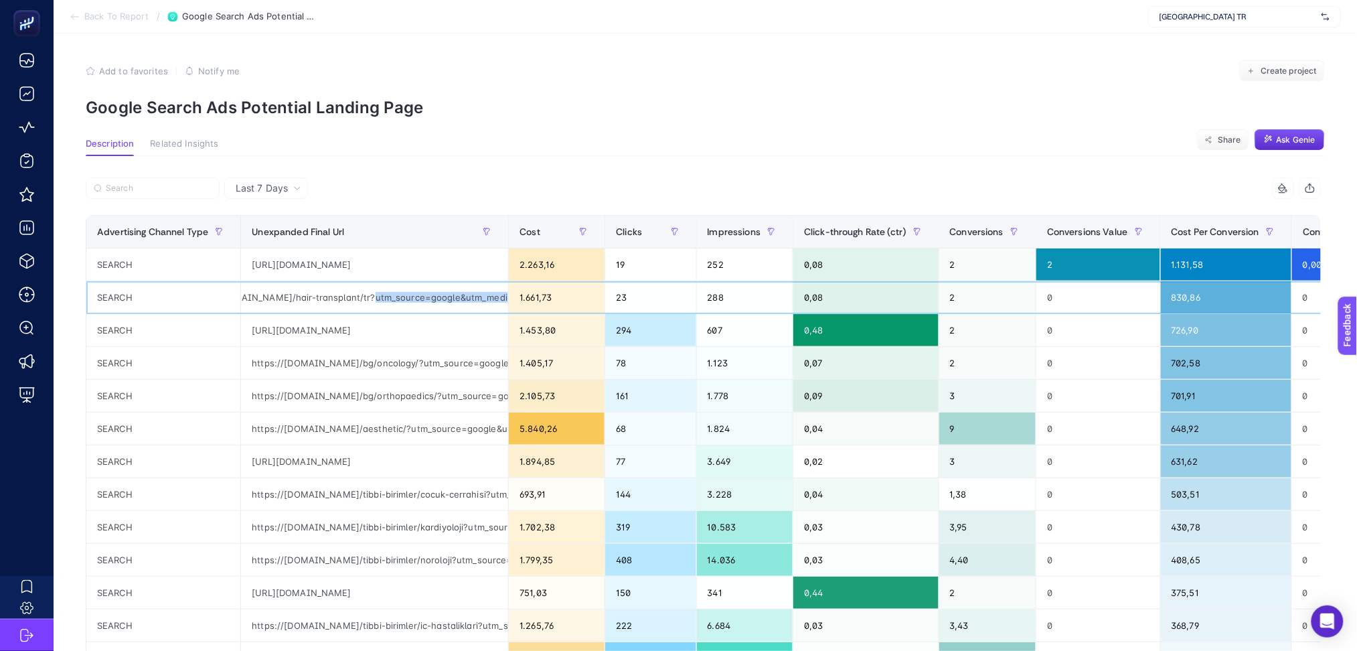
scroll to position [0, 86]
drag, startPoint x: 422, startPoint y: 299, endPoint x: 468, endPoint y: 298, distance: 45.5
click at [468, 298] on div "https://[DOMAIN_NAME]/hair-transplant/tr?utm_source=google&utm_medium=cpc&utm_c…" at bounding box center [374, 297] width 267 height 32
click at [1233, 222] on div "Cost Per Conversion" at bounding box center [1226, 231] width 110 height 21
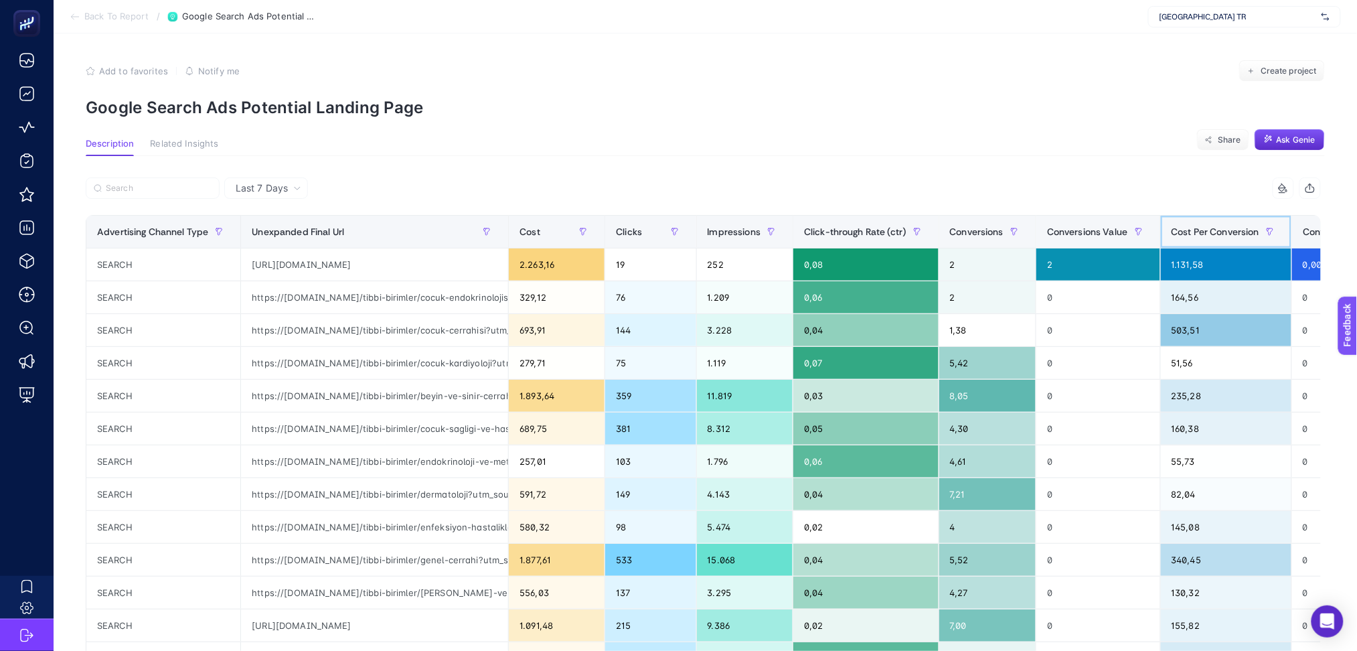
click at [1233, 222] on div "Cost Per Conversion" at bounding box center [1226, 231] width 110 height 21
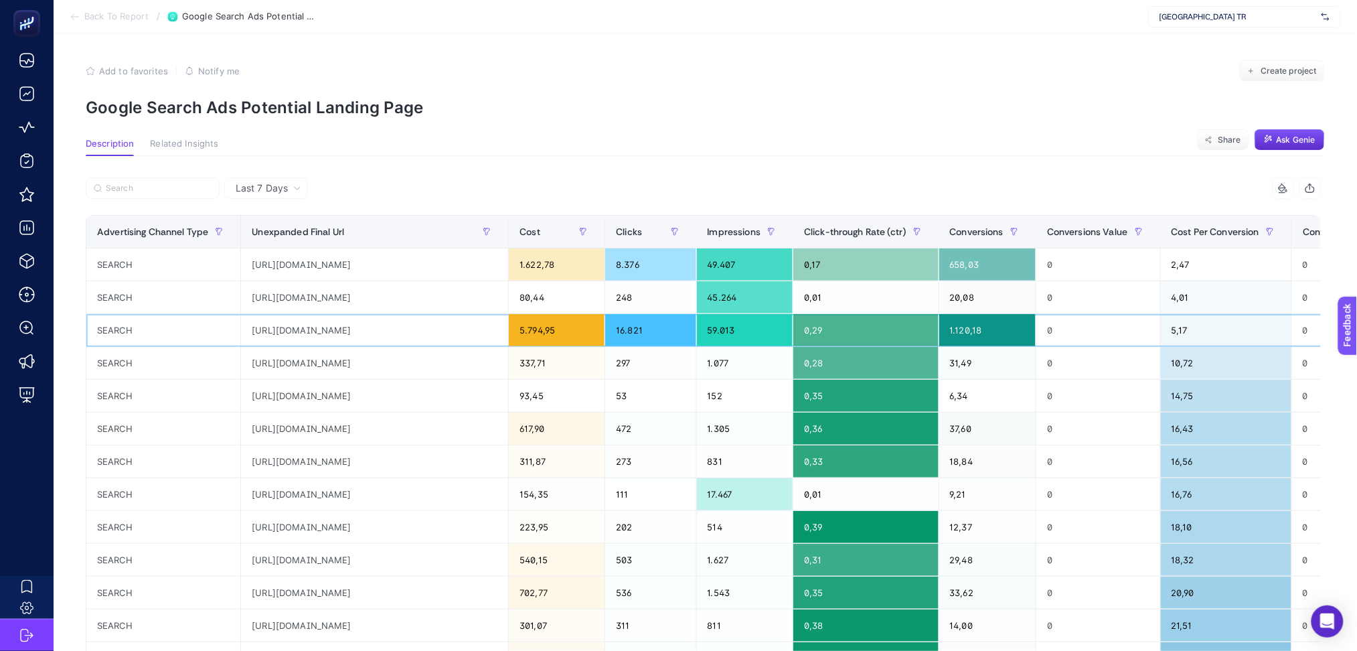
drag, startPoint x: 386, startPoint y: 332, endPoint x: 433, endPoint y: 495, distance: 169.3
click at [432, 503] on tbody "SEARCH [URL][DOMAIN_NAME] 1.622,78 8.376 49.407 0,17 658,03 0 2,47 0 SEARCH [UR…" at bounding box center [793, 576] width 1414 height 656
click at [330, 528] on div "[URL][DOMAIN_NAME]" at bounding box center [374, 527] width 267 height 32
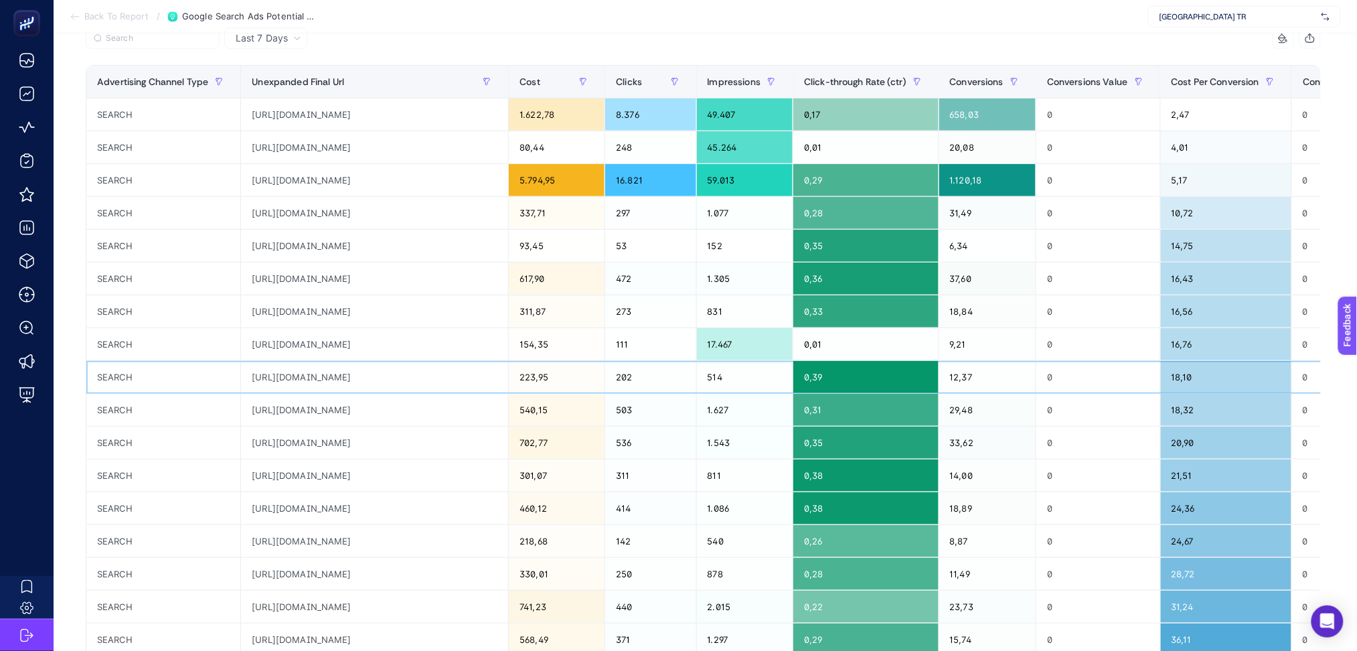
scroll to position [458, 0]
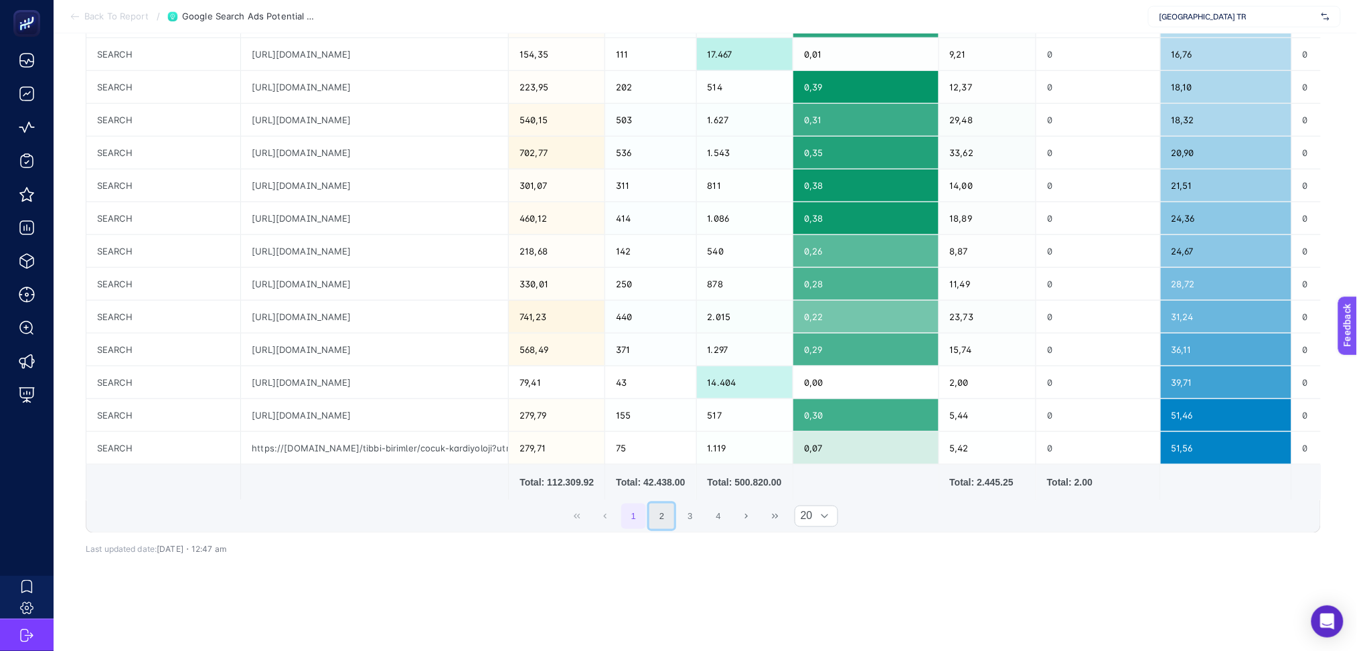
click at [665, 507] on button "2" at bounding box center [661, 515] width 25 height 25
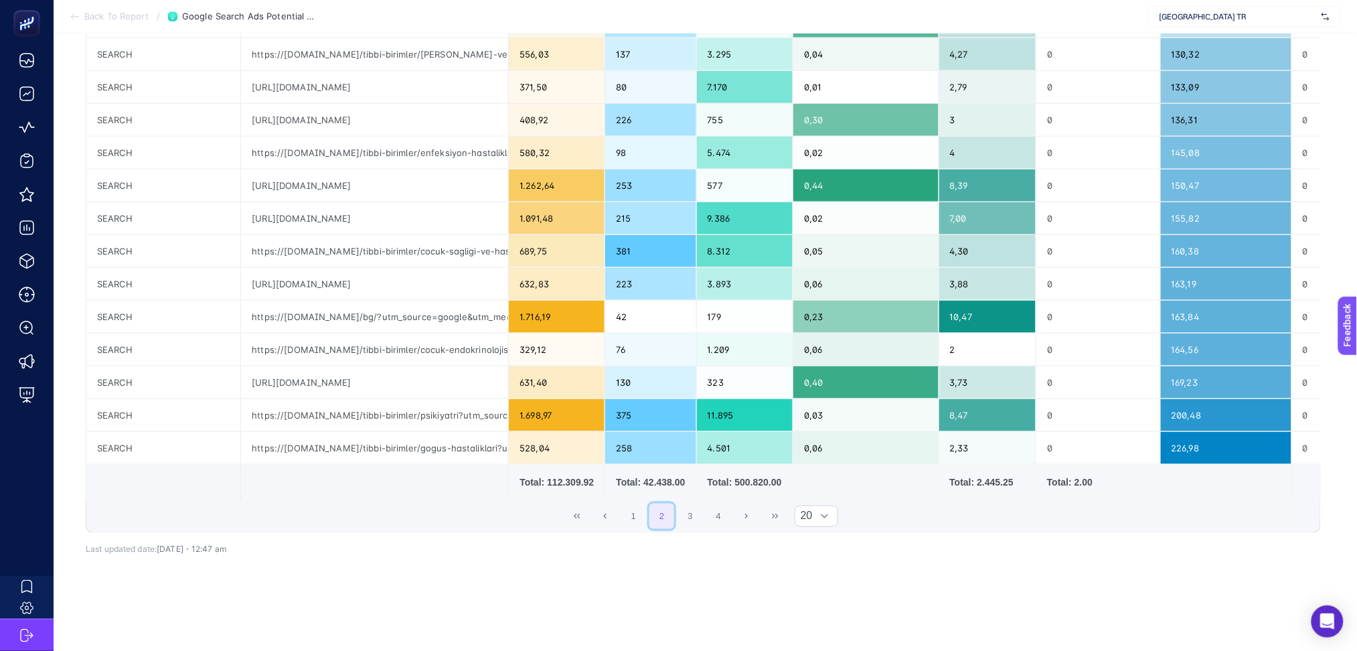
scroll to position [0, 0]
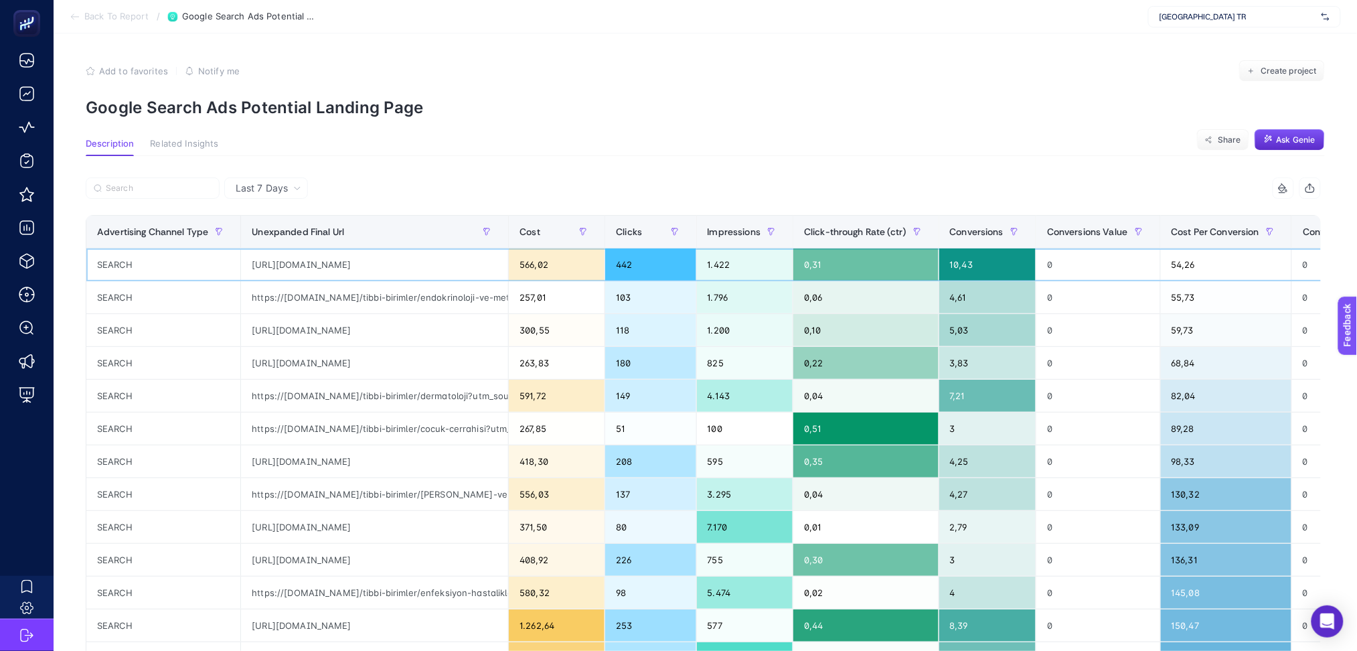
drag, startPoint x: 391, startPoint y: 259, endPoint x: 459, endPoint y: 345, distance: 109.5
click at [455, 342] on tbody "SEARCH [URL][DOMAIN_NAME] 566,02 442 1.422 0,31 10,43 0 54,26 0 SEARCH https://…" at bounding box center [793, 576] width 1414 height 656
drag, startPoint x: 355, startPoint y: 463, endPoint x: 361, endPoint y: 454, distance: 11.5
click at [355, 464] on div "[URL][DOMAIN_NAME]" at bounding box center [374, 461] width 267 height 32
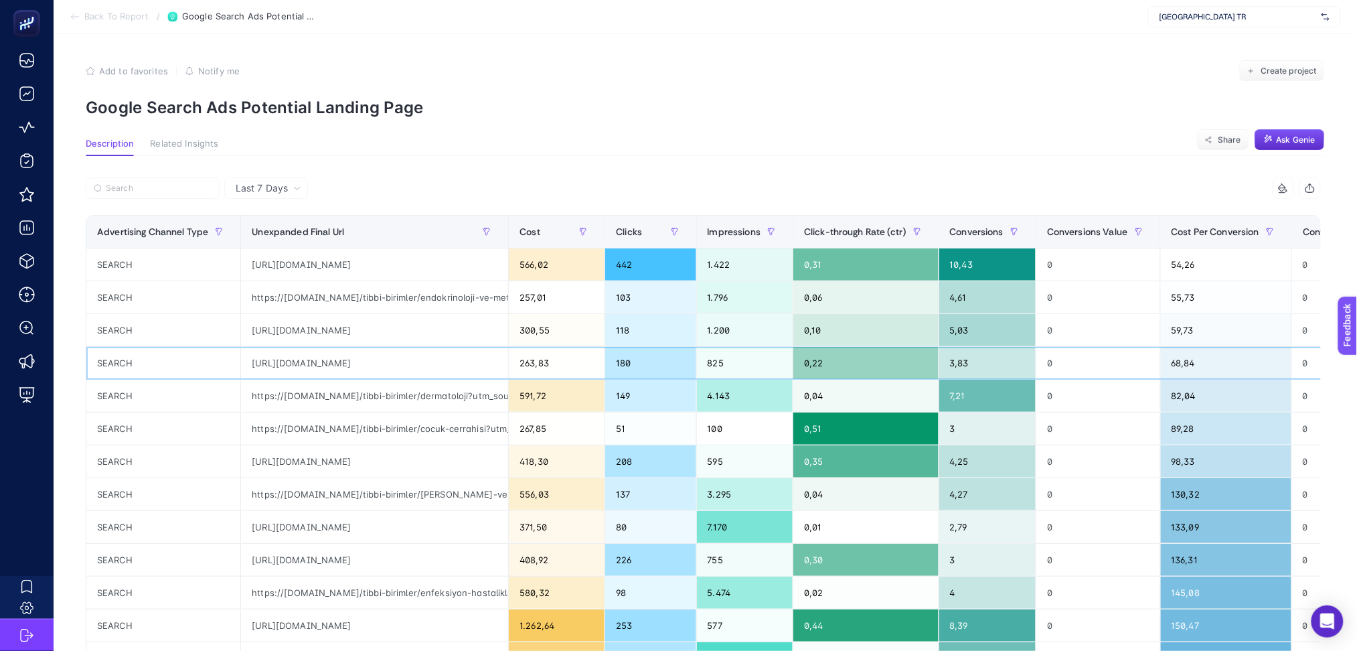
drag, startPoint x: 456, startPoint y: 359, endPoint x: 303, endPoint y: 352, distance: 152.8
click at [297, 353] on div "[URL][DOMAIN_NAME]" at bounding box center [374, 363] width 267 height 32
click at [402, 366] on div "[URL][DOMAIN_NAME]" at bounding box center [374, 363] width 267 height 32
click at [383, 365] on div "[URL][DOMAIN_NAME]" at bounding box center [374, 363] width 267 height 32
click at [331, 370] on div "[URL][DOMAIN_NAME]" at bounding box center [374, 363] width 267 height 32
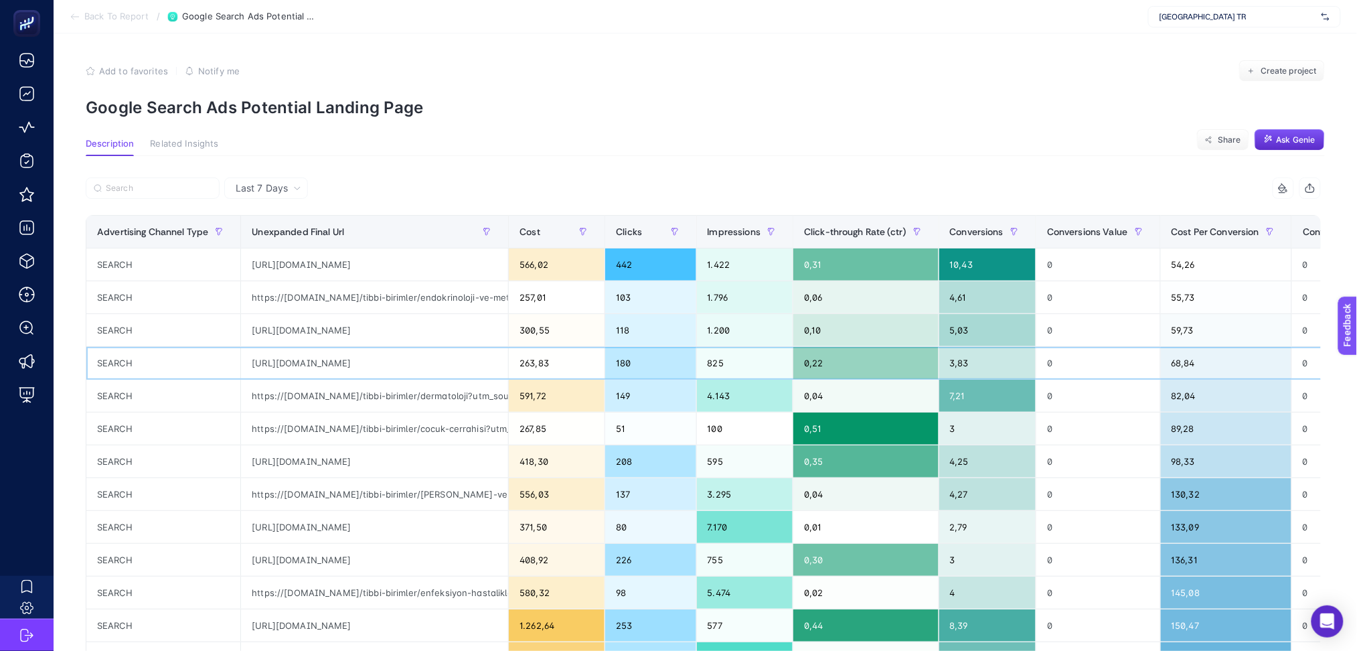
drag, startPoint x: 320, startPoint y: 359, endPoint x: 216, endPoint y: 361, distance: 103.8
click at [216, 361] on tr "SEARCH [URL][DOMAIN_NAME] 263,83 180 825 0,22 3,83 0 68,84 0" at bounding box center [793, 363] width 1414 height 33
click at [396, 428] on div "https://[DOMAIN_NAME]/tibbi-birimler/cocuk-cerrahisi?utm_source=google&utm_medi…" at bounding box center [374, 428] width 267 height 32
drag, startPoint x: 402, startPoint y: 498, endPoint x: 402, endPoint y: 509, distance: 10.7
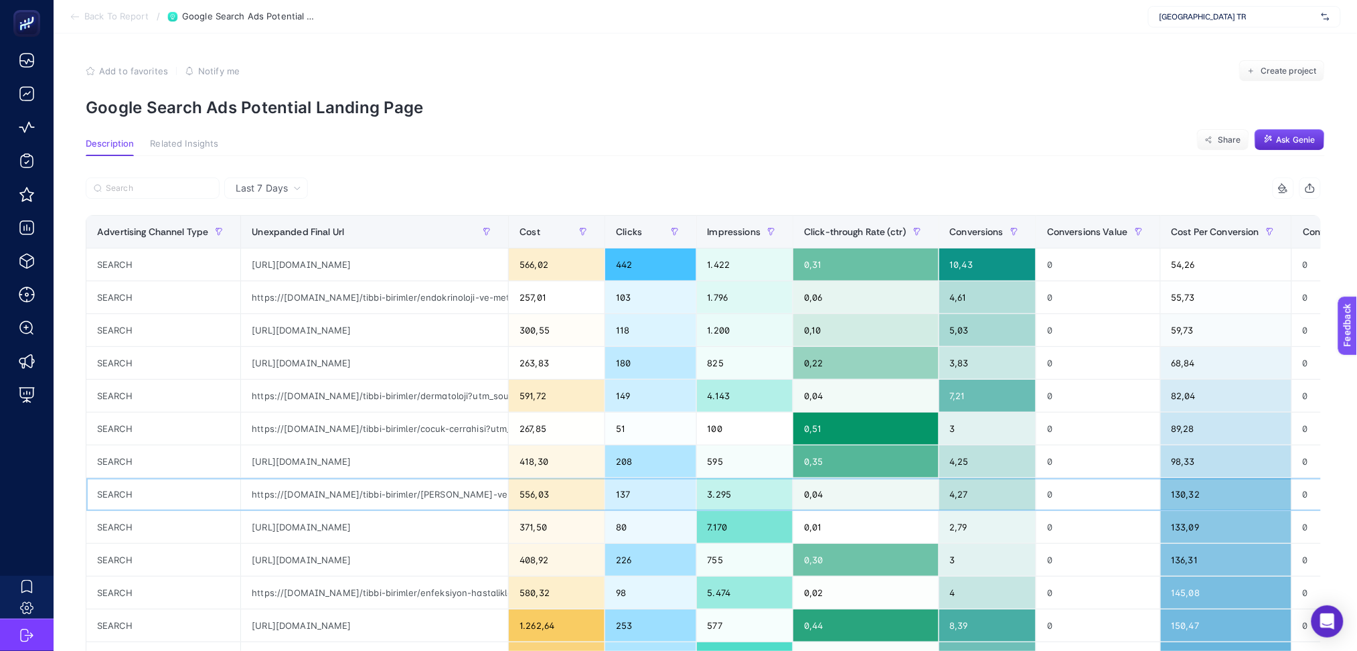
click at [402, 499] on div "https://[DOMAIN_NAME]/tibbi-birimler/[PERSON_NAME]-ve-damar-cerrahisi?utm_sourc…" at bounding box center [374, 494] width 267 height 32
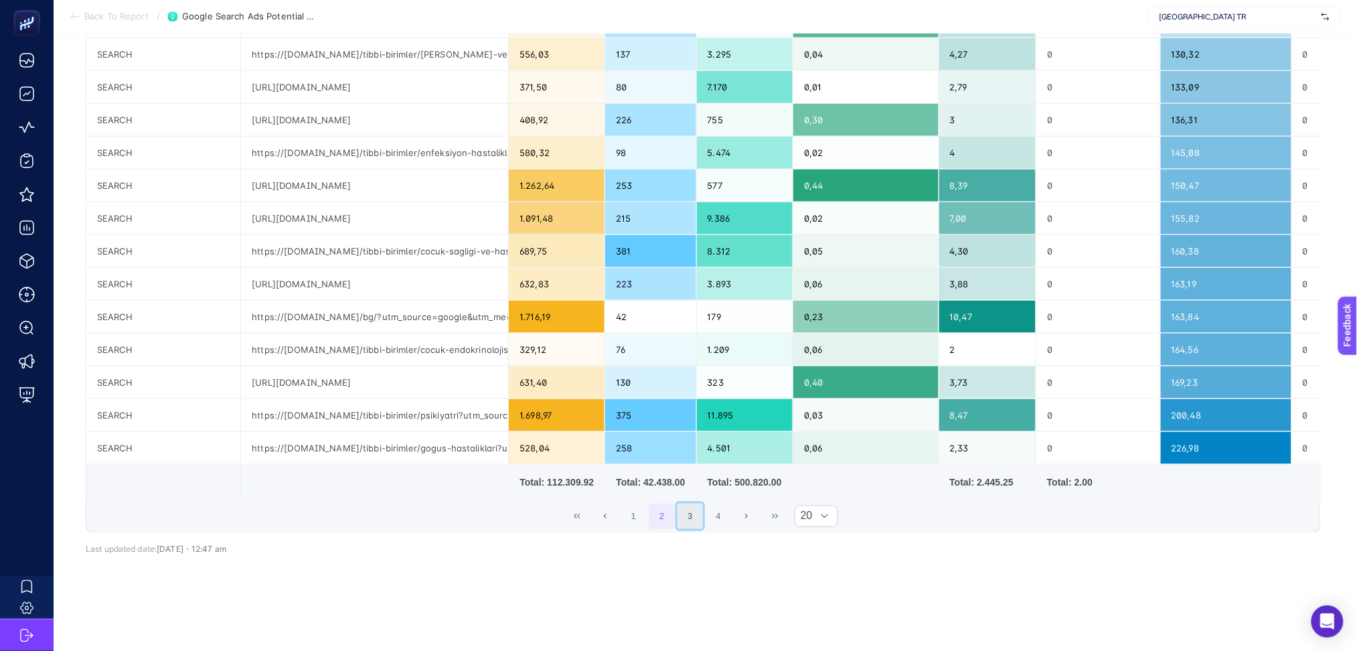
click at [697, 504] on button "3" at bounding box center [689, 515] width 25 height 25
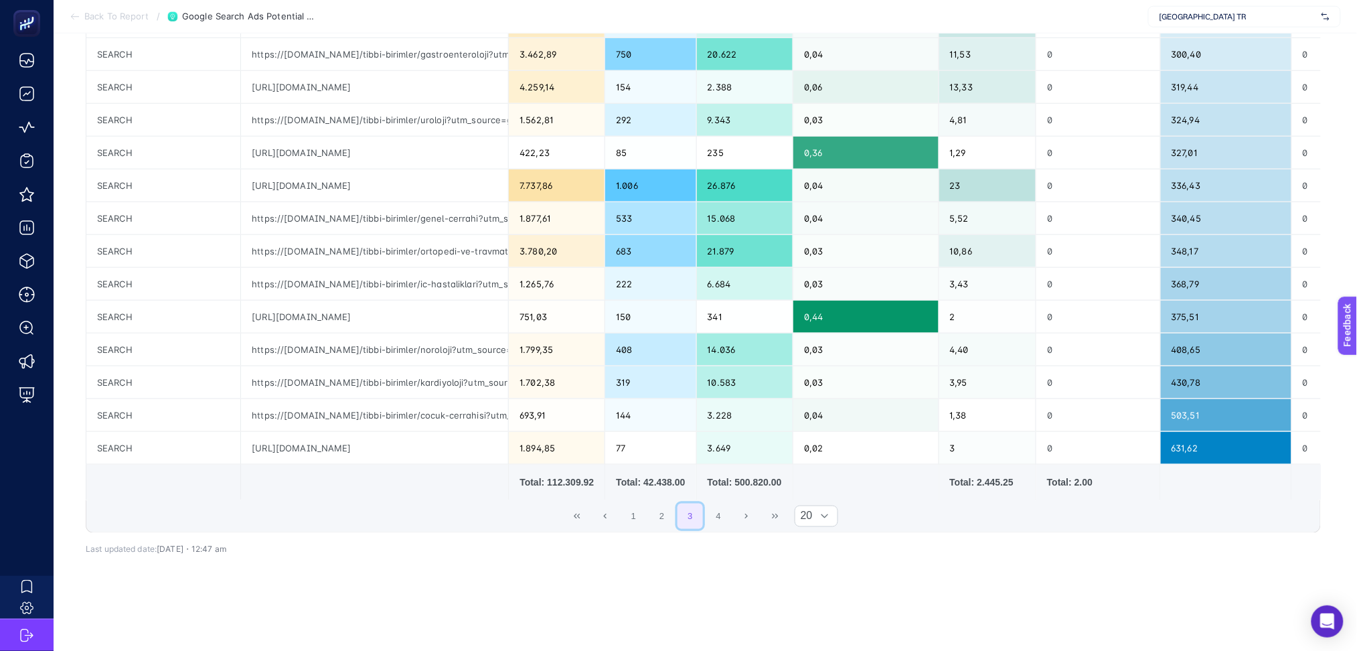
scroll to position [0, 0]
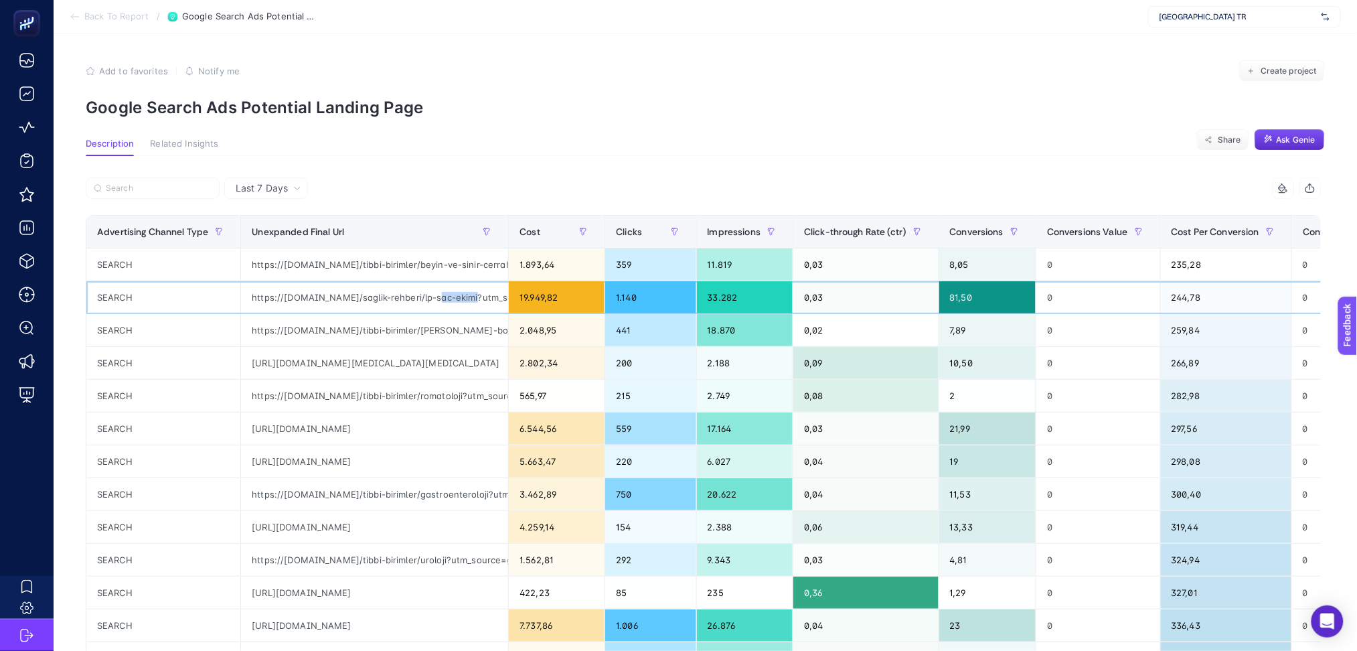
drag, startPoint x: 430, startPoint y: 295, endPoint x: 465, endPoint y: 294, distance: 34.1
click at [465, 294] on div "https://[DOMAIN_NAME]/saglik-rehberi/lp-sac-ekimi?utm_source=google&utm_medium=…" at bounding box center [374, 297] width 267 height 32
drag, startPoint x: 467, startPoint y: 460, endPoint x: 418, endPoint y: 460, distance: 48.2
click at [418, 460] on div "[URL][DOMAIN_NAME]" at bounding box center [374, 461] width 267 height 32
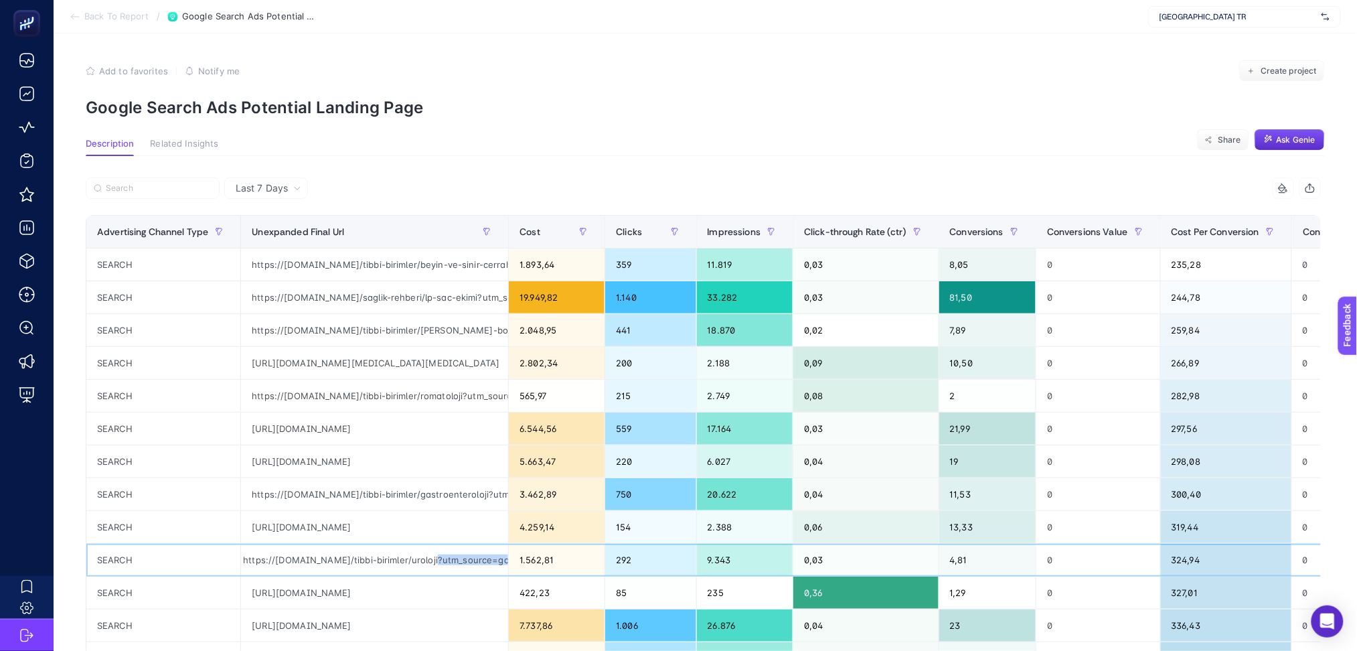
drag, startPoint x: 439, startPoint y: 561, endPoint x: 495, endPoint y: 566, distance: 55.8
click at [495, 566] on div "https://[DOMAIN_NAME]/tibbi-birimler/uroloji?utm_source=google&utm_medium=cpc&u…" at bounding box center [374, 559] width 267 height 32
drag, startPoint x: 415, startPoint y: 626, endPoint x: 441, endPoint y: 620, distance: 26.8
click at [441, 620] on div "[URL][DOMAIN_NAME]" at bounding box center [374, 625] width 267 height 32
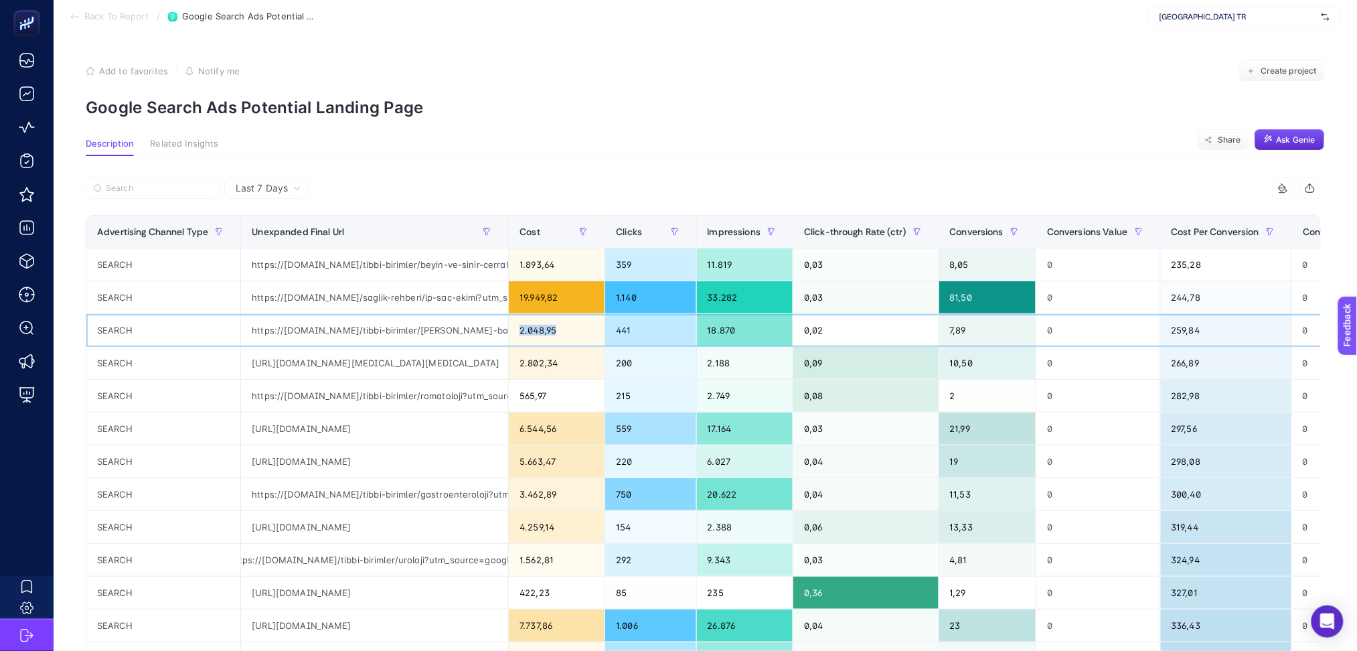
scroll to position [0, 801]
drag, startPoint x: 479, startPoint y: 331, endPoint x: 460, endPoint y: 343, distance: 22.3
click at [552, 341] on tr "SEARCH https://[DOMAIN_NAME]/tibbi-birimler/[PERSON_NAME]-bogaz?utm_source=goog…" at bounding box center [793, 330] width 1414 height 33
drag, startPoint x: 444, startPoint y: 367, endPoint x: 493, endPoint y: 364, distance: 48.9
click at [493, 364] on div "[URL][DOMAIN_NAME][MEDICAL_DATA][MEDICAL_DATA]" at bounding box center [374, 363] width 267 height 32
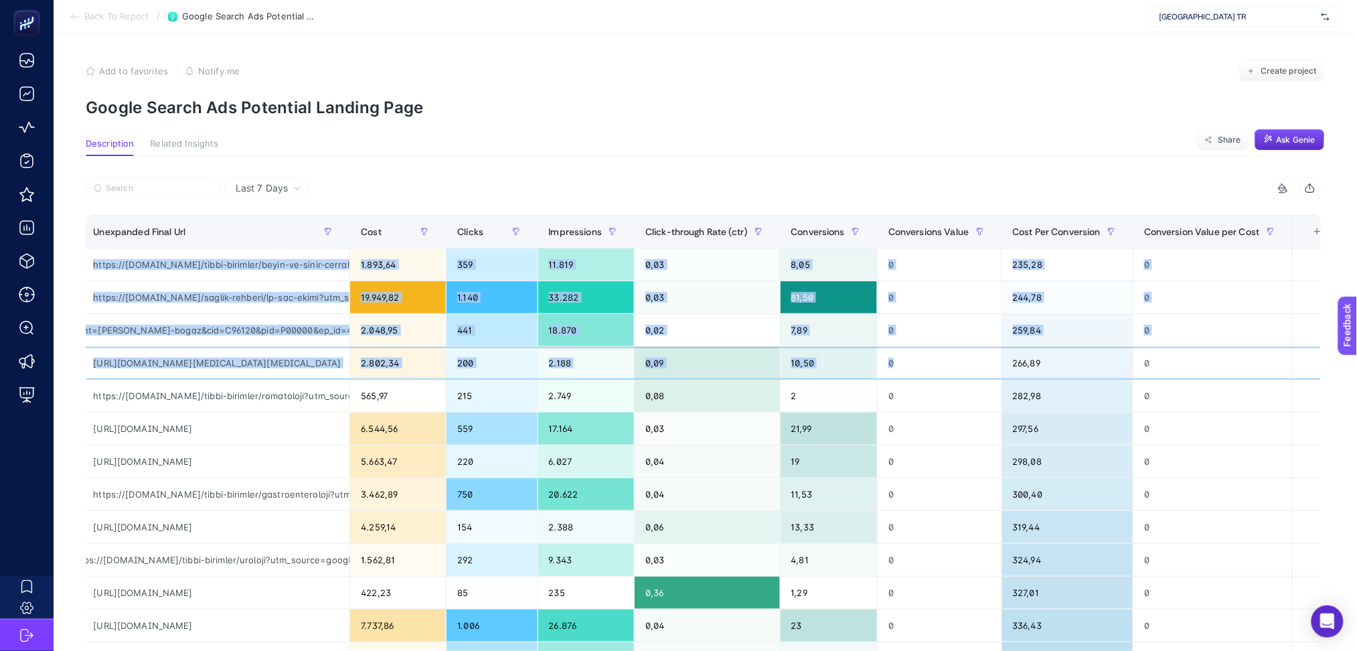
scroll to position [0, 9]
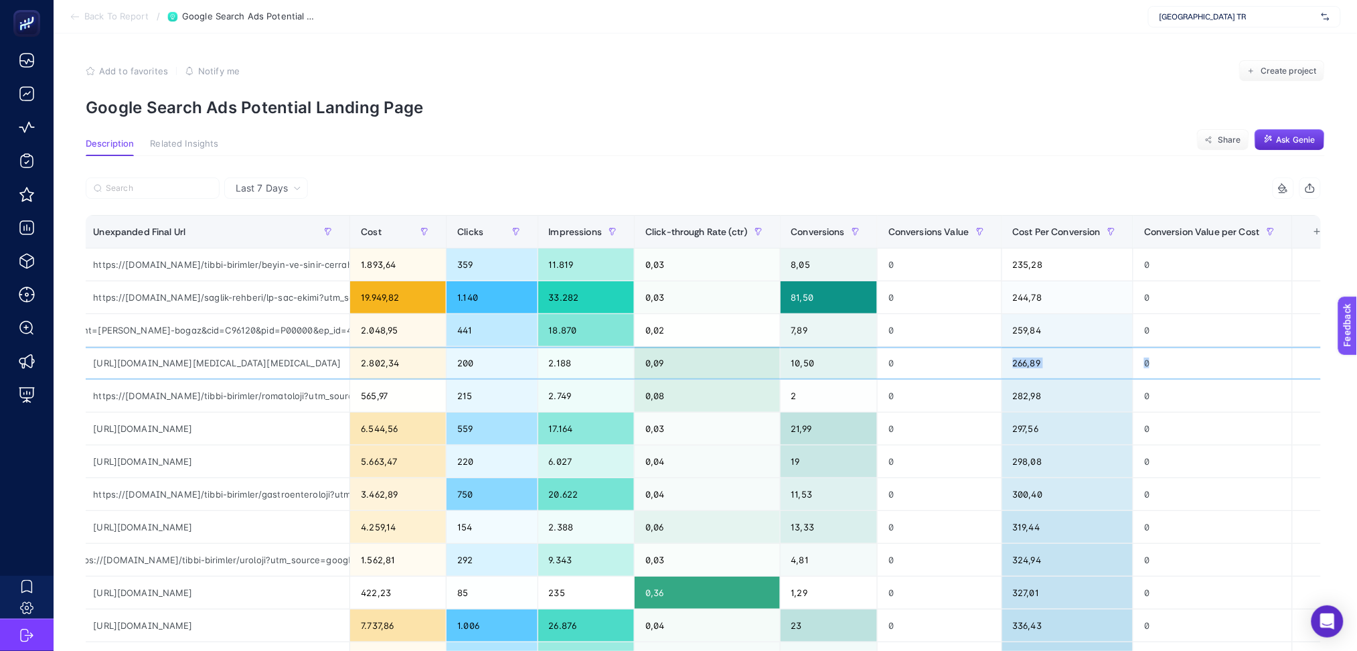
drag, startPoint x: 1132, startPoint y: 380, endPoint x: 1222, endPoint y: 376, distance: 89.8
click at [1222, 376] on tr "SEARCH [URL][DOMAIN_NAME][MEDICAL_DATA][MEDICAL_DATA] 2.802,34 200 2.188 0,09 1…" at bounding box center [635, 363] width 1414 height 33
click at [1305, 234] on div "+" at bounding box center [1317, 231] width 25 height 11
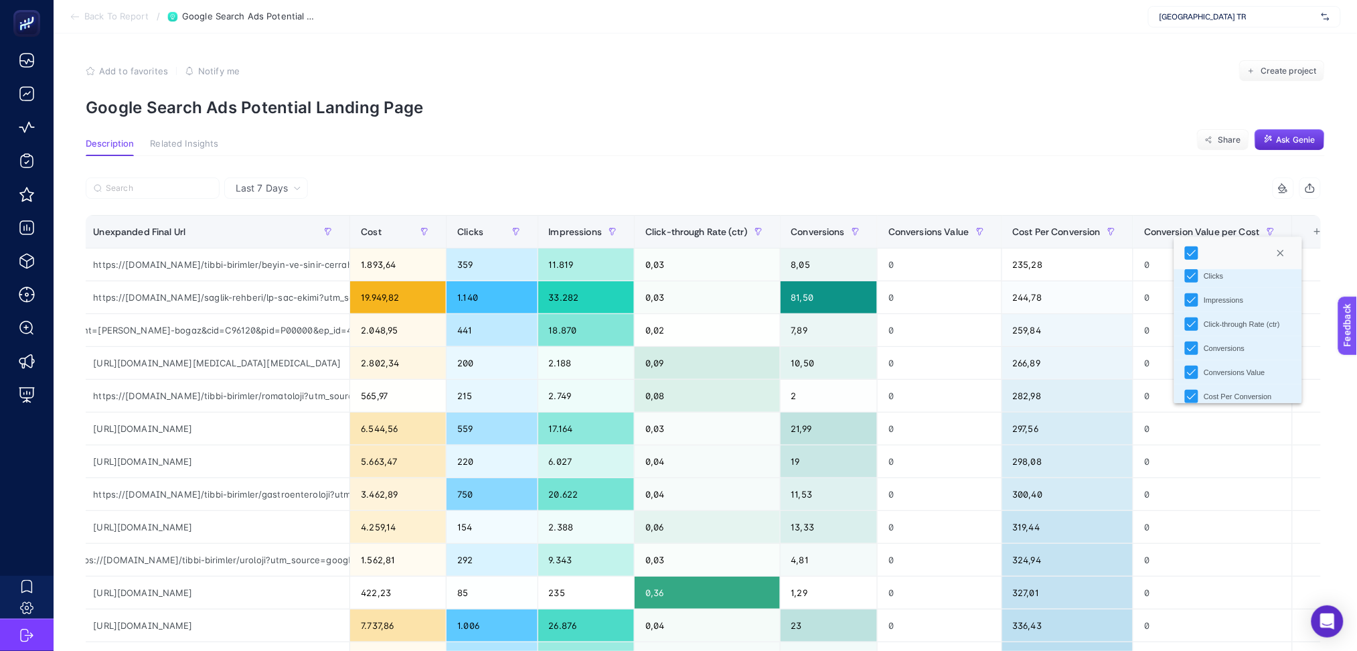
scroll to position [118, 0]
drag, startPoint x: 537, startPoint y: 380, endPoint x: 507, endPoint y: 386, distance: 30.7
click at [538, 381] on div "2.749" at bounding box center [586, 396] width 96 height 32
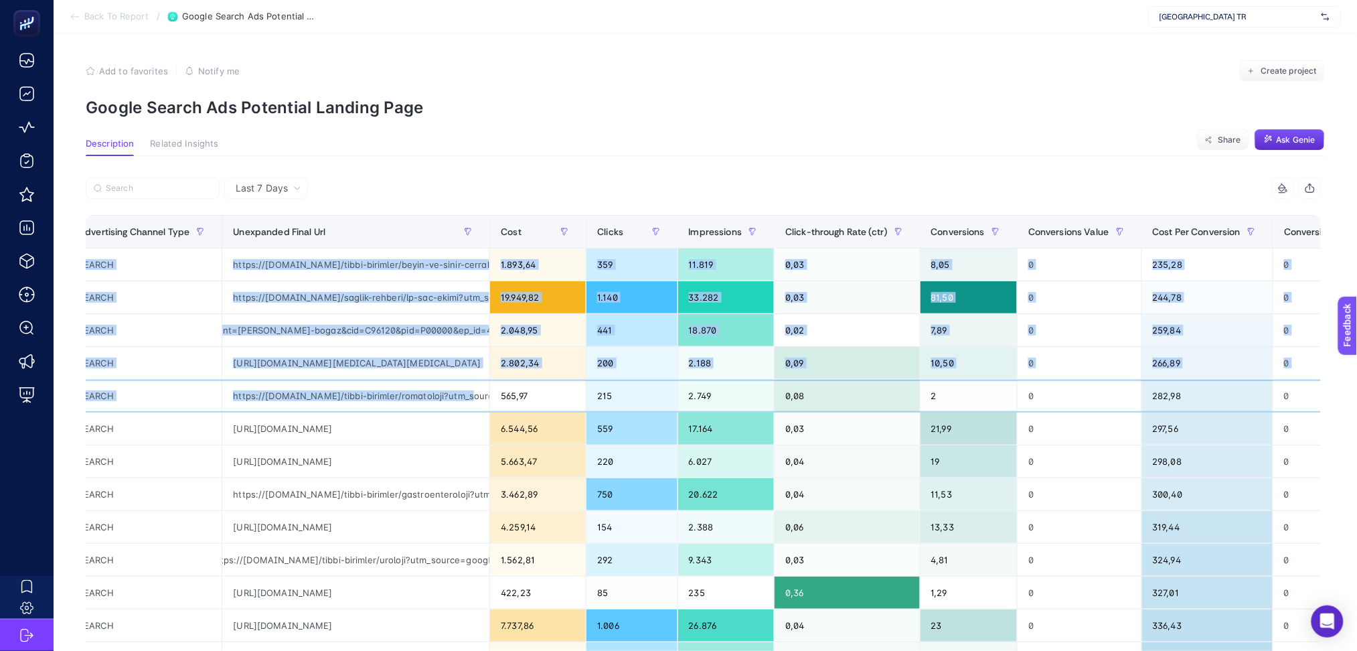
scroll to position [0, 0]
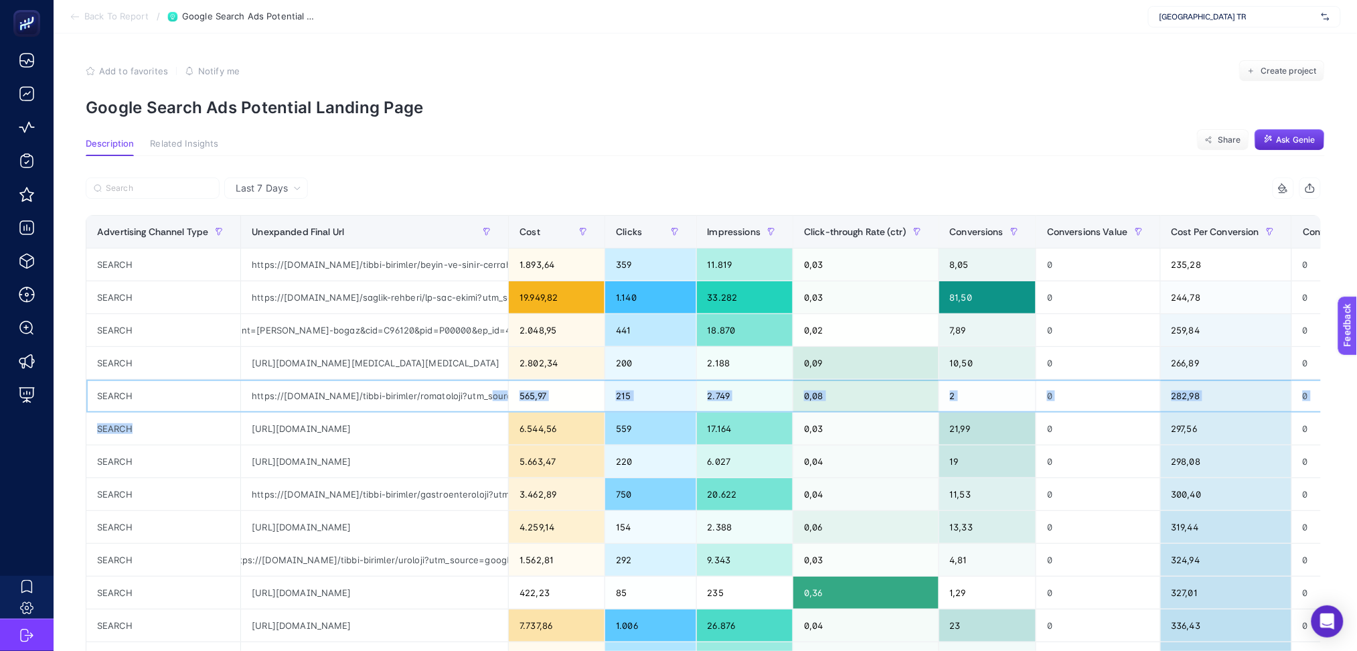
drag, startPoint x: 309, startPoint y: 400, endPoint x: 245, endPoint y: 422, distance: 67.7
click at [245, 422] on tbody "SEARCH https://[DOMAIN_NAME]/tibbi-birimler/beyin-ve-sinir-cerrahisi?utm_source…" at bounding box center [793, 576] width 1414 height 656
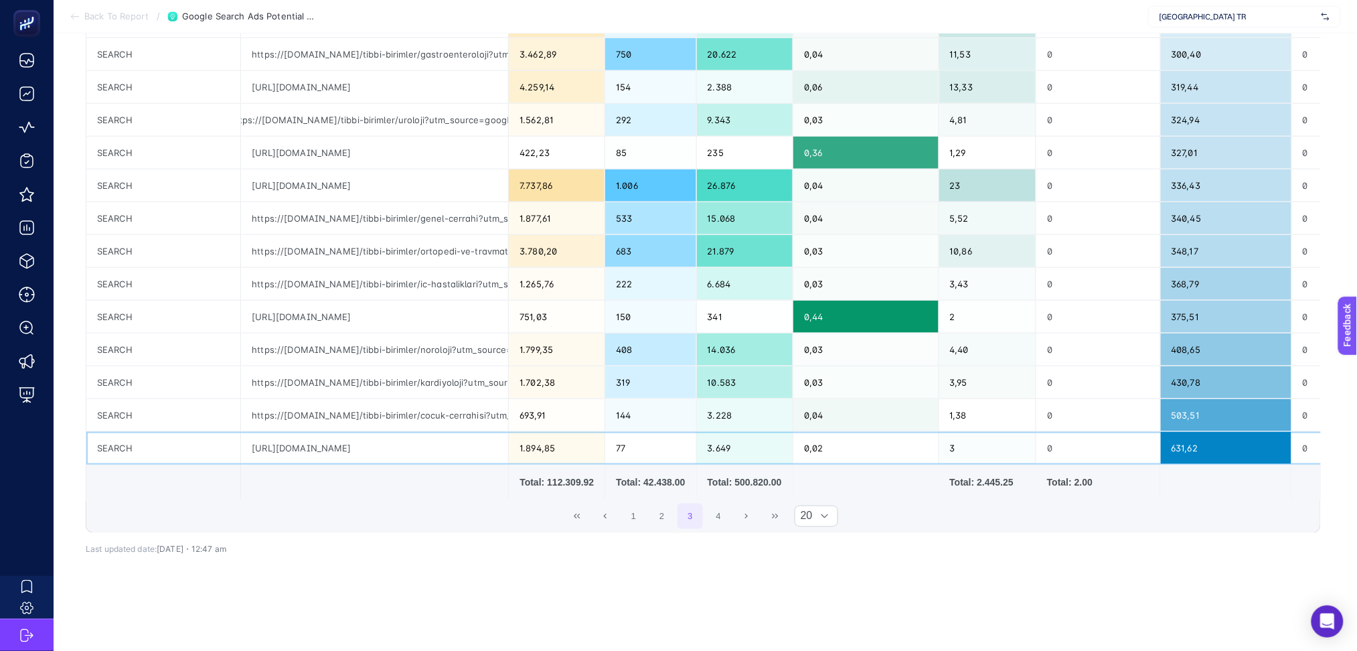
drag, startPoint x: 475, startPoint y: 428, endPoint x: 483, endPoint y: 431, distance: 8.7
click at [483, 432] on div "[URL][DOMAIN_NAME]" at bounding box center [374, 448] width 267 height 32
click at [728, 507] on button "4" at bounding box center [717, 515] width 25 height 25
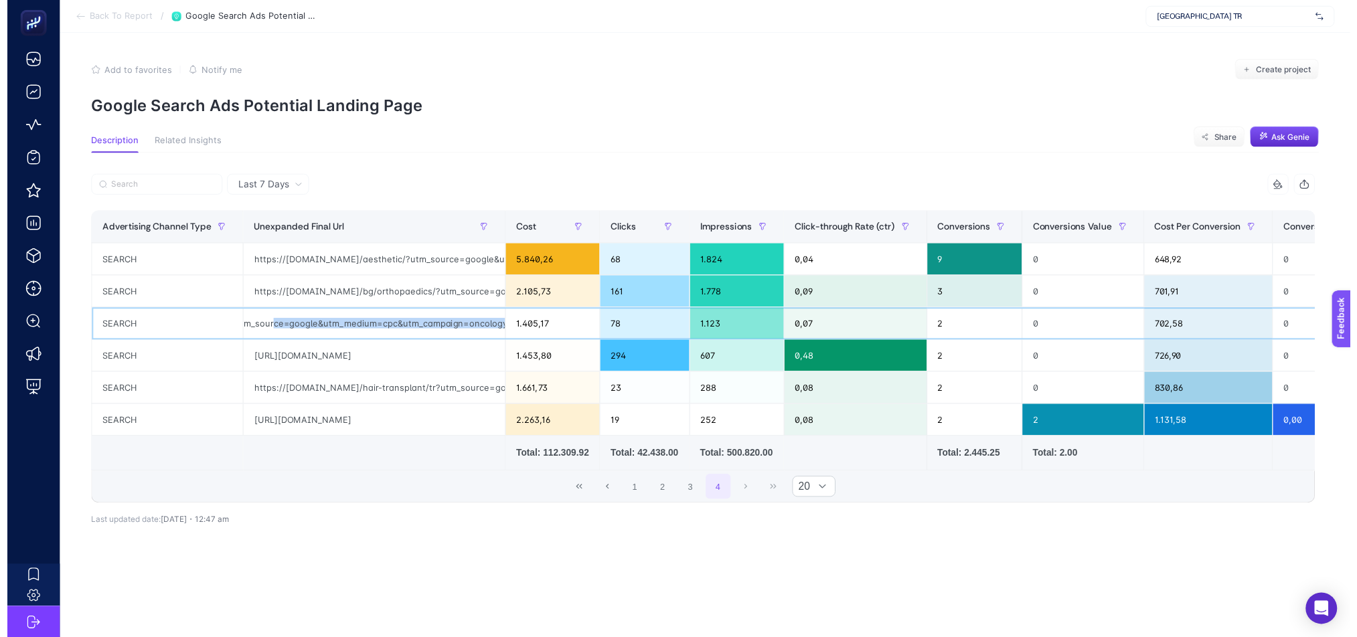
scroll to position [0, 221]
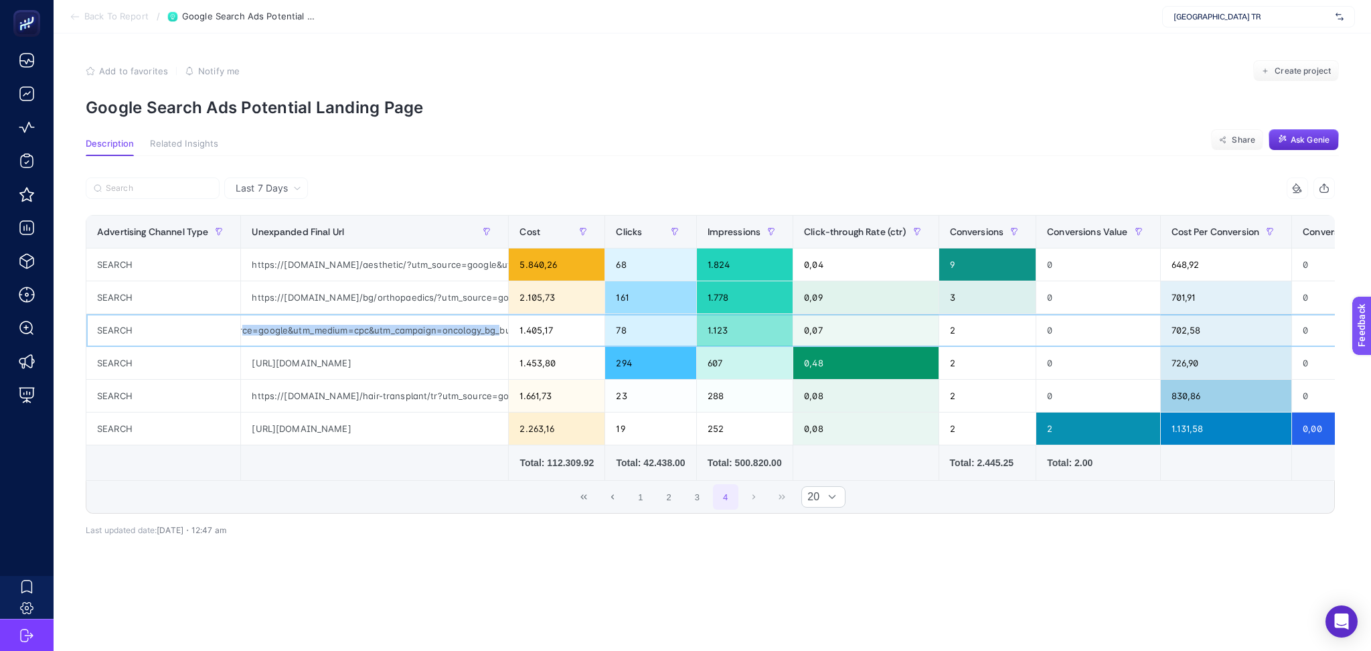
drag, startPoint x: 435, startPoint y: 333, endPoint x: 467, endPoint y: 341, distance: 32.3
click at [467, 341] on div "https://[DOMAIN_NAME]/bg/oncology/?utm_source=google&utm_medium=cpc&utm_campaig…" at bounding box center [374, 330] width 267 height 32
click at [375, 420] on div "[URL][DOMAIN_NAME]" at bounding box center [374, 428] width 267 height 32
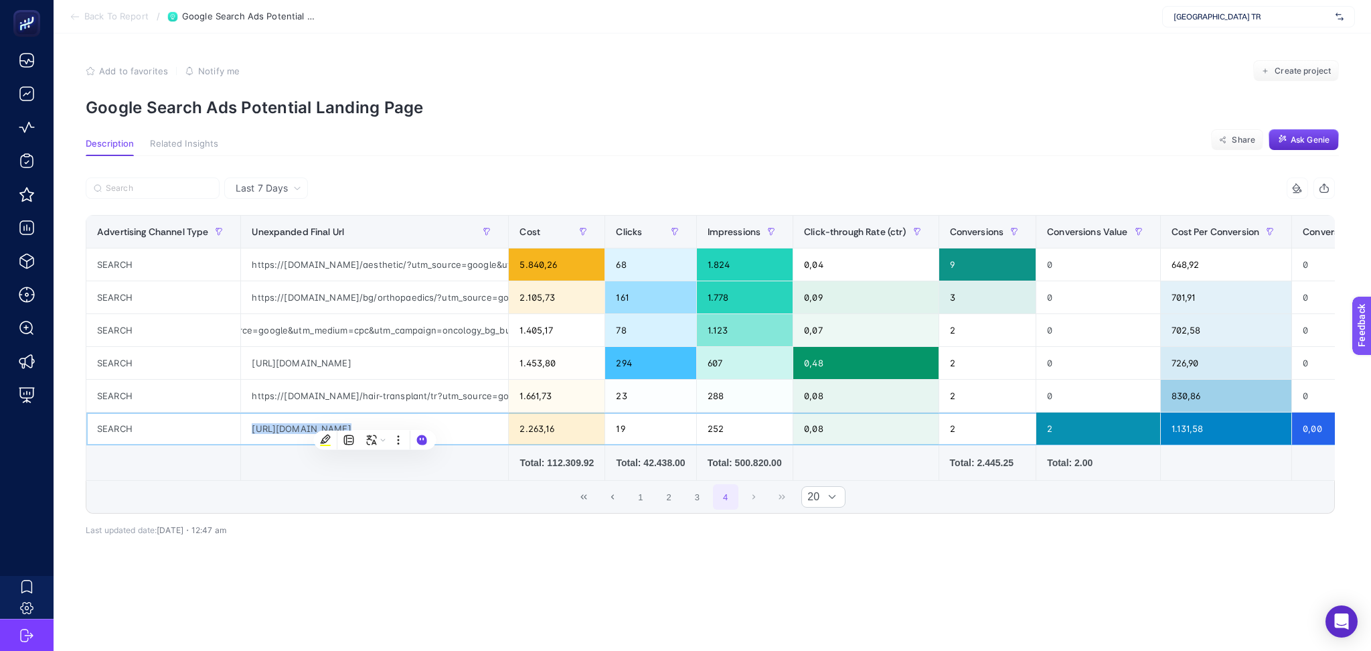
copy tr "[URL][DOMAIN_NAME]"
click at [75, 17] on icon at bounding box center [75, 16] width 11 height 11
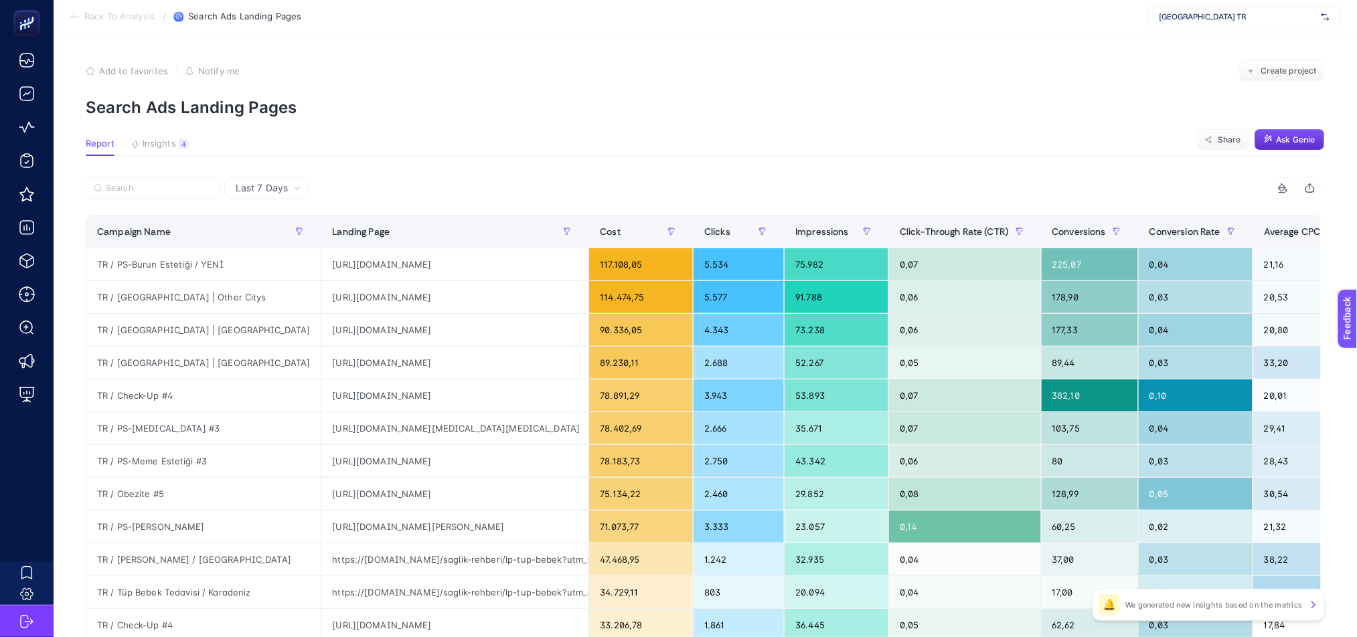
click at [70, 19] on icon at bounding box center [75, 16] width 11 height 11
